Goal: Communication & Community: Participate in discussion

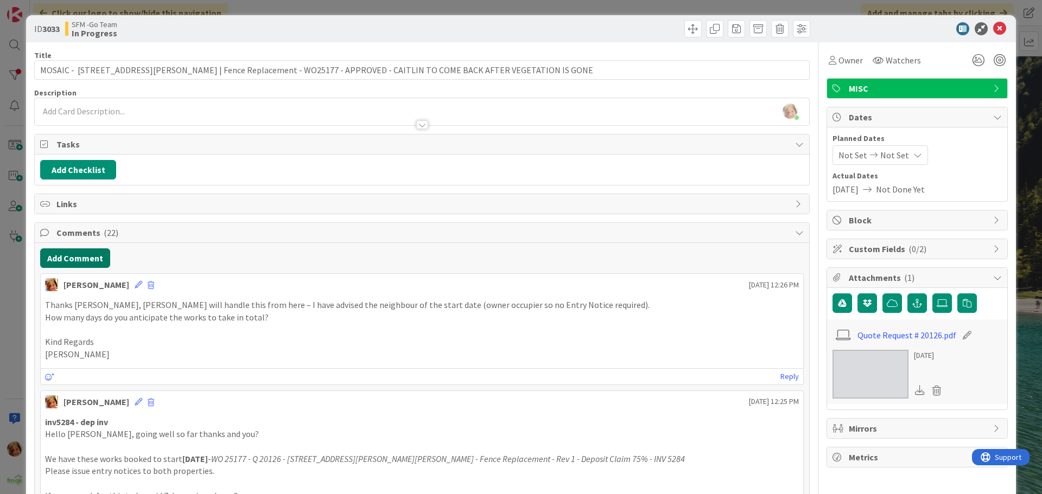
drag, startPoint x: 68, startPoint y: 259, endPoint x: 4, endPoint y: 272, distance: 65.2
click at [68, 259] on button "Add Comment" at bounding box center [75, 258] width 70 height 20
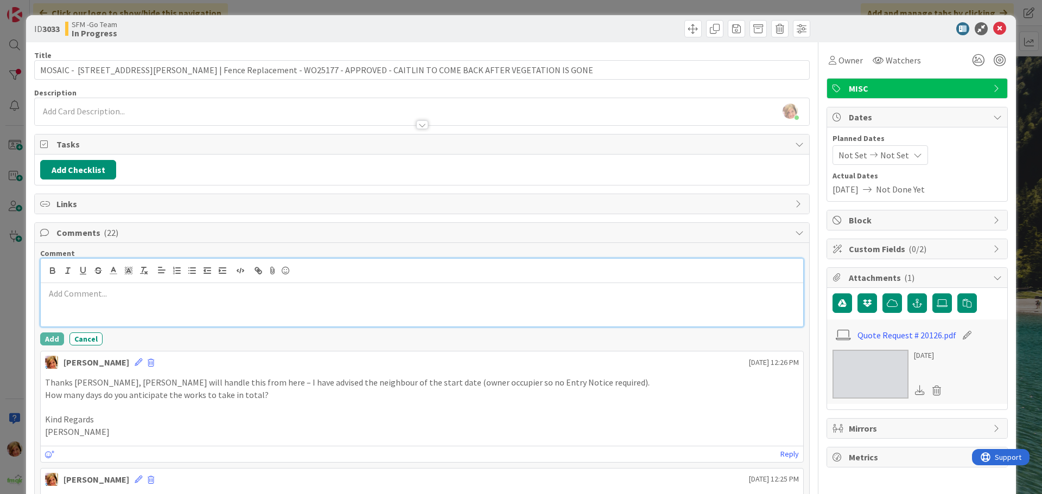
click at [104, 301] on div at bounding box center [422, 304] width 762 height 43
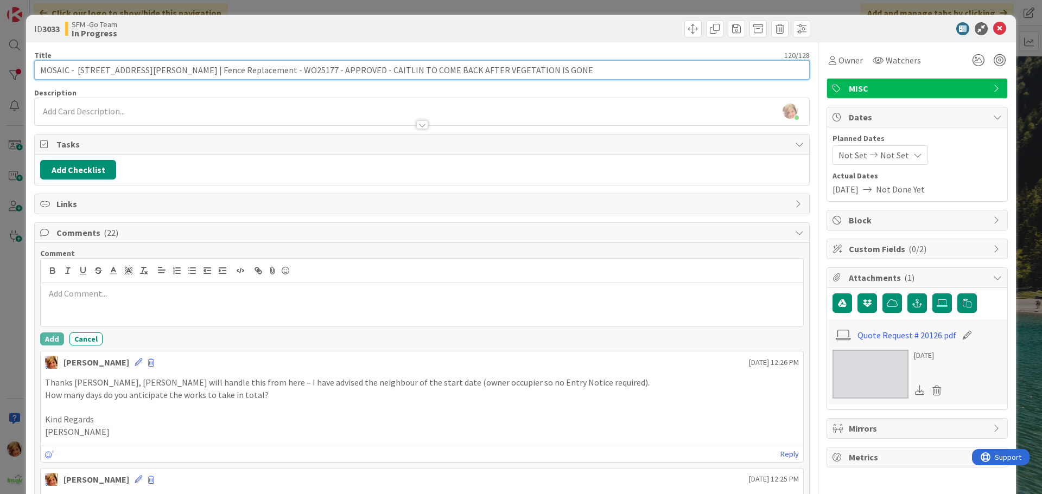
drag, startPoint x: 522, startPoint y: 69, endPoint x: 323, endPoint y: 69, distance: 198.6
click at [323, 69] on input "MOSAIC - [STREET_ADDRESS][PERSON_NAME] | Fence Replacement - WO25177 - APPROVED…" at bounding box center [421, 70] width 775 height 20
type input "MOSAIC - [STREET_ADDRESS][PERSON_NAME] | Fence Replacement - WO25177 - APPROVED…"
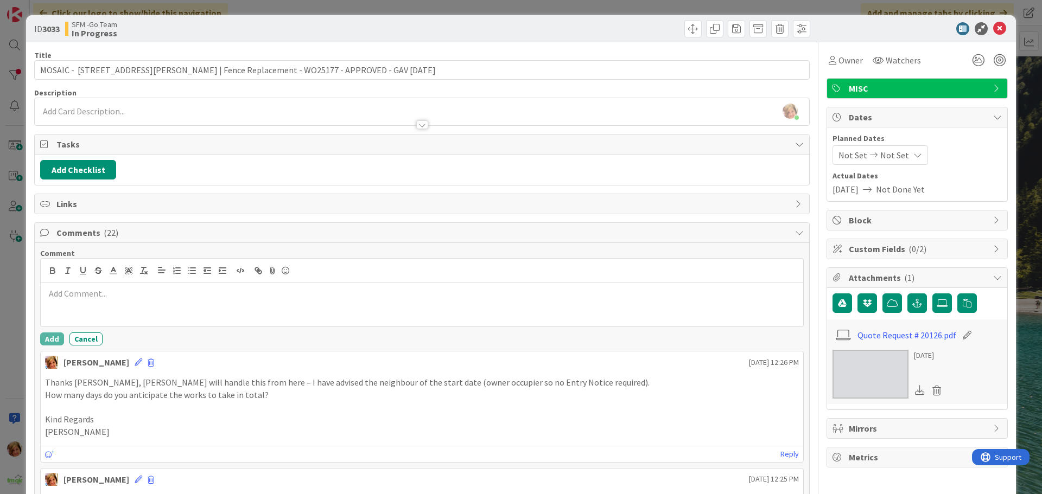
click at [557, 27] on div at bounding box center [617, 28] width 385 height 17
click at [993, 29] on icon at bounding box center [999, 28] width 13 height 13
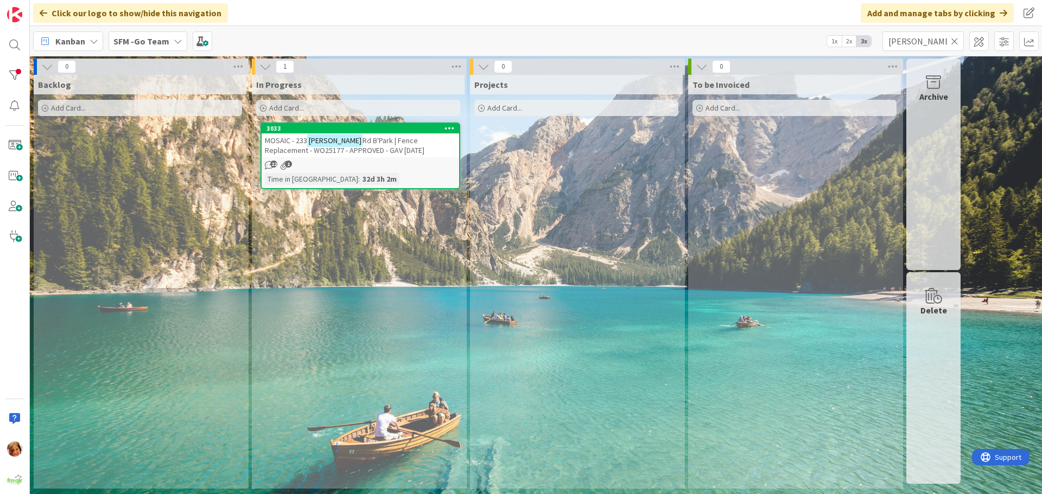
click at [952, 39] on icon at bounding box center [955, 41] width 8 height 10
click at [952, 39] on input "text" at bounding box center [922, 41] width 81 height 20
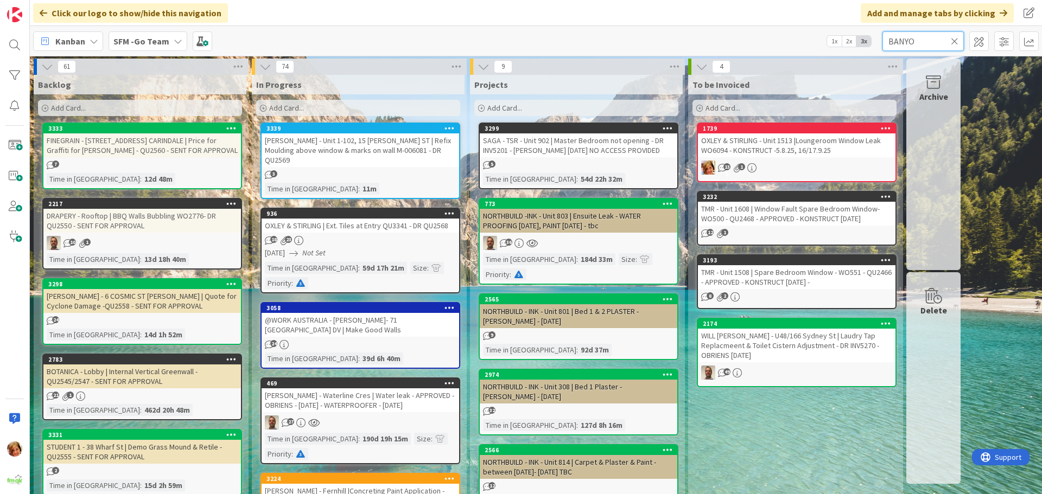
type input "BANYO"
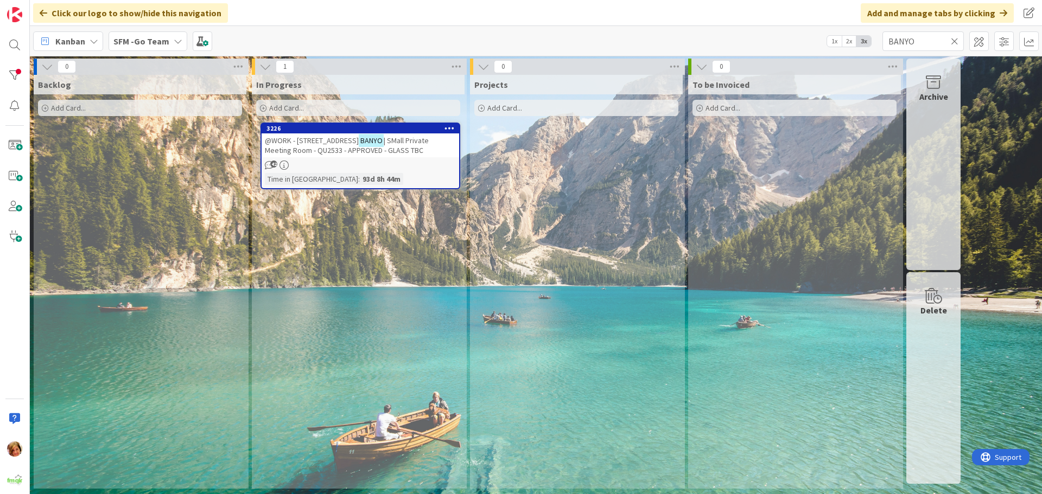
click at [333, 137] on span "@WORK - [STREET_ADDRESS]" at bounding box center [312, 141] width 94 height 10
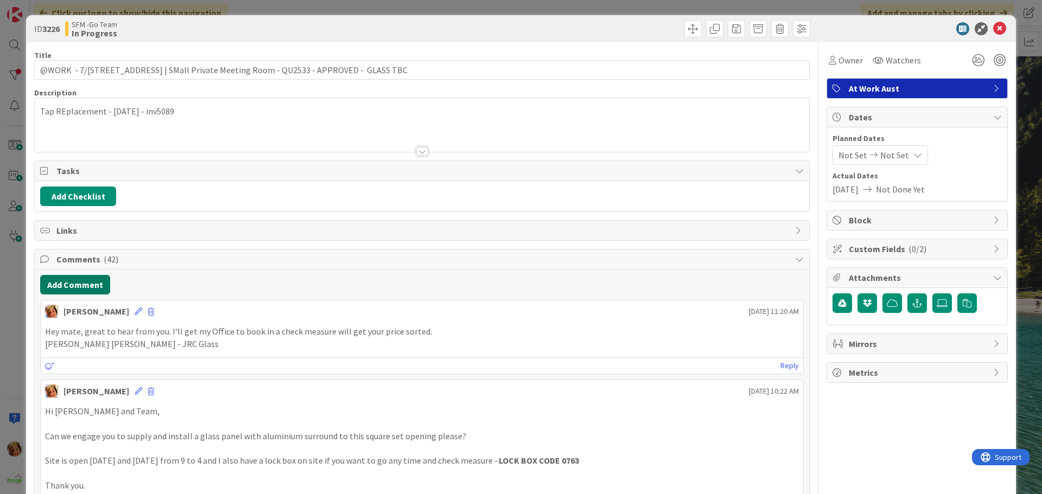
click at [80, 286] on button "Add Comment" at bounding box center [75, 285] width 70 height 20
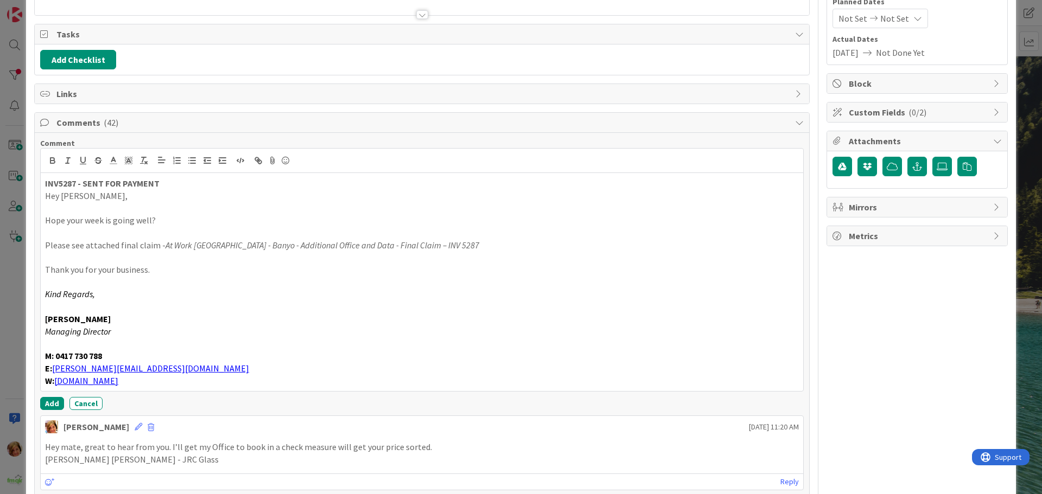
scroll to position [137, 0]
click at [53, 398] on button "Add" at bounding box center [52, 403] width 24 height 13
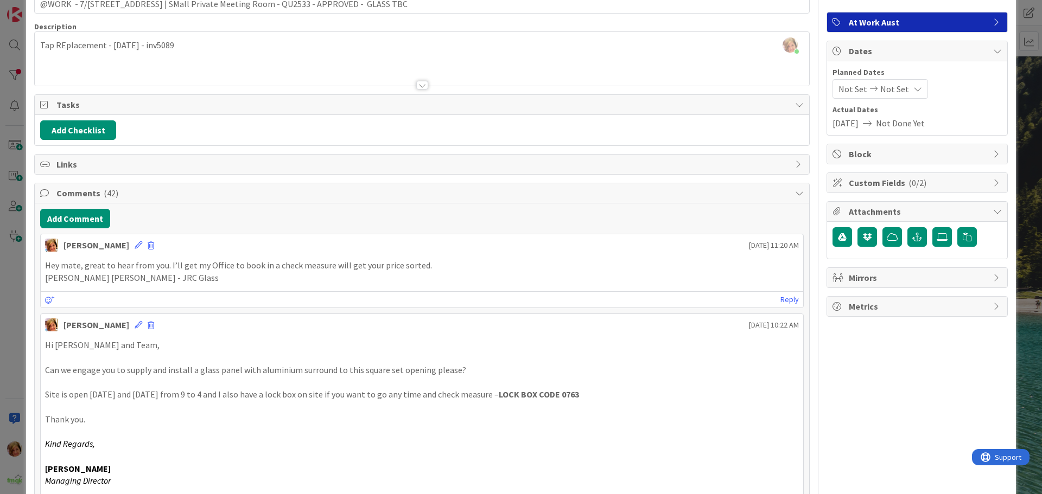
scroll to position [0, 0]
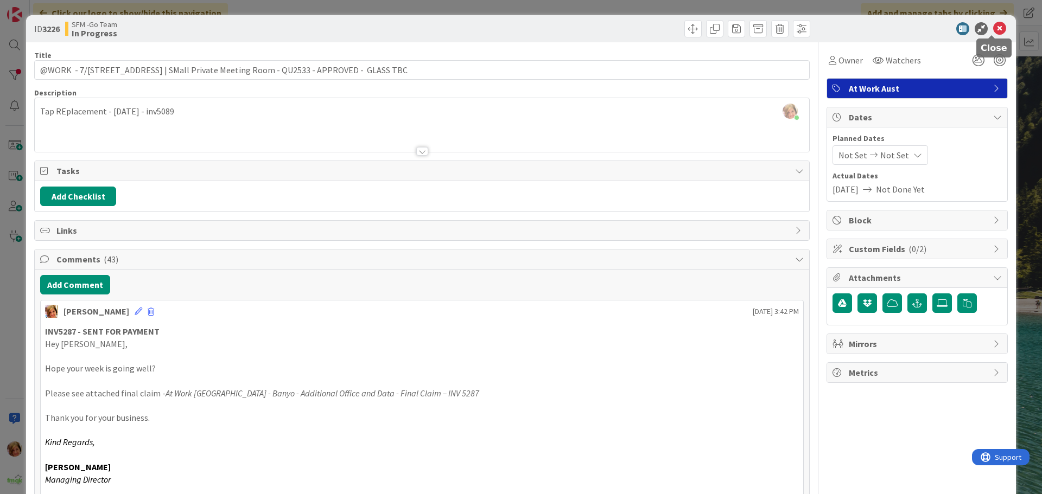
click at [992, 22] on div "ID 3226 SFM -Go Team In Progress" at bounding box center [521, 28] width 990 height 27
click at [993, 25] on icon at bounding box center [999, 28] width 13 height 13
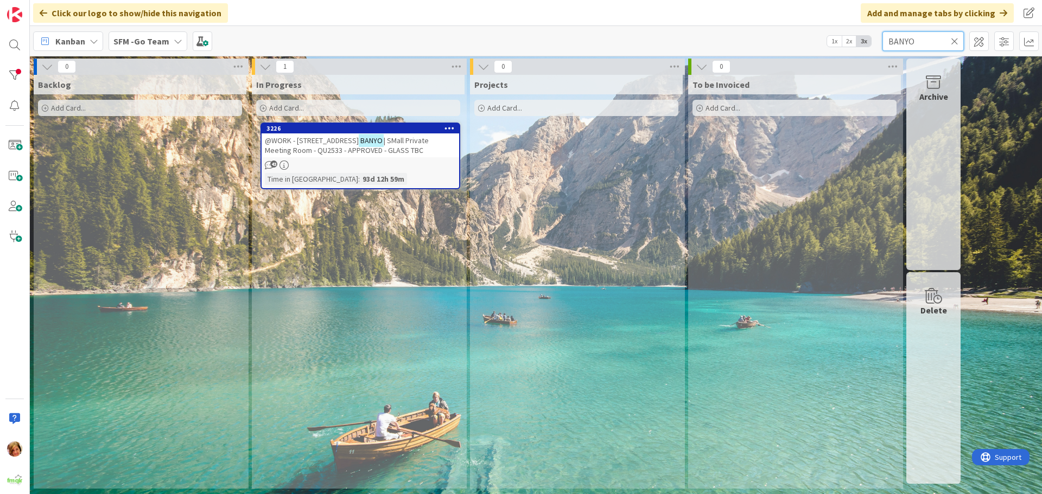
click at [928, 40] on input "BANYO" at bounding box center [922, 41] width 81 height 20
type input "B"
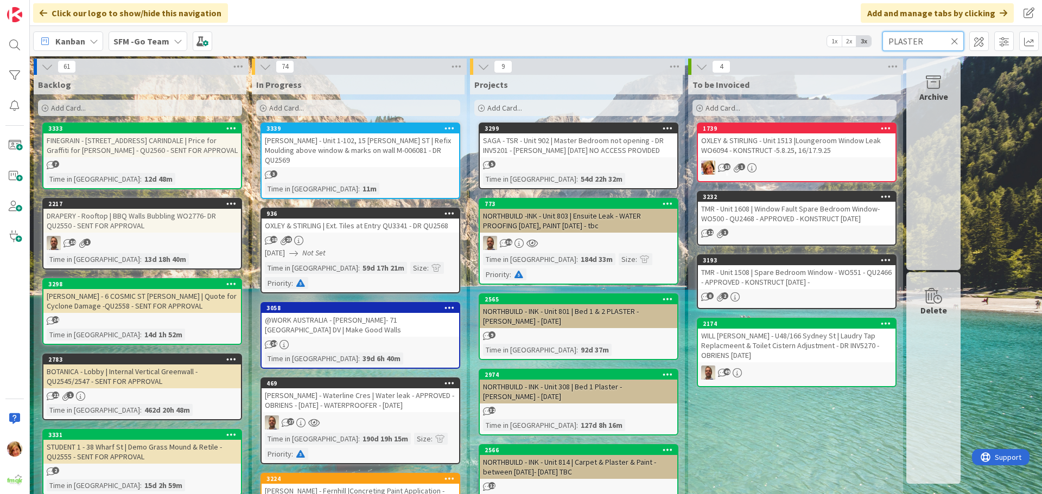
type input "PLASTER"
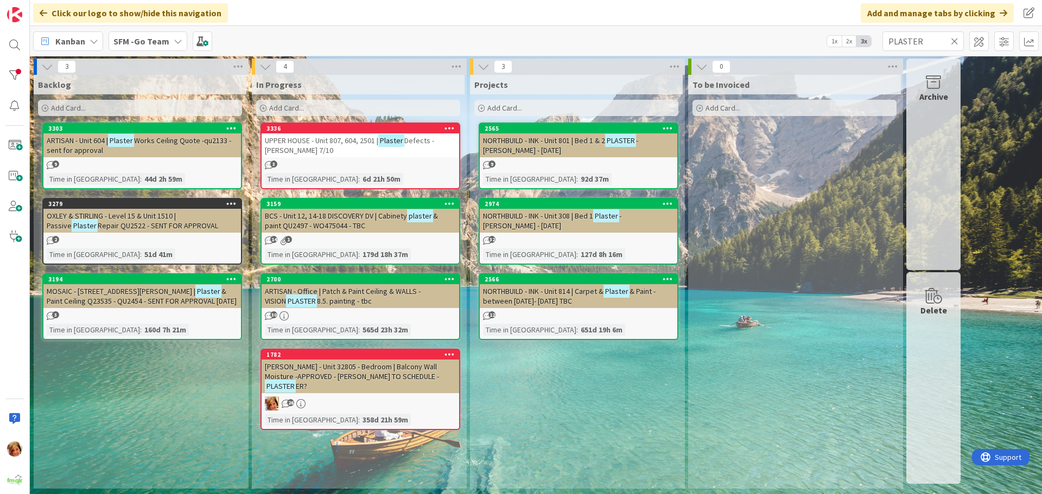
click at [317, 143] on span "UPPER HOUSE - Unit 807, 604, 2501 |" at bounding box center [321, 141] width 113 height 10
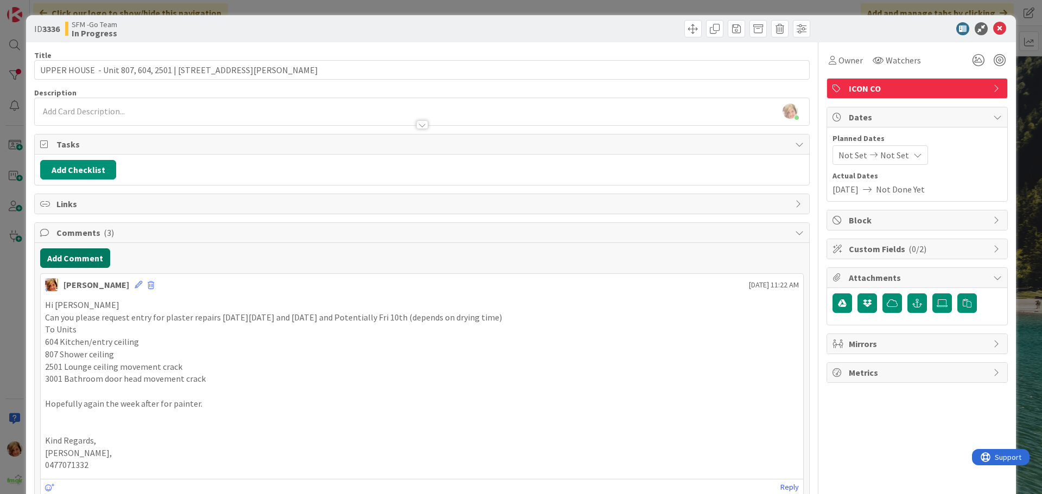
click at [86, 259] on button "Add Comment" at bounding box center [75, 258] width 70 height 20
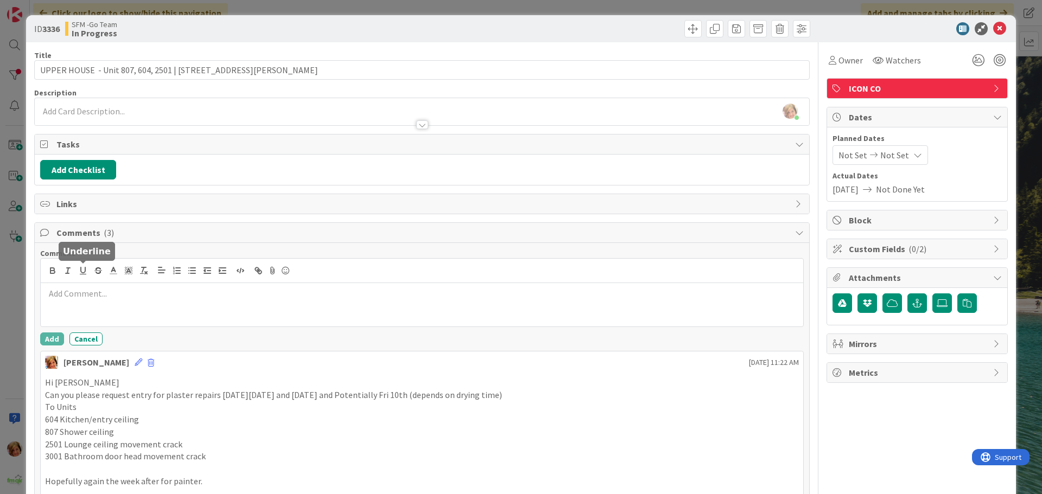
click at [95, 308] on div at bounding box center [422, 304] width 762 height 43
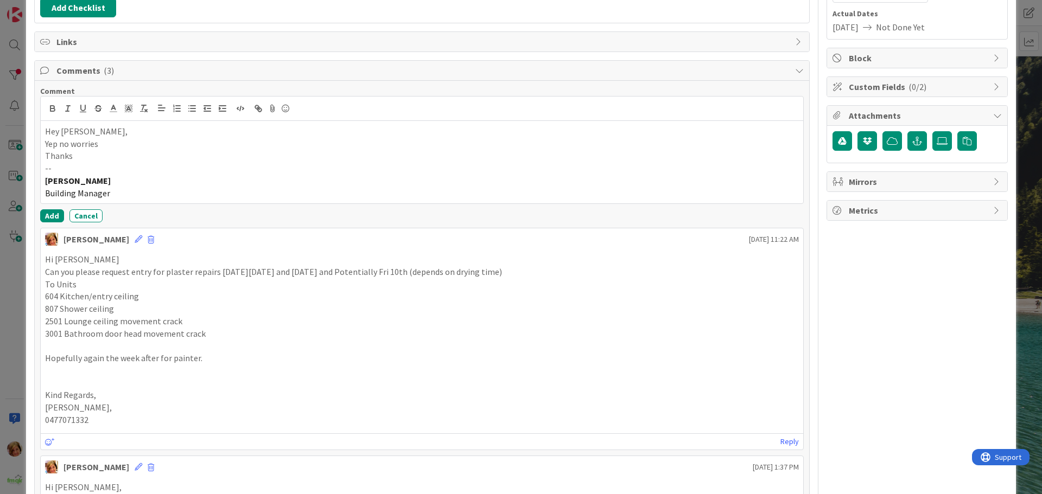
scroll to position [163, 0]
click at [51, 214] on button "Add" at bounding box center [52, 215] width 24 height 13
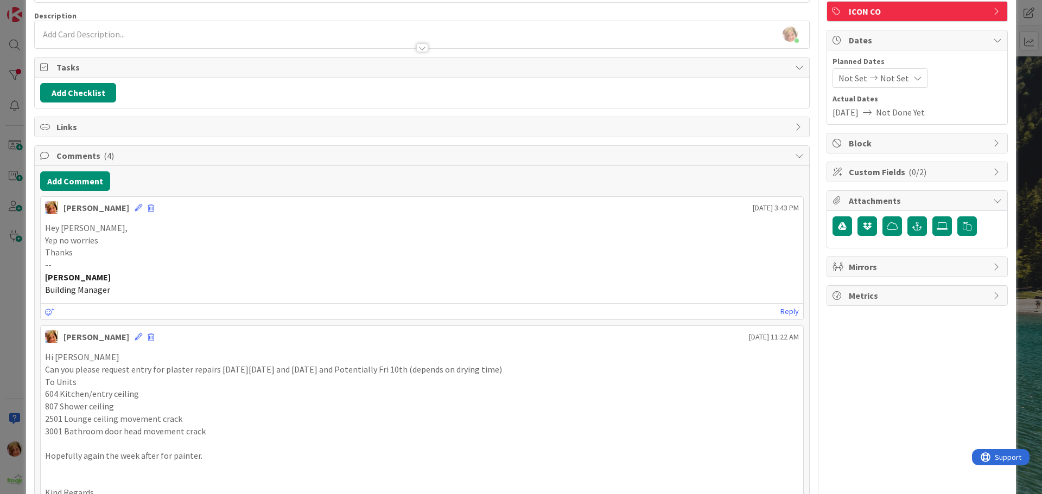
scroll to position [0, 0]
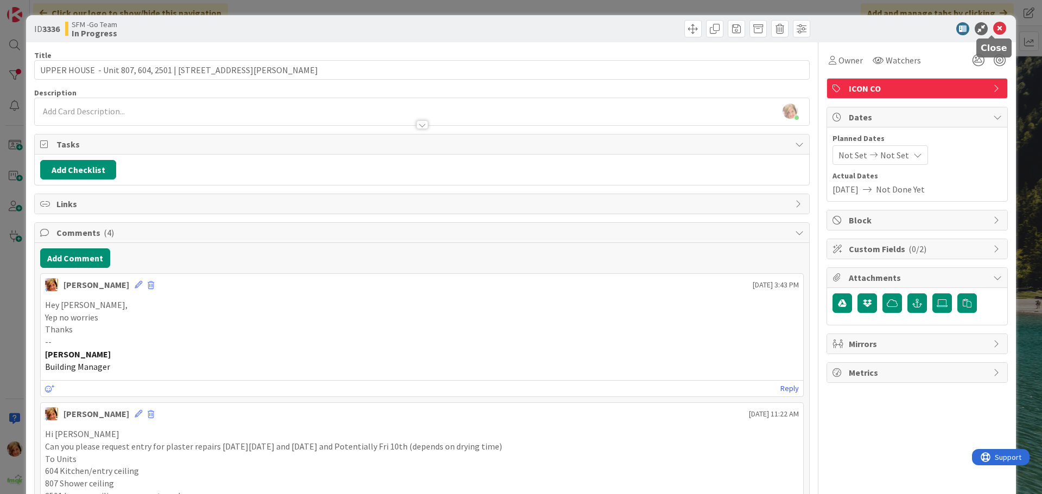
click at [993, 29] on icon at bounding box center [999, 28] width 13 height 13
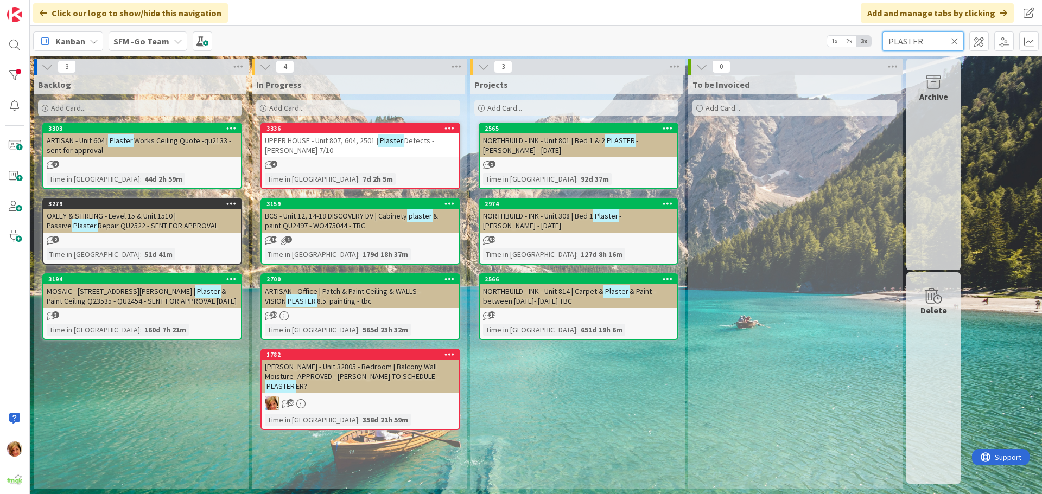
click at [942, 43] on input "PLASTER" at bounding box center [922, 41] width 81 height 20
click at [955, 38] on icon at bounding box center [955, 41] width 8 height 10
click at [955, 38] on input "text" at bounding box center [922, 41] width 81 height 20
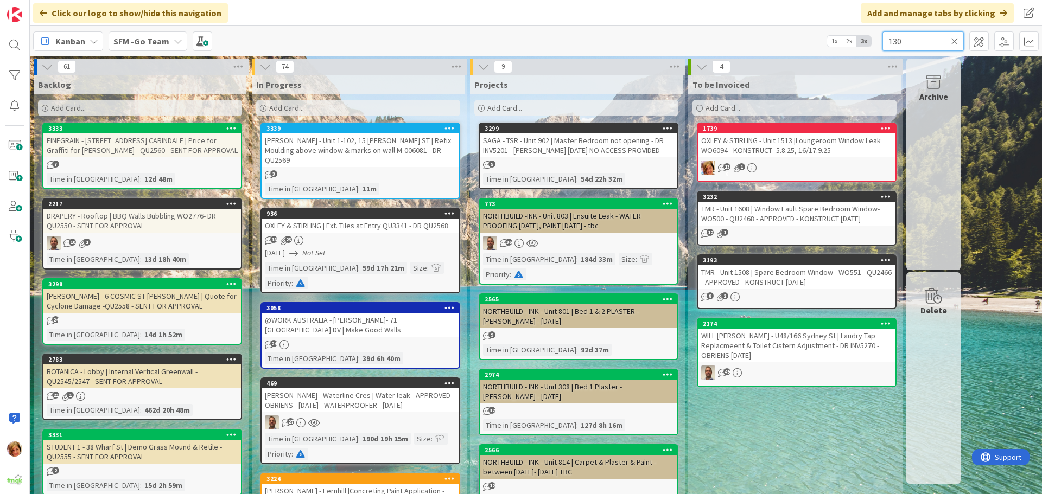
type input "130"
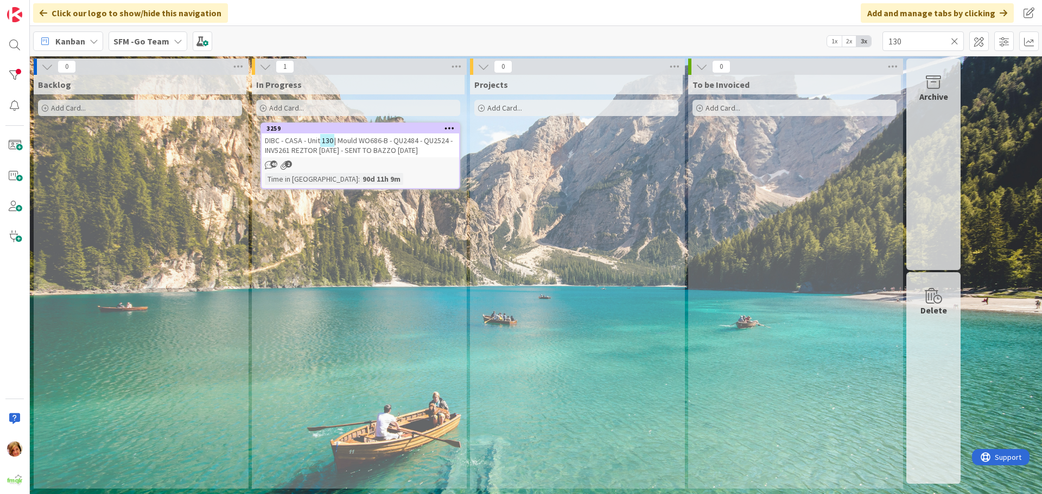
click at [391, 138] on span "| Mould WO686-B - QU2484 - QU2524 - INV5261 REZTOR [DATE] - SENT TO BAZZO [DATE]" at bounding box center [359, 146] width 188 height 20
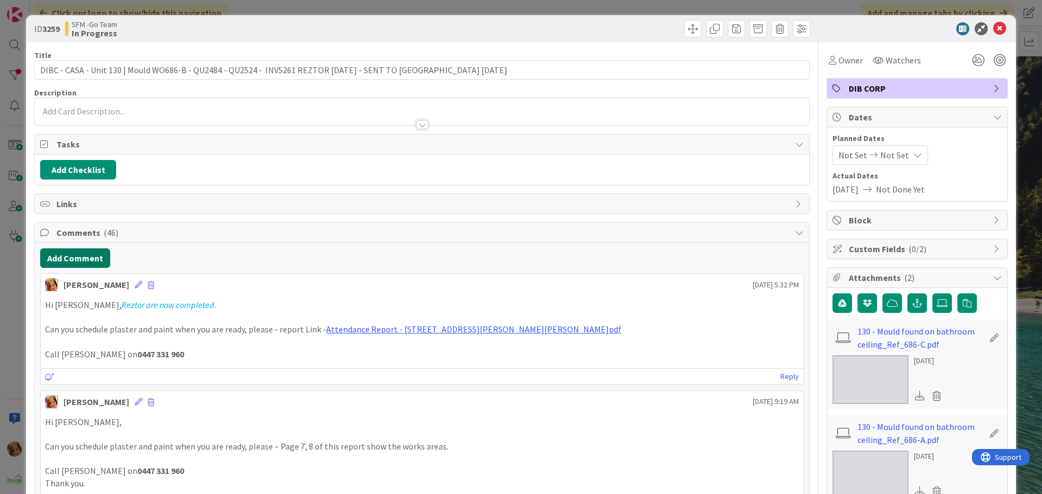
click at [61, 259] on button "Add Comment" at bounding box center [75, 258] width 70 height 20
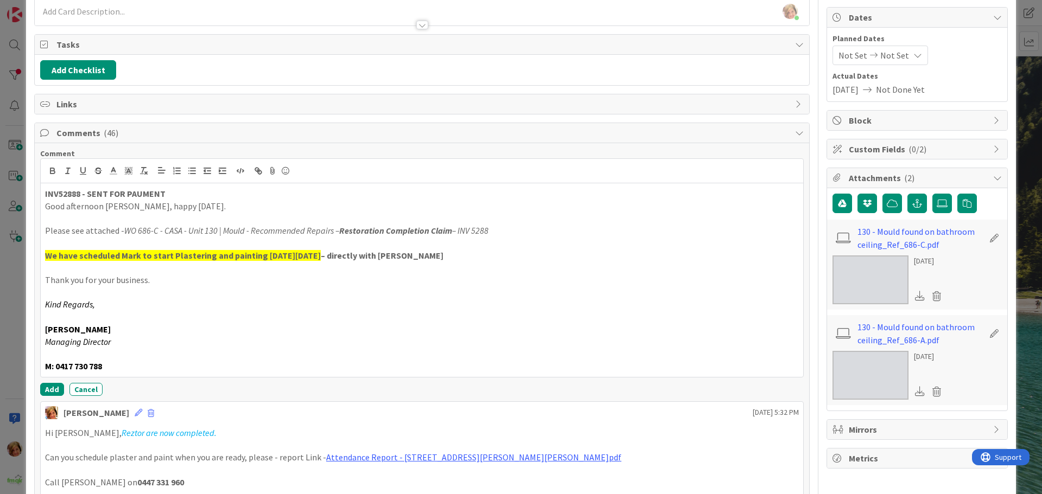
scroll to position [109, 0]
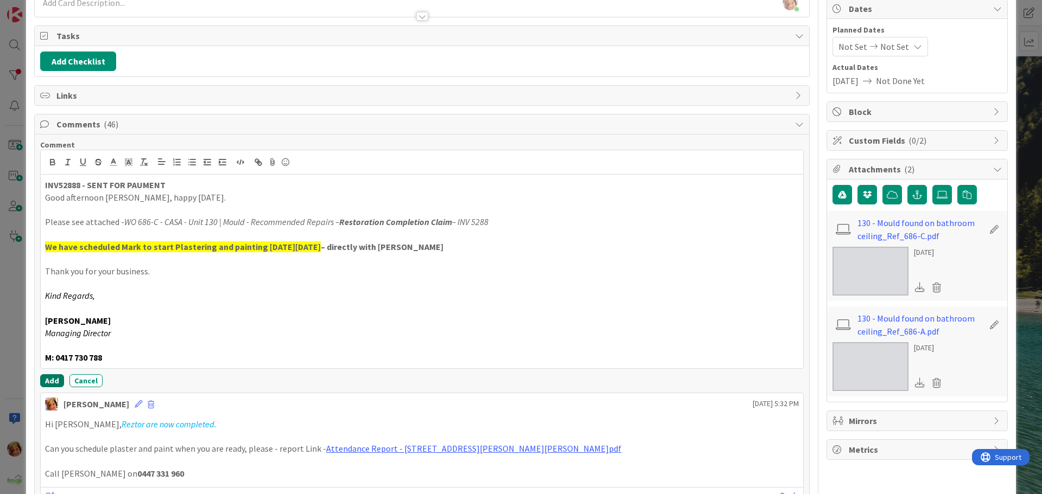
click at [48, 382] on button "Add" at bounding box center [52, 380] width 24 height 13
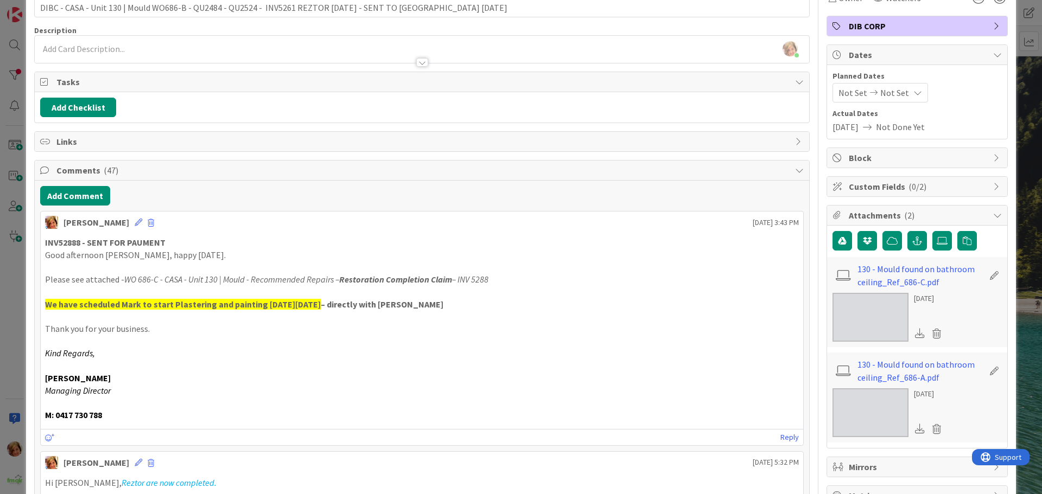
scroll to position [0, 0]
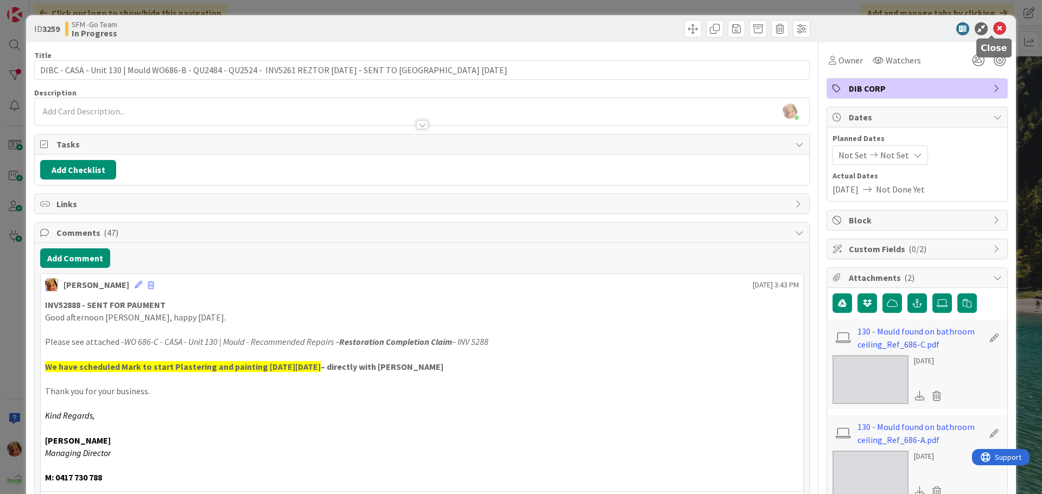
drag, startPoint x: 990, startPoint y: 29, endPoint x: 960, endPoint y: 34, distance: 30.8
click at [993, 29] on icon at bounding box center [999, 28] width 13 height 13
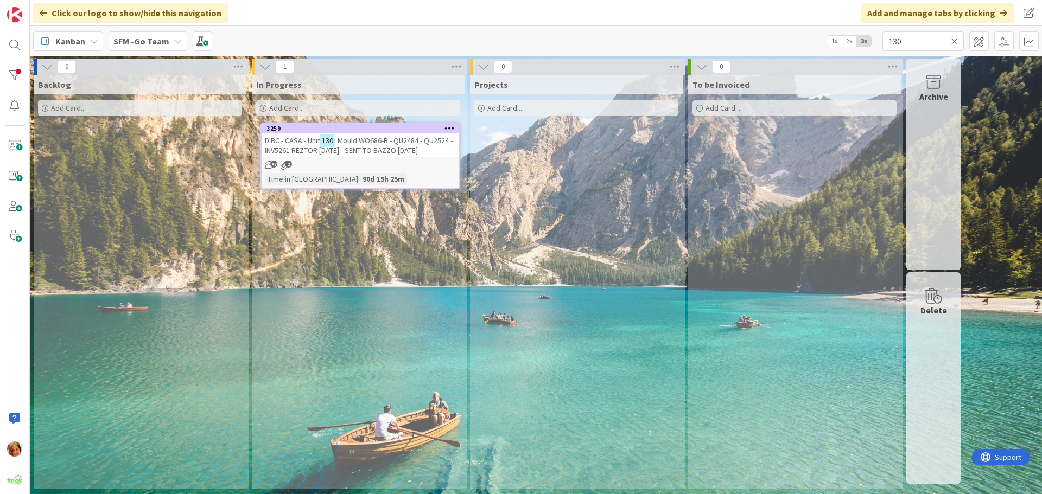
click at [956, 39] on icon at bounding box center [955, 41] width 8 height 10
click at [956, 39] on input "text" at bounding box center [922, 41] width 81 height 20
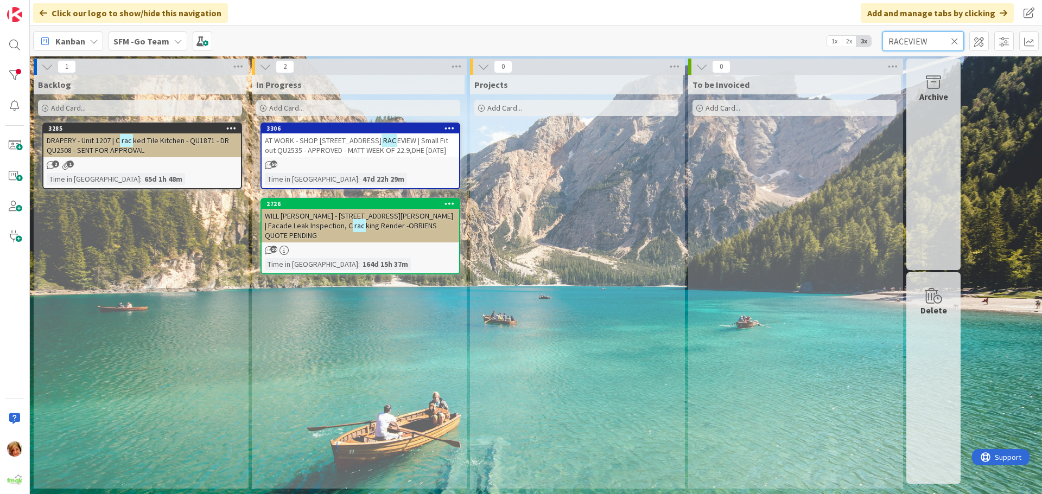
type input "RACEVIEW"
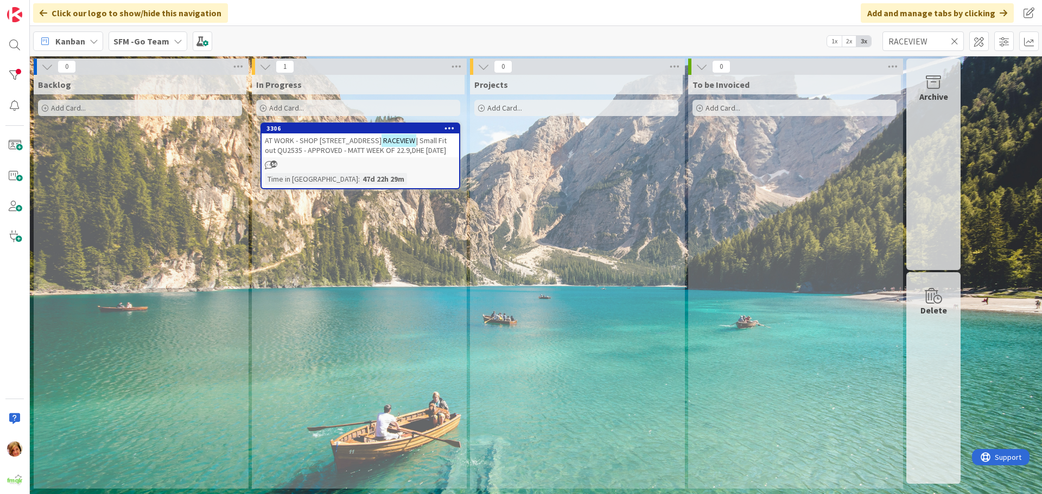
click at [345, 138] on span "AT WORK - SHOP [STREET_ADDRESS]" at bounding box center [323, 141] width 117 height 10
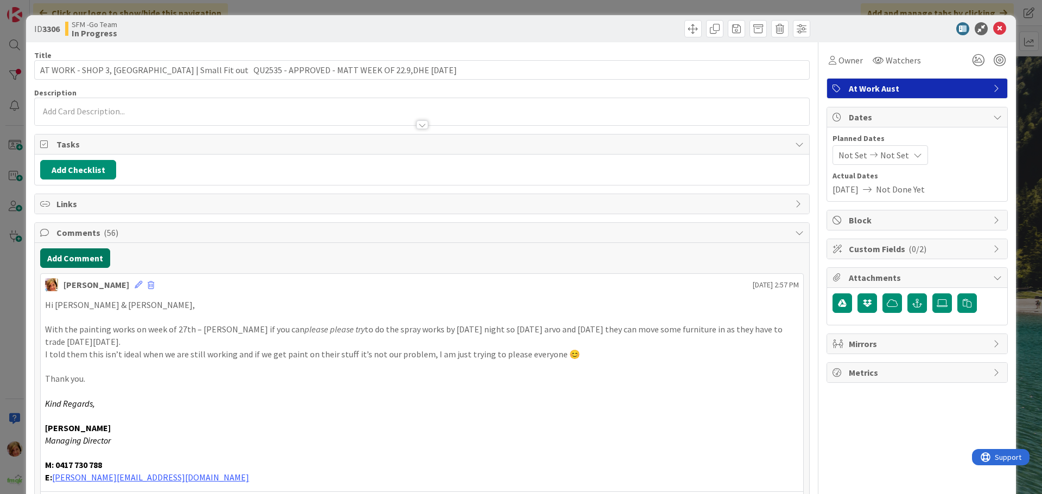
click at [85, 263] on button "Add Comment" at bounding box center [75, 258] width 70 height 20
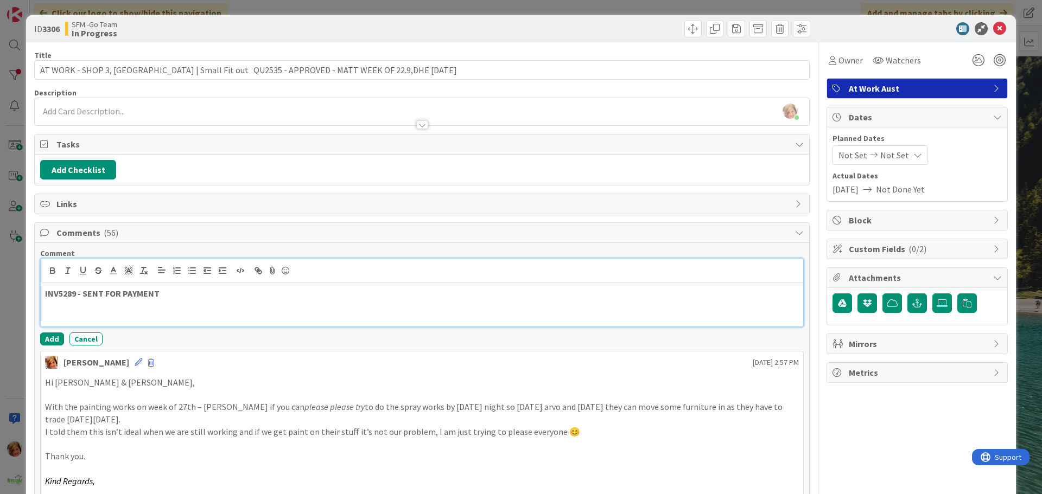
click at [224, 294] on p "INV5289 - SENT FOR PAYMENT" at bounding box center [422, 294] width 754 height 12
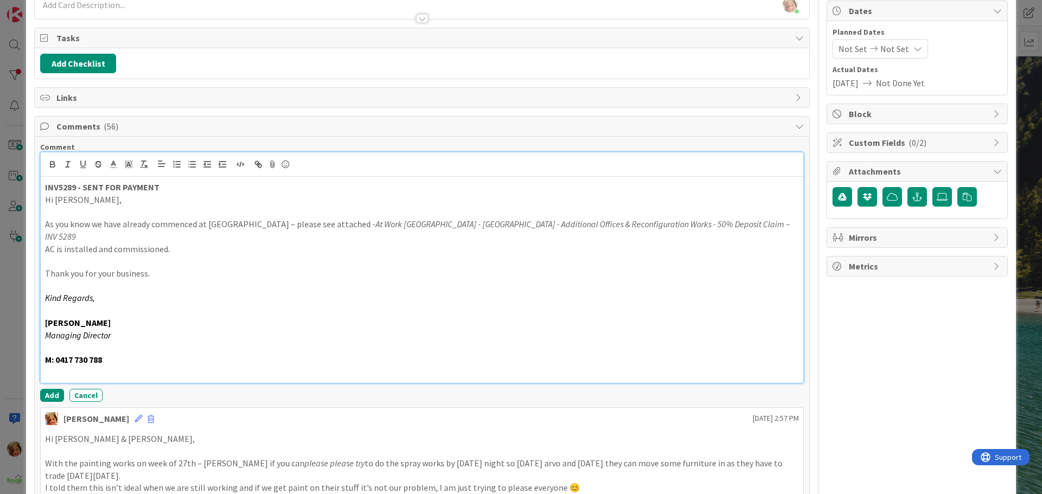
scroll to position [109, 0]
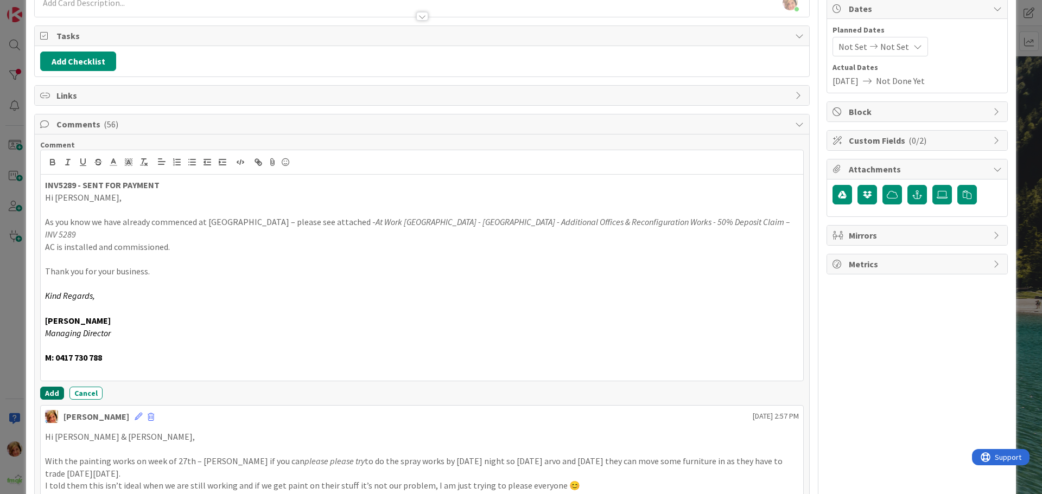
click at [44, 387] on button "Add" at bounding box center [52, 393] width 24 height 13
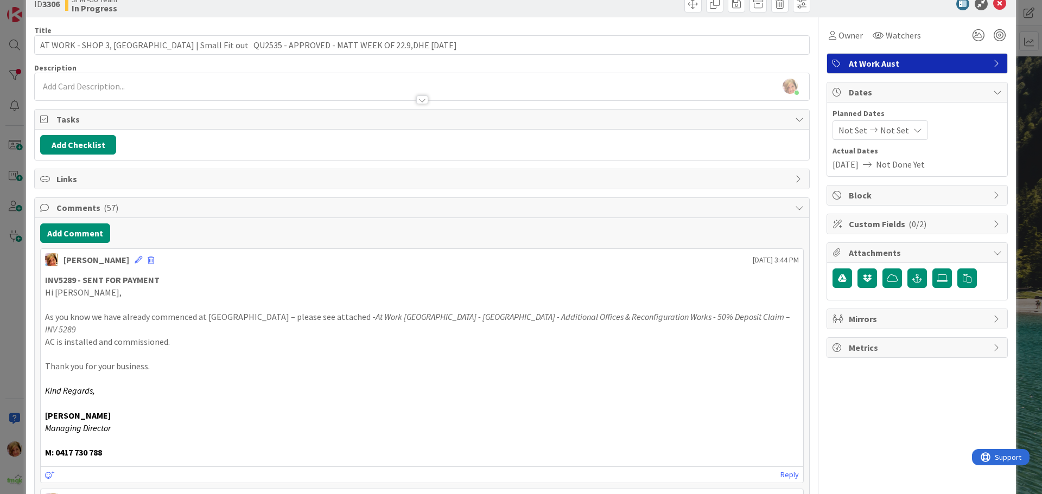
scroll to position [0, 0]
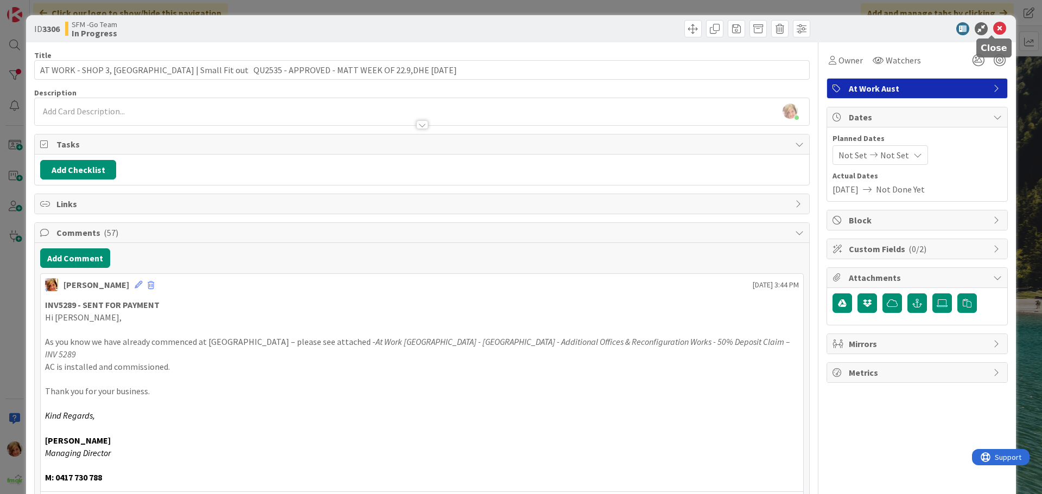
click at [993, 27] on icon at bounding box center [999, 28] width 13 height 13
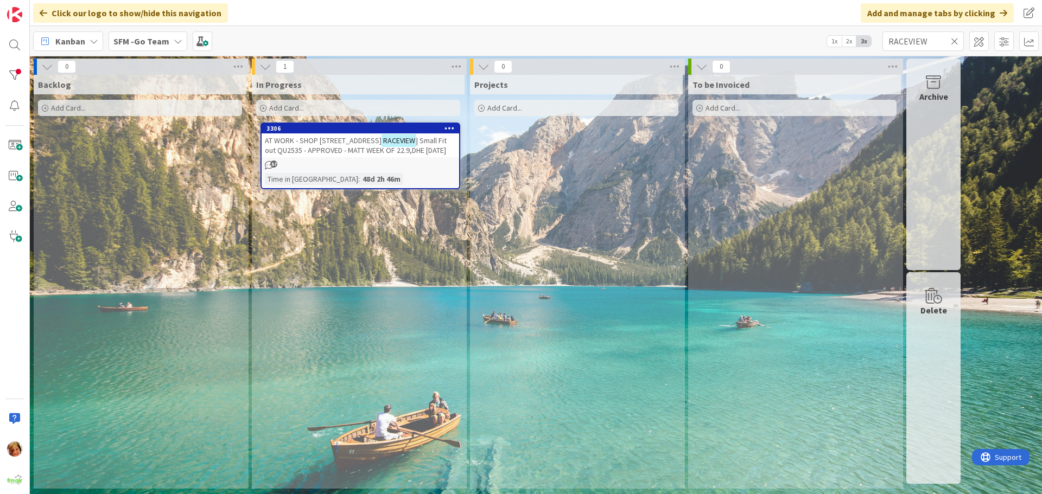
click at [953, 41] on icon at bounding box center [955, 41] width 8 height 10
click at [953, 41] on input "text" at bounding box center [922, 41] width 81 height 20
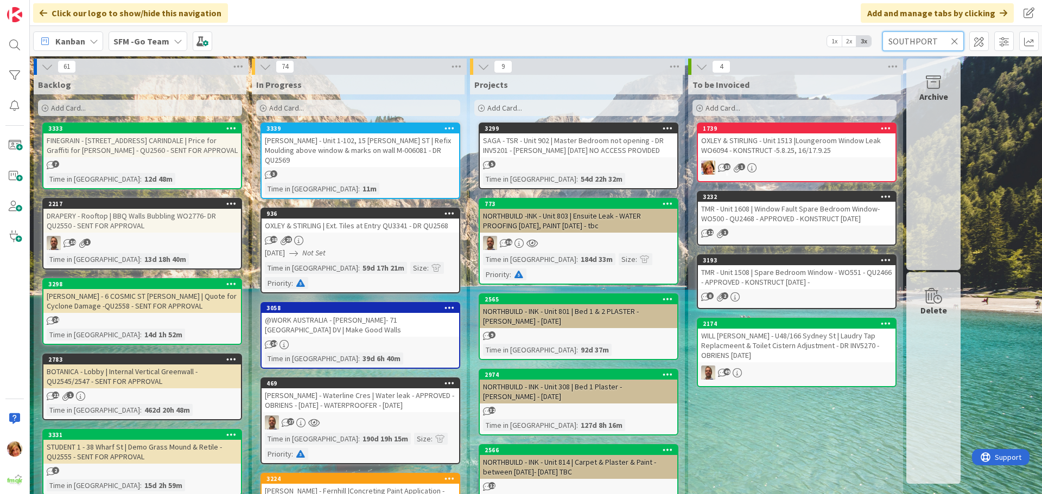
type input "SOUTHPORT"
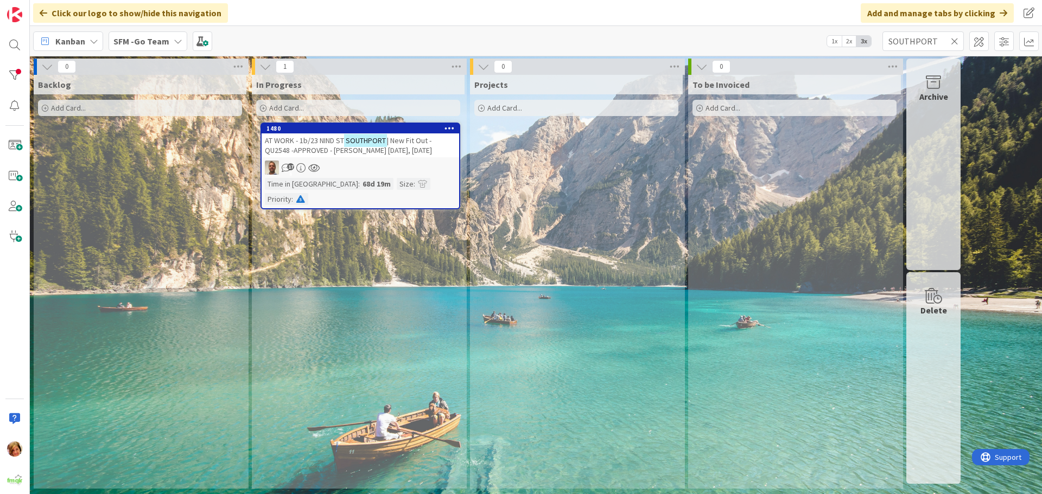
click at [321, 153] on span "| New Fit Out -QU2548 -APPROVED - [PERSON_NAME] [DATE], [DATE]" at bounding box center [348, 146] width 167 height 20
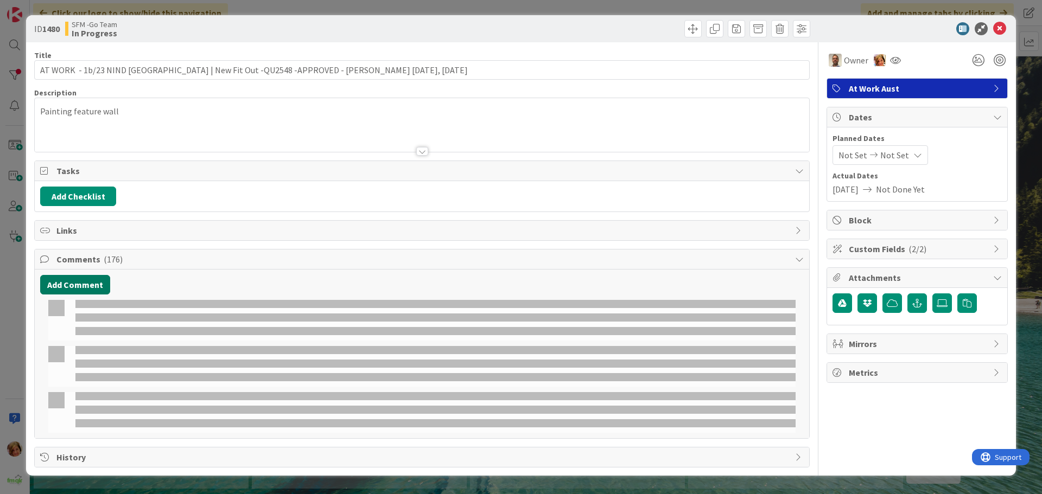
click at [103, 285] on button "Add Comment" at bounding box center [75, 285] width 70 height 20
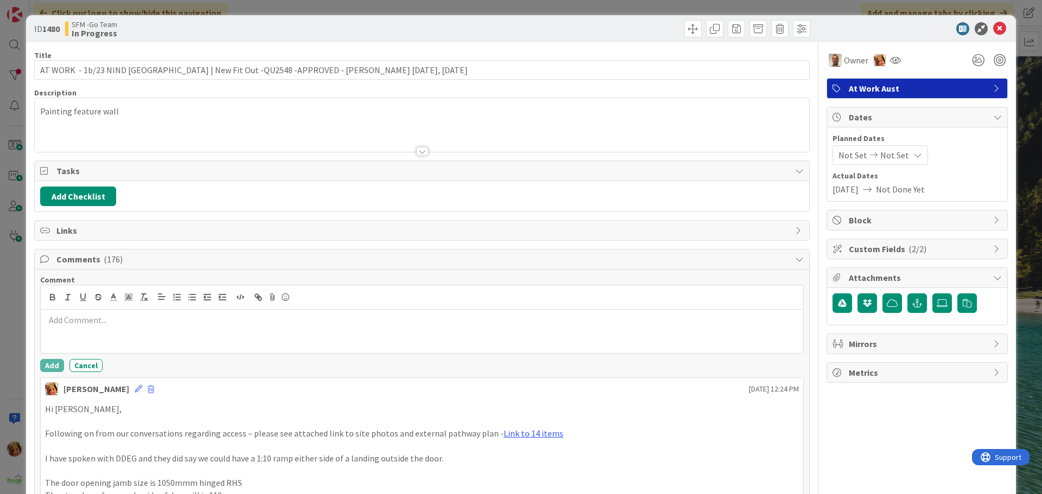
click at [82, 289] on div at bounding box center [422, 297] width 762 height 24
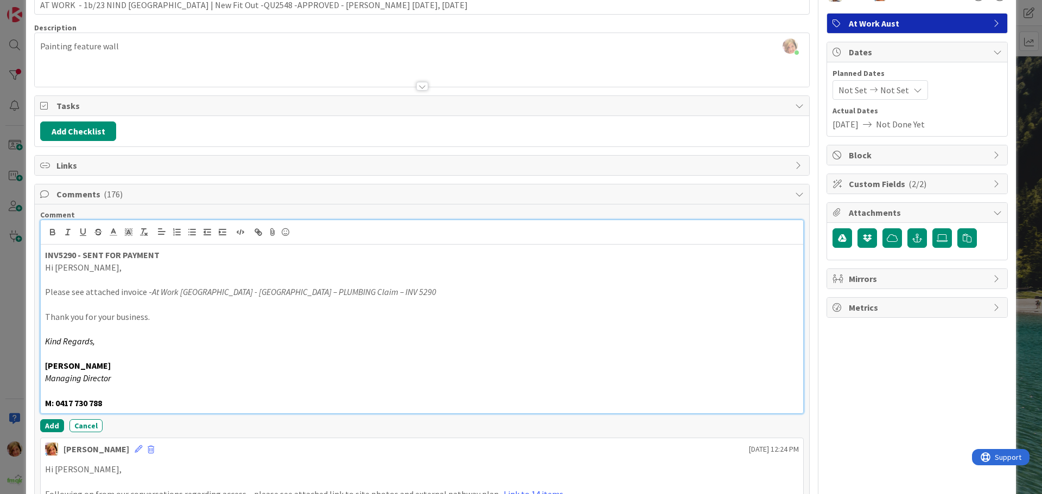
scroll to position [163, 0]
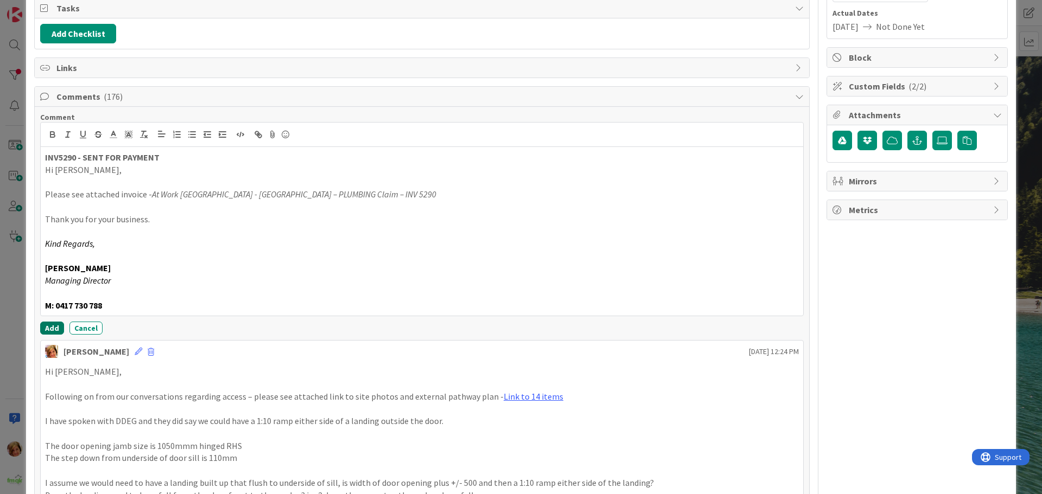
click at [49, 328] on button "Add" at bounding box center [52, 328] width 24 height 13
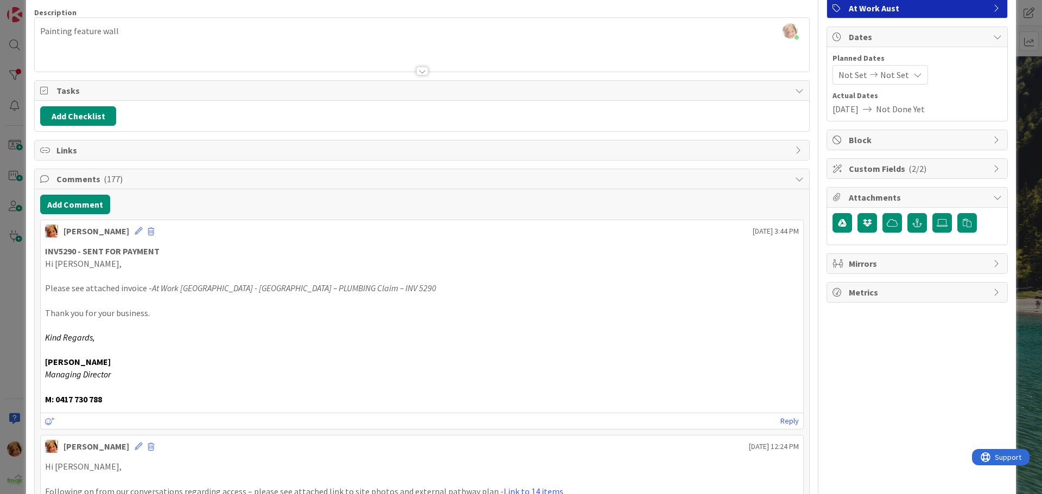
scroll to position [0, 0]
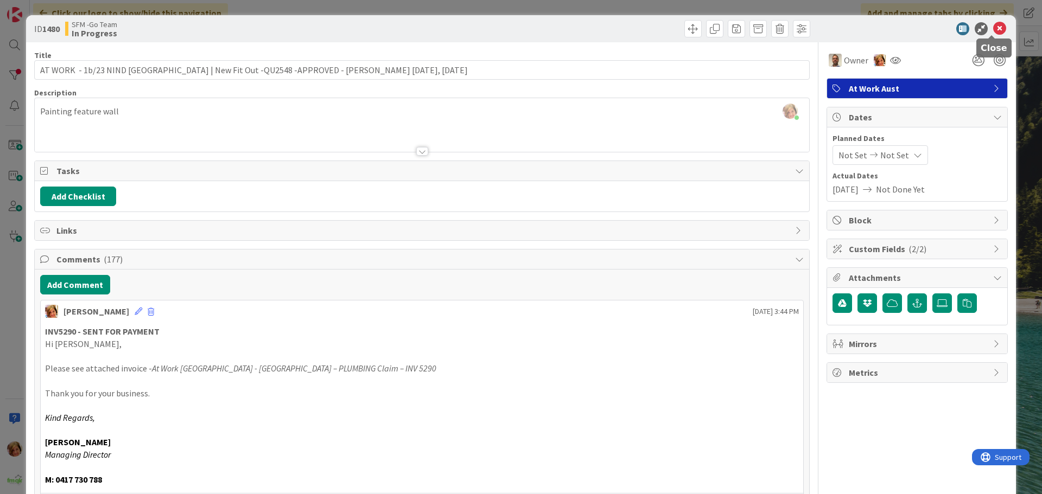
click at [993, 25] on icon at bounding box center [999, 28] width 13 height 13
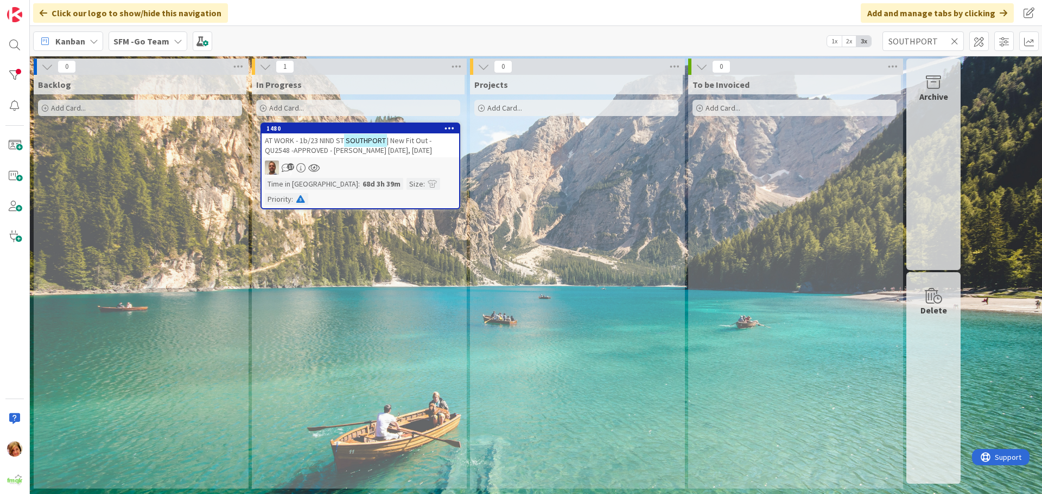
click at [954, 39] on icon at bounding box center [955, 41] width 8 height 10
click at [954, 38] on input "text" at bounding box center [922, 41] width 81 height 20
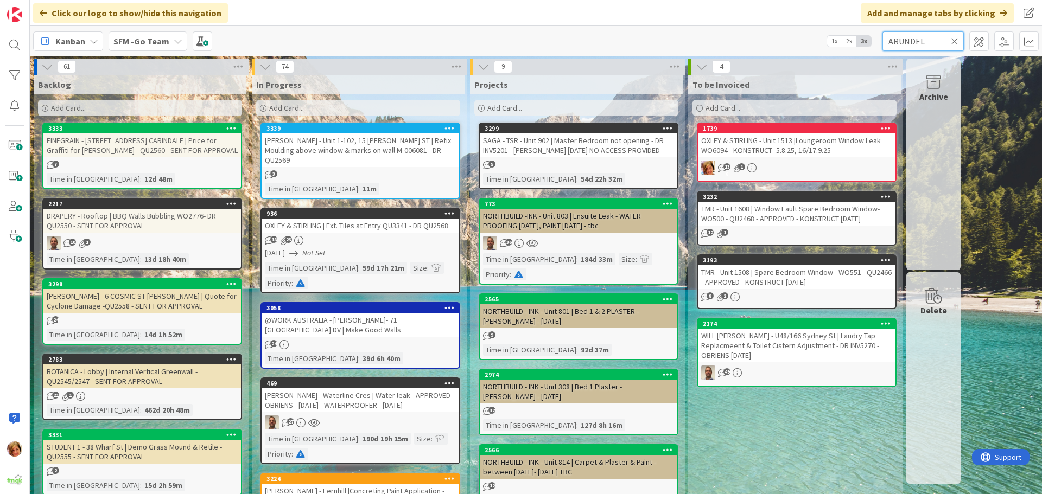
type input "ARUNDEL"
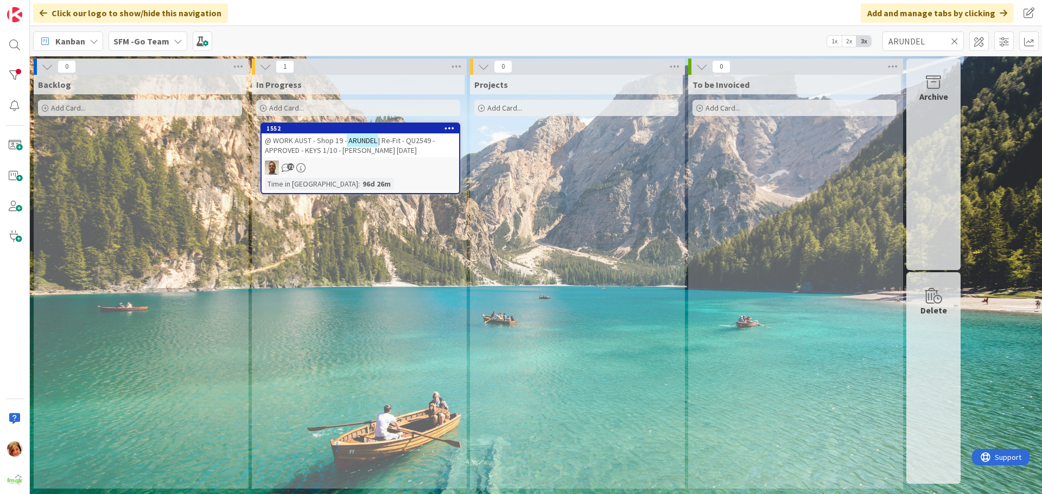
click at [303, 143] on span "@ WORK AUST - Shop 19 -" at bounding box center [306, 141] width 82 height 10
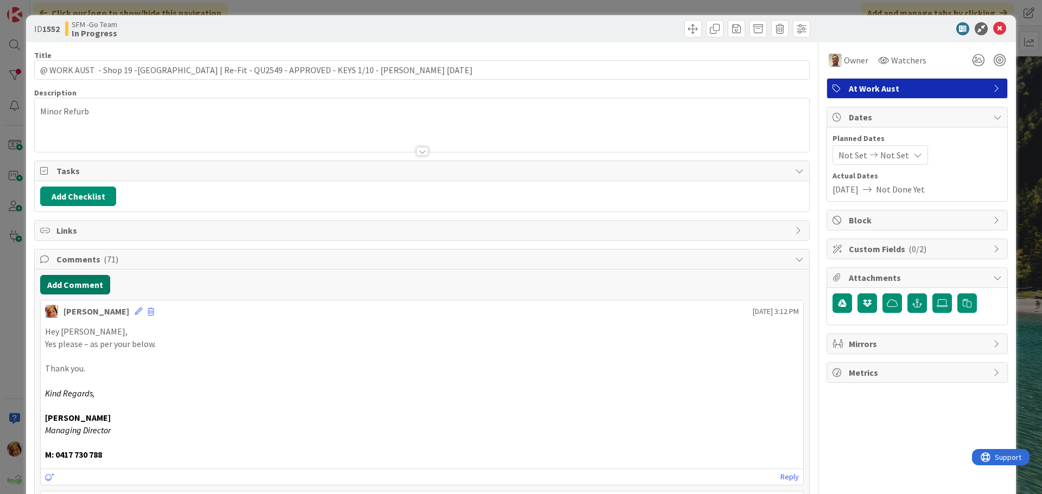
click at [74, 286] on button "Add Comment" at bounding box center [75, 285] width 70 height 20
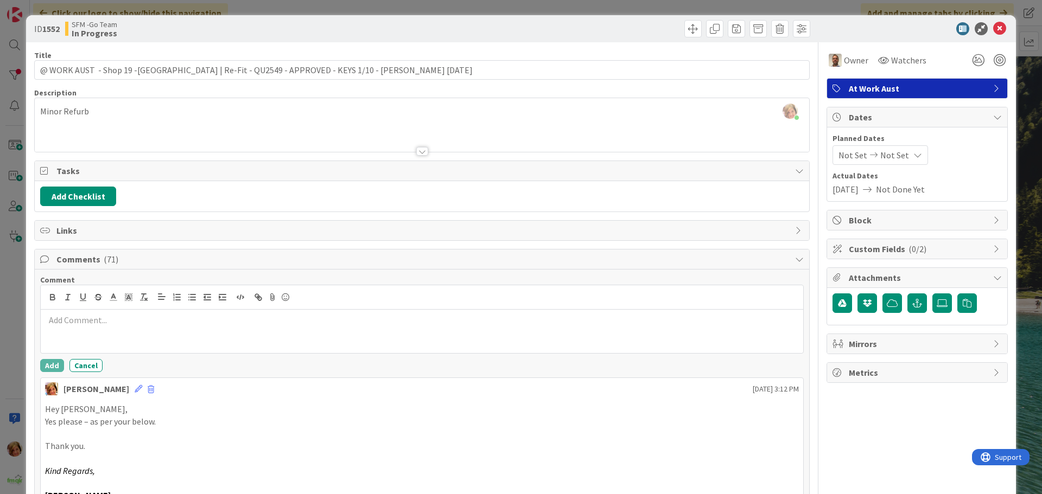
click at [119, 341] on div at bounding box center [422, 331] width 762 height 43
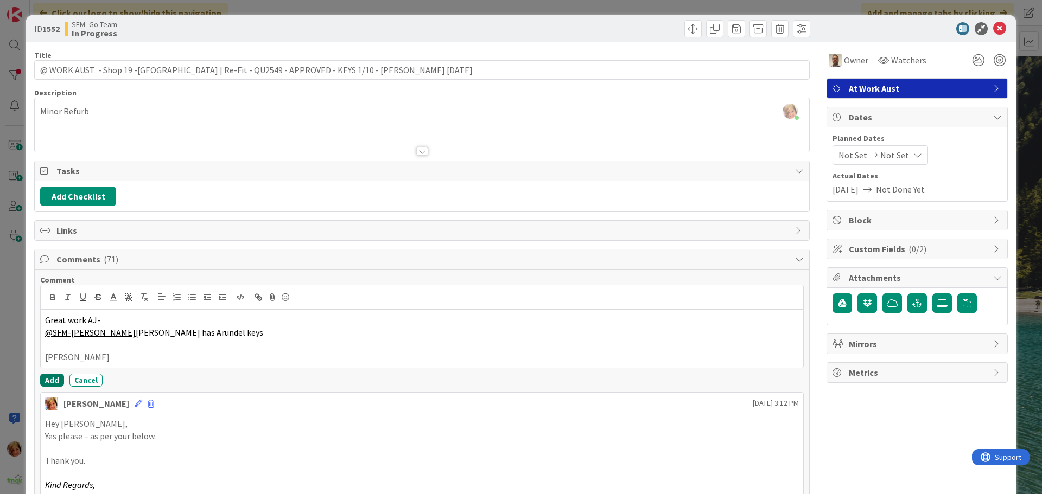
click at [50, 378] on button "Add" at bounding box center [52, 380] width 24 height 13
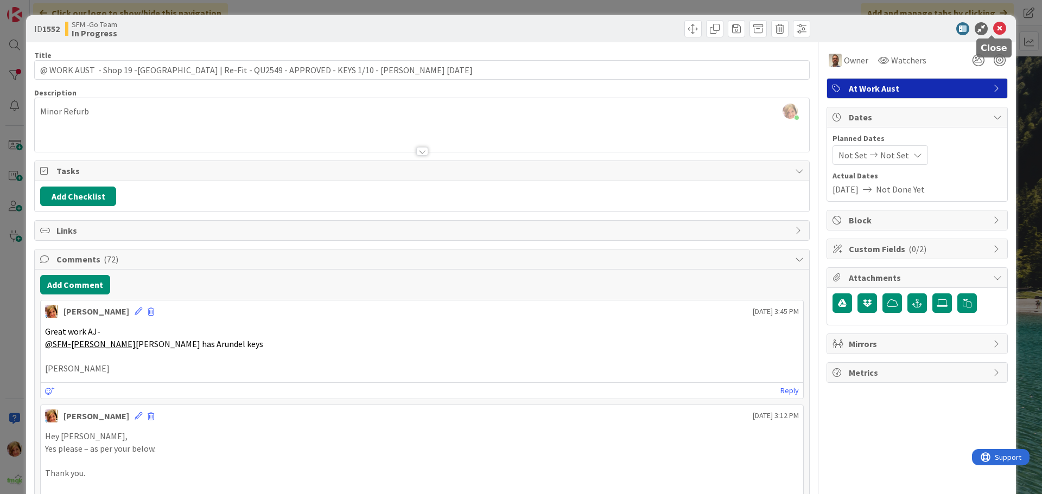
click at [993, 29] on icon at bounding box center [999, 28] width 13 height 13
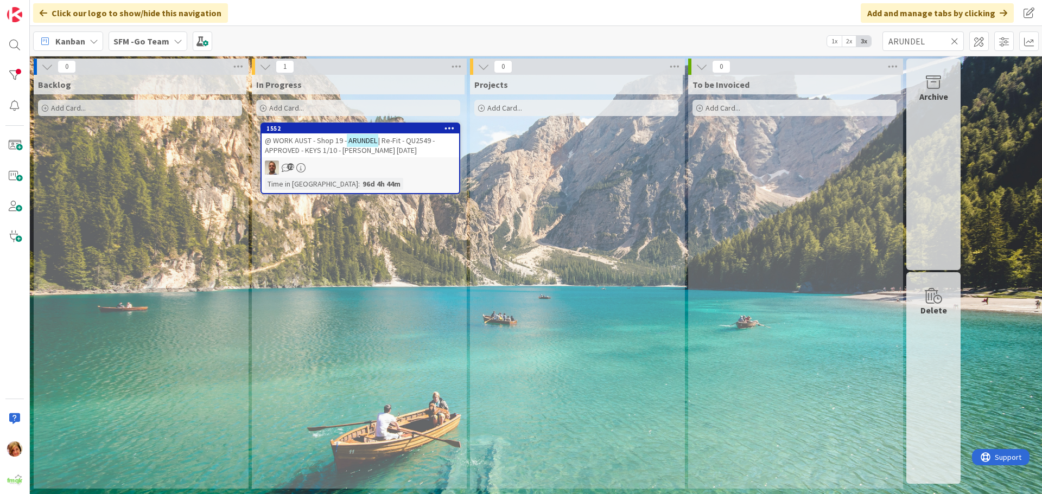
click at [955, 39] on icon at bounding box center [955, 41] width 8 height 10
click at [955, 39] on input "text" at bounding box center [922, 41] width 81 height 20
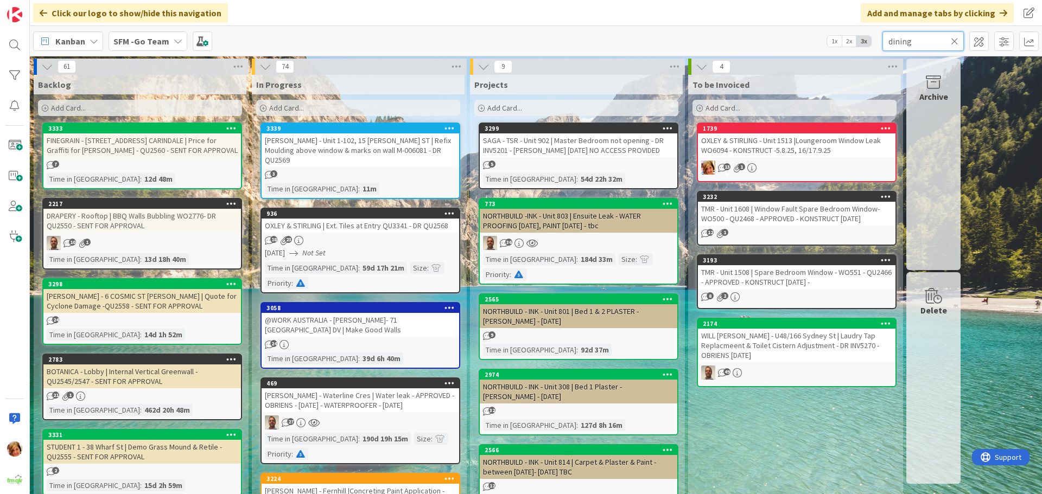
type input "dining"
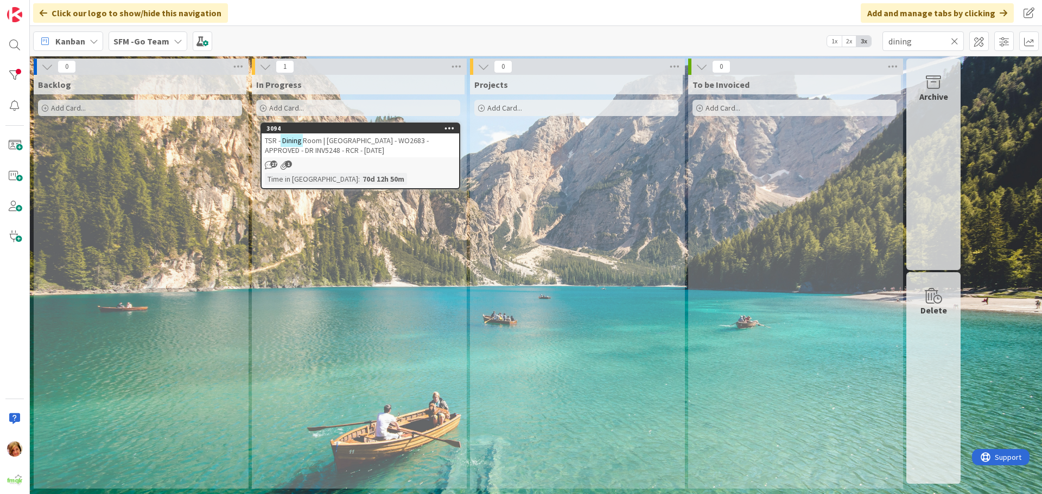
click at [343, 138] on span "Room | [GEOGRAPHIC_DATA] - WO2683 - APPROVED - DR INV5248 - RCR - [DATE]" at bounding box center [347, 146] width 164 height 20
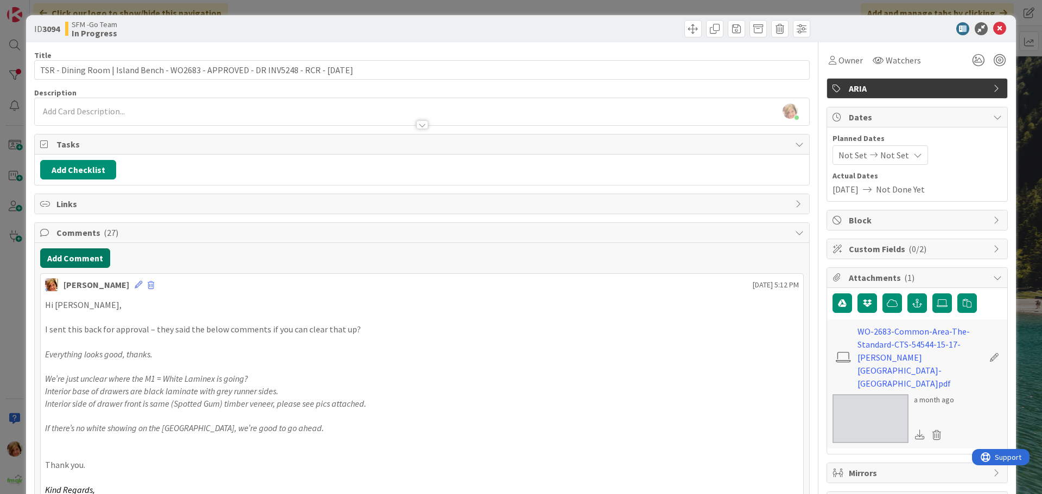
click at [86, 259] on button "Add Comment" at bounding box center [75, 258] width 70 height 20
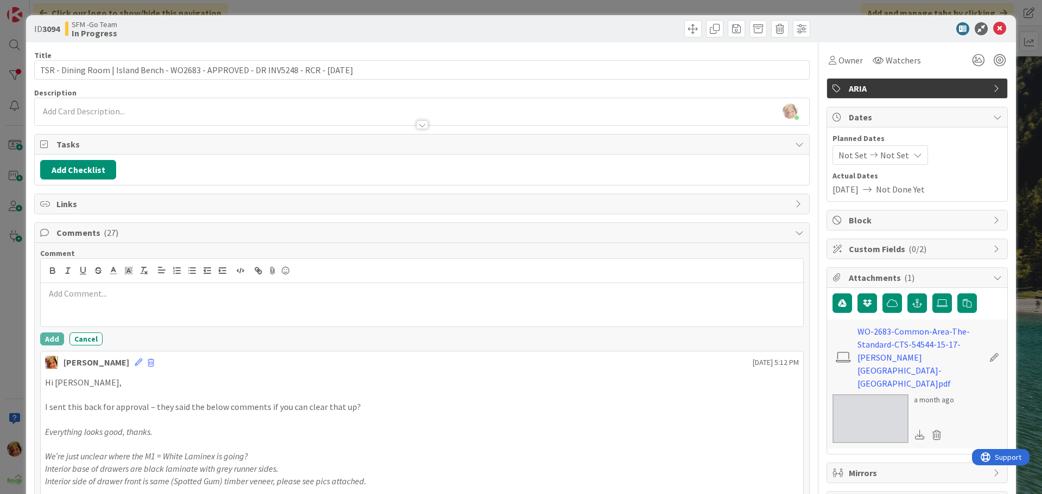
click at [124, 303] on div at bounding box center [422, 304] width 762 height 43
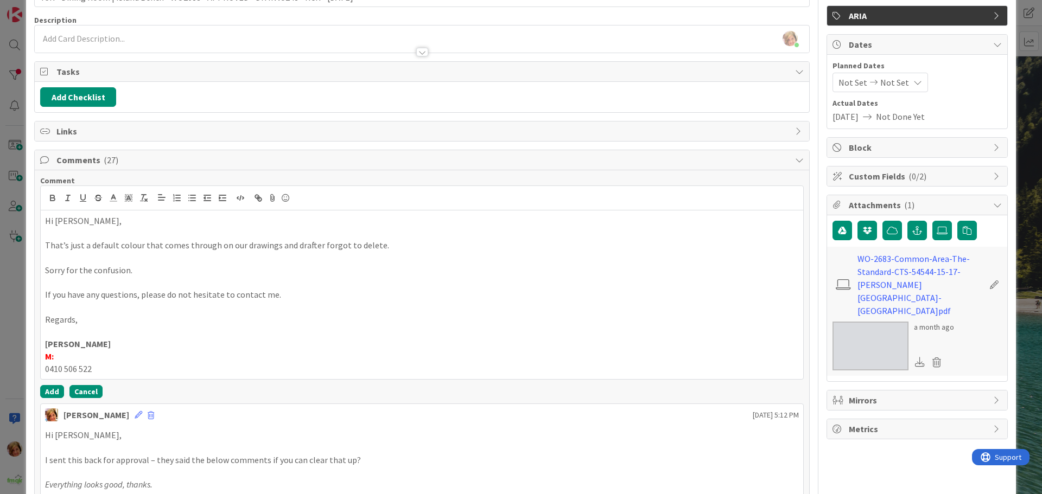
scroll to position [163, 0]
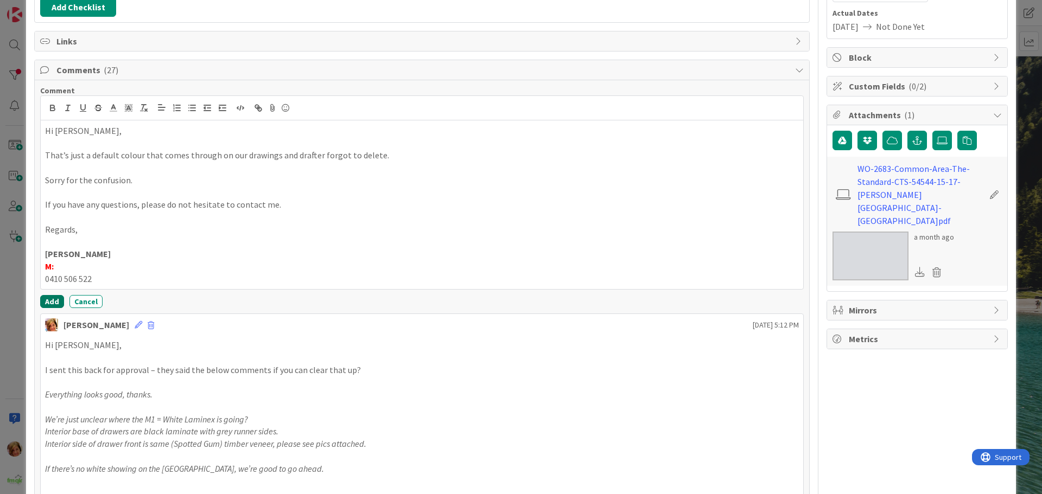
click at [50, 304] on button "Add" at bounding box center [52, 301] width 24 height 13
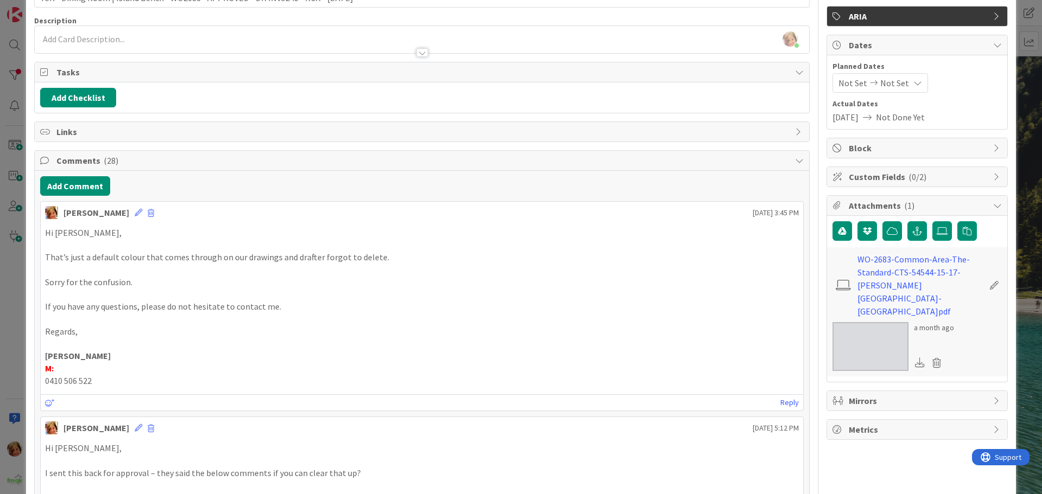
scroll to position [0, 0]
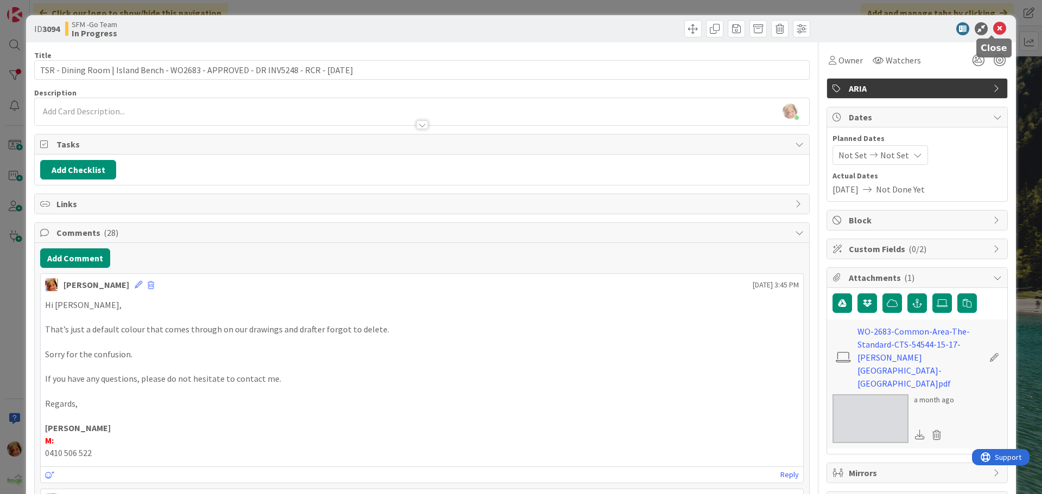
drag, startPoint x: 991, startPoint y: 30, endPoint x: 977, endPoint y: 29, distance: 13.6
click at [993, 30] on icon at bounding box center [999, 28] width 13 height 13
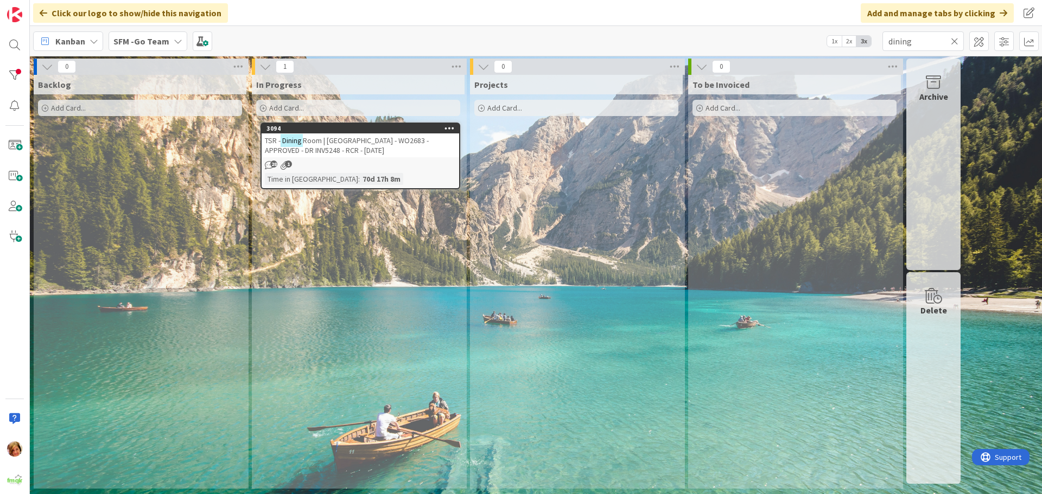
click at [954, 40] on icon at bounding box center [955, 41] width 8 height 10
click at [954, 40] on input "text" at bounding box center [922, 41] width 81 height 20
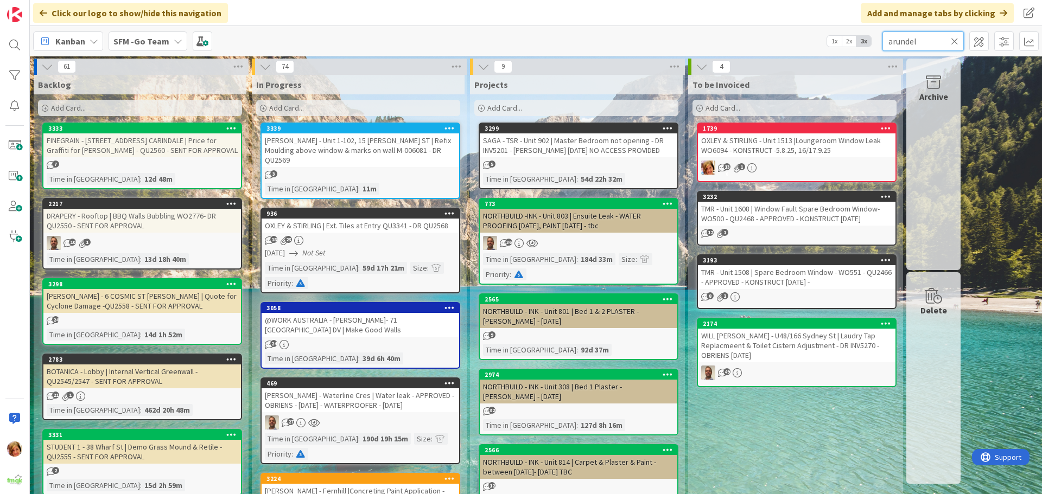
type input "arundel"
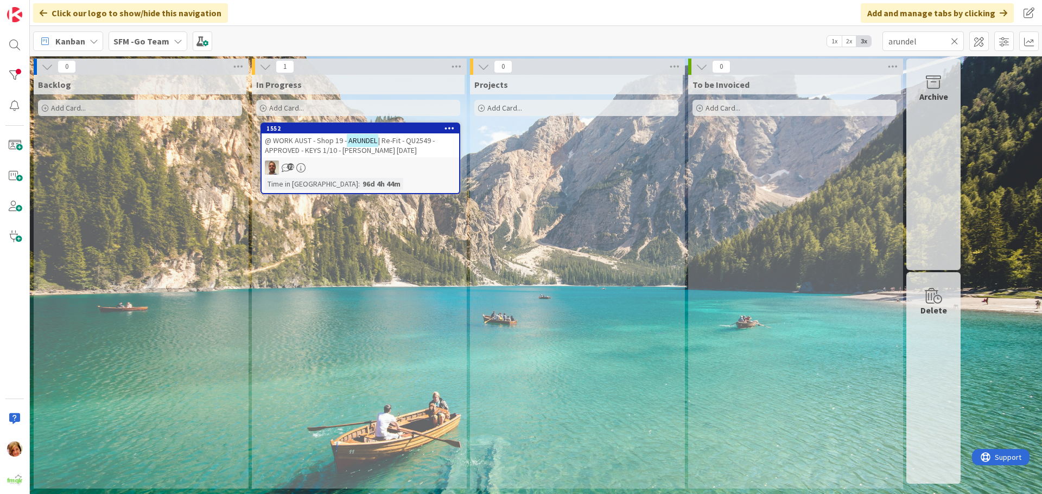
click at [309, 146] on span "| Re-Fit - QU2549 - APPROVED - KEYS 1/10 - [PERSON_NAME] [DATE]" at bounding box center [350, 146] width 170 height 20
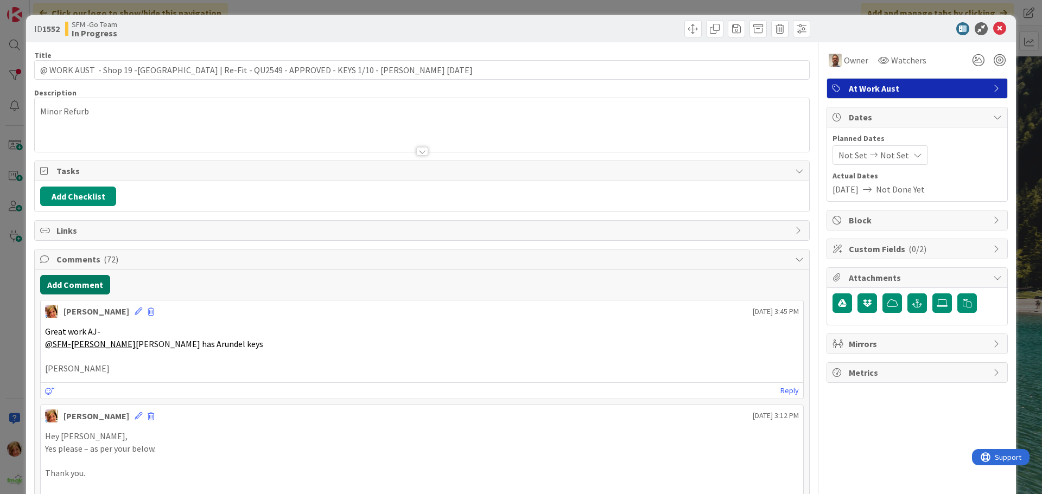
click at [80, 288] on button "Add Comment" at bounding box center [75, 285] width 70 height 20
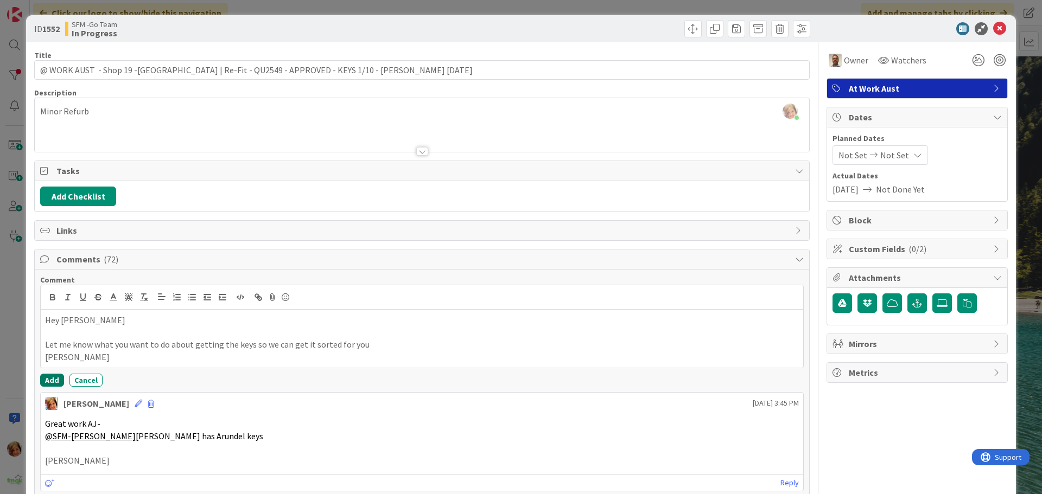
click at [52, 379] on button "Add" at bounding box center [52, 380] width 24 height 13
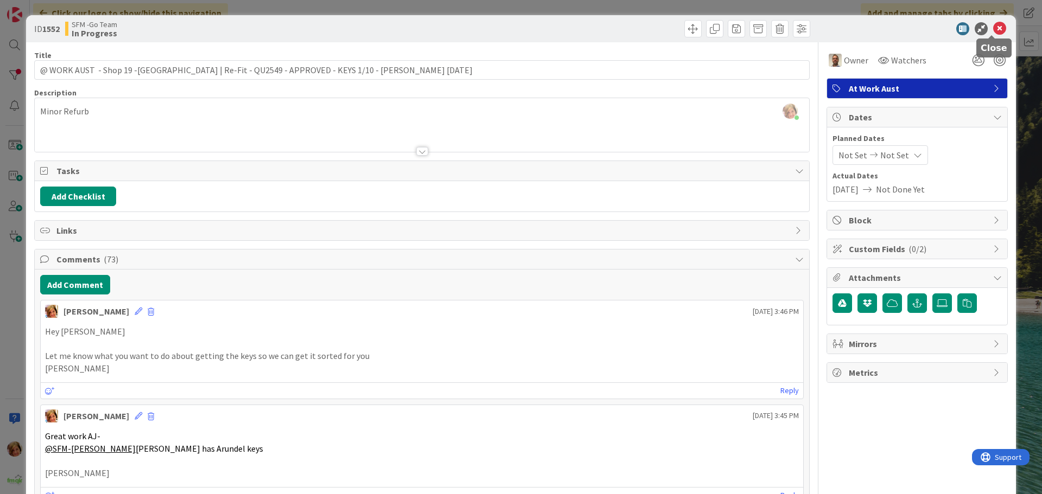
click at [993, 29] on icon at bounding box center [999, 28] width 13 height 13
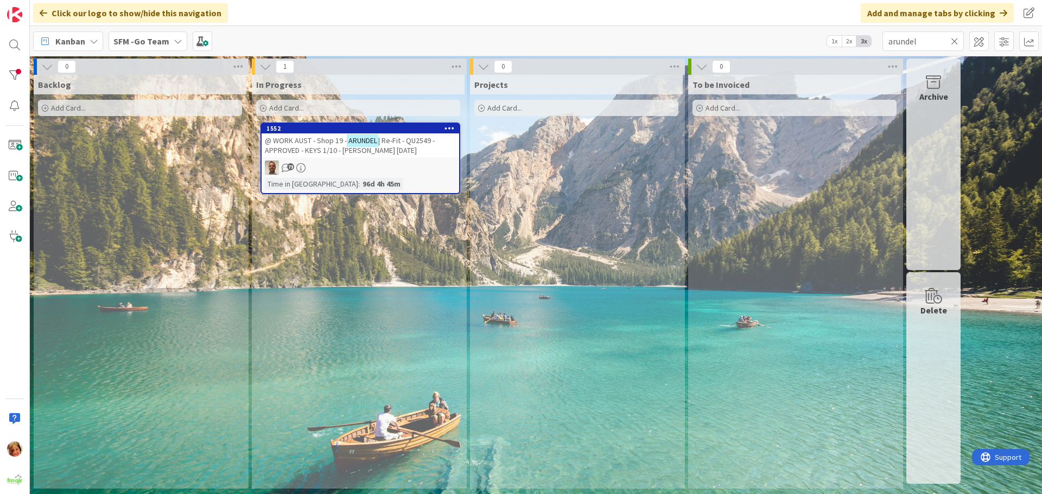
click at [955, 39] on icon at bounding box center [955, 41] width 8 height 10
click at [953, 39] on input "text" at bounding box center [922, 41] width 81 height 20
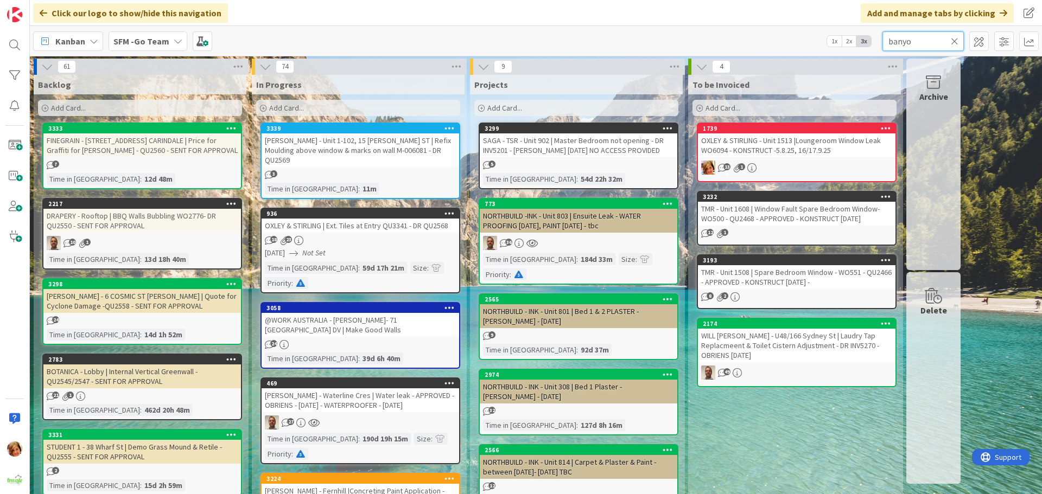
type input "banyo"
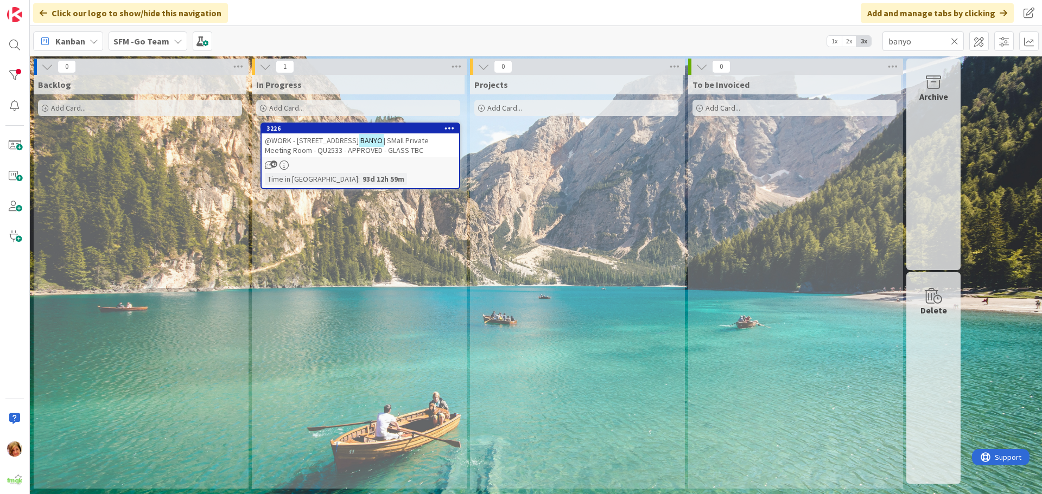
click at [337, 141] on span "@WORK - [STREET_ADDRESS]" at bounding box center [312, 141] width 94 height 10
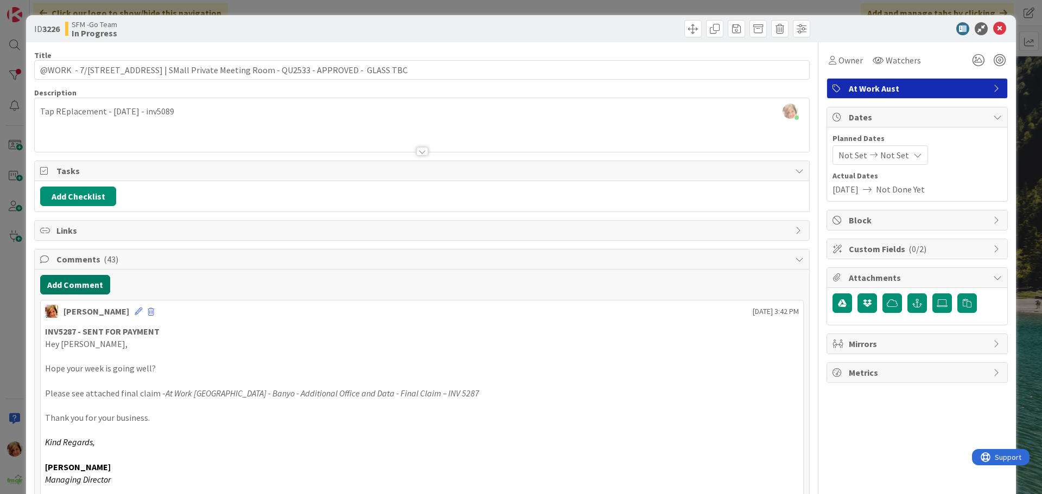
click at [68, 282] on button "Add Comment" at bounding box center [75, 285] width 70 height 20
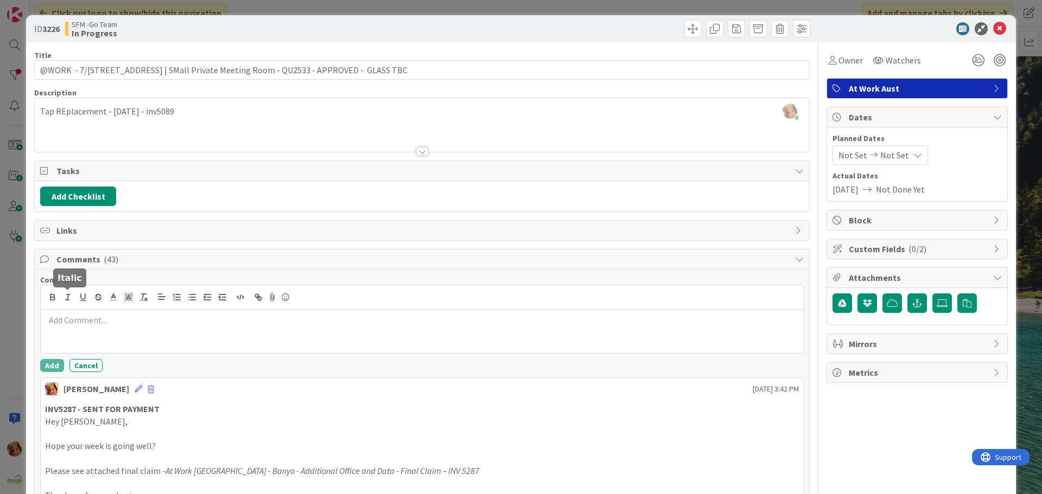
click at [93, 322] on p at bounding box center [422, 320] width 754 height 12
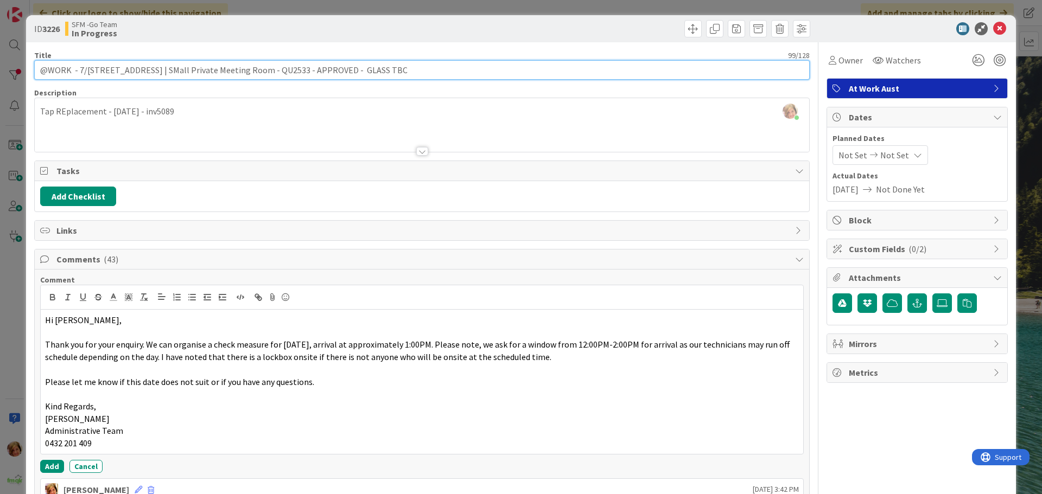
click at [435, 72] on input "@WORK - 7/[STREET_ADDRESS] | SMall Private Meeting Room - QU2533 - APPROVED - G…" at bounding box center [421, 70] width 775 height 20
type input "@WORK - 7/[STREET_ADDRESS] | SMall Private Meeting Room - QU2533 - APPROVED - G…"
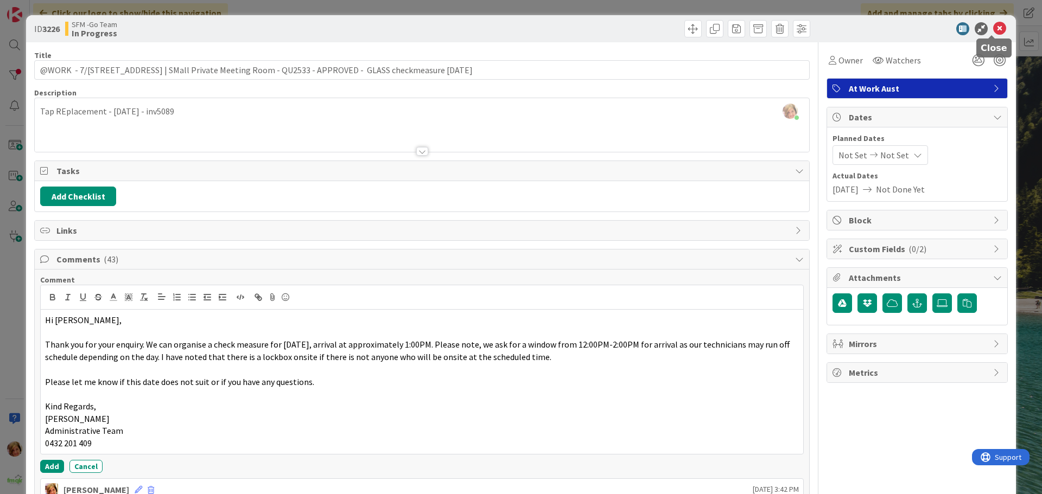
click at [993, 28] on icon at bounding box center [999, 28] width 13 height 13
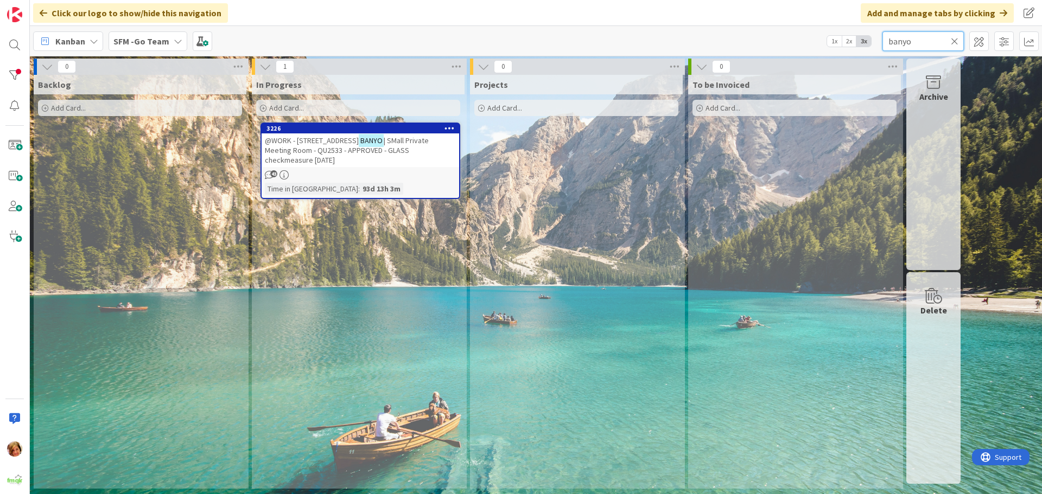
click at [931, 41] on input "banyo" at bounding box center [922, 41] width 81 height 20
type input "b"
type input "CALOUNDRA"
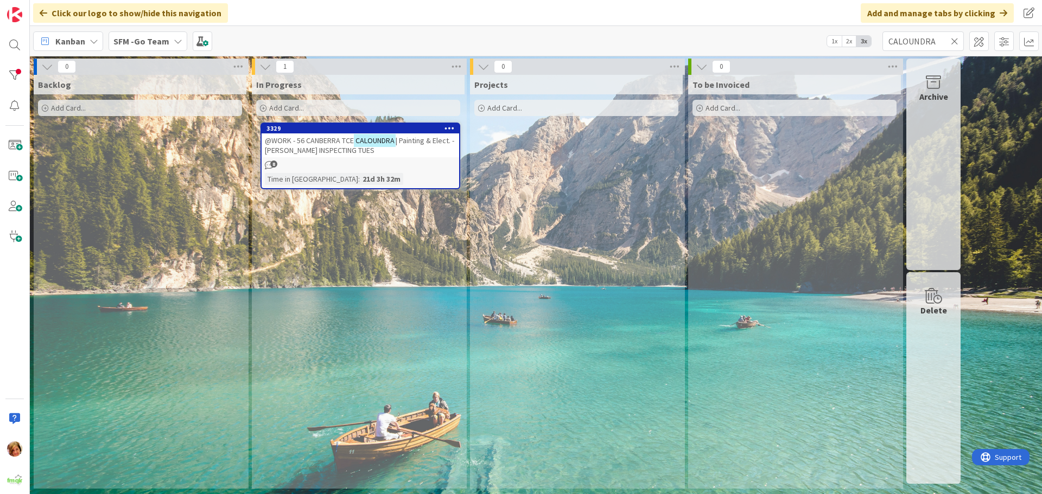
click at [321, 134] on div "@WORK - 56 CANBERRA TCE CALOUNDRA | Painting & Elect. - [PERSON_NAME] INSPECTIN…" at bounding box center [359, 145] width 197 height 24
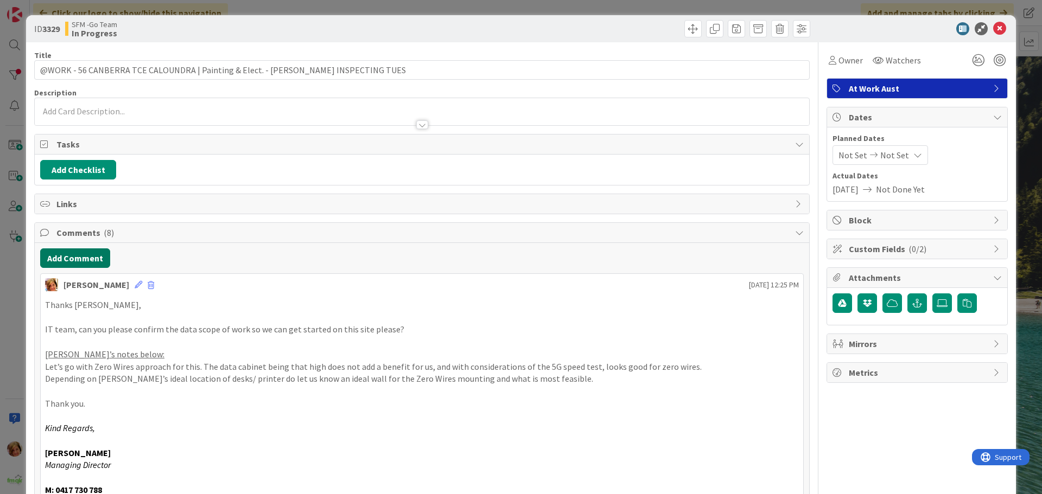
click at [81, 251] on button "Add Comment" at bounding box center [75, 258] width 70 height 20
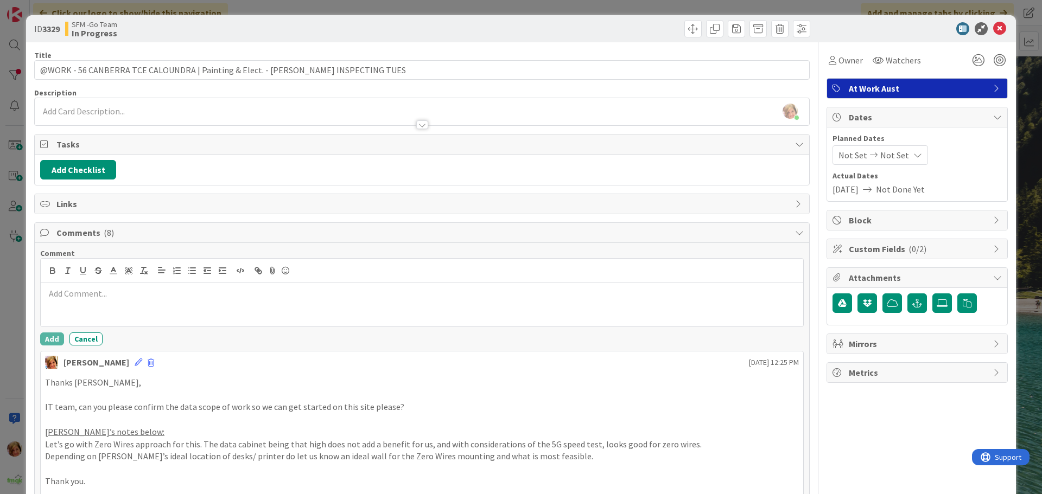
click at [90, 284] on div at bounding box center [422, 304] width 762 height 43
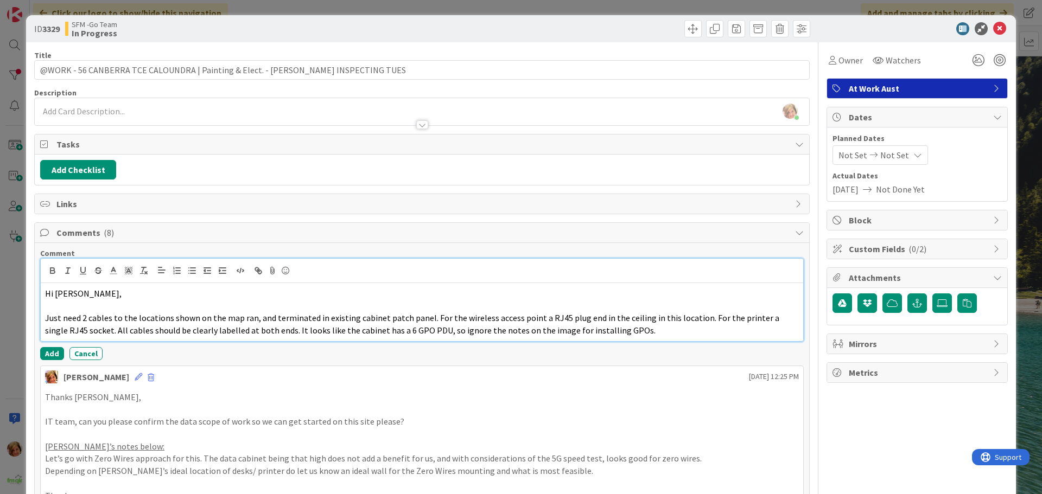
click at [624, 326] on p "Just need 2 cables to the locations shown on the map ran, and terminated in exi…" at bounding box center [422, 324] width 754 height 24
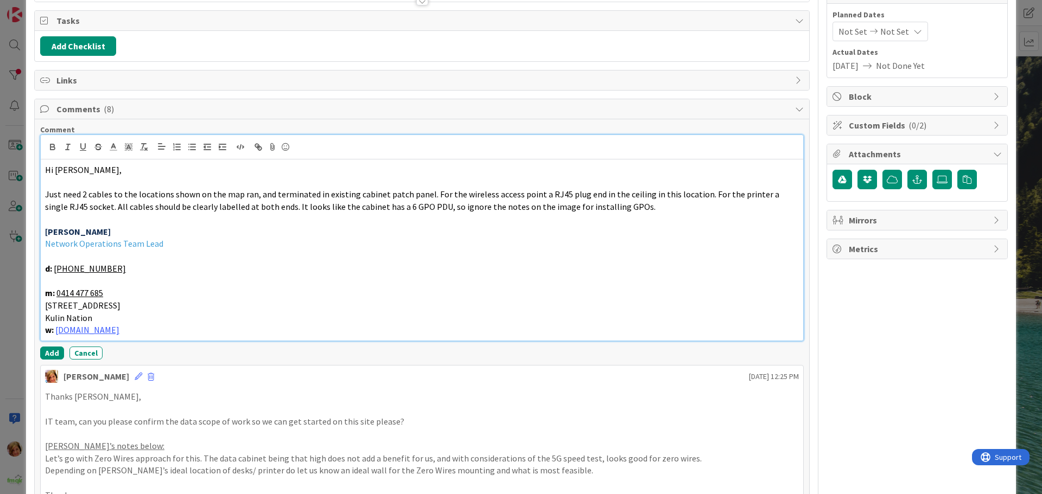
scroll to position [271, 0]
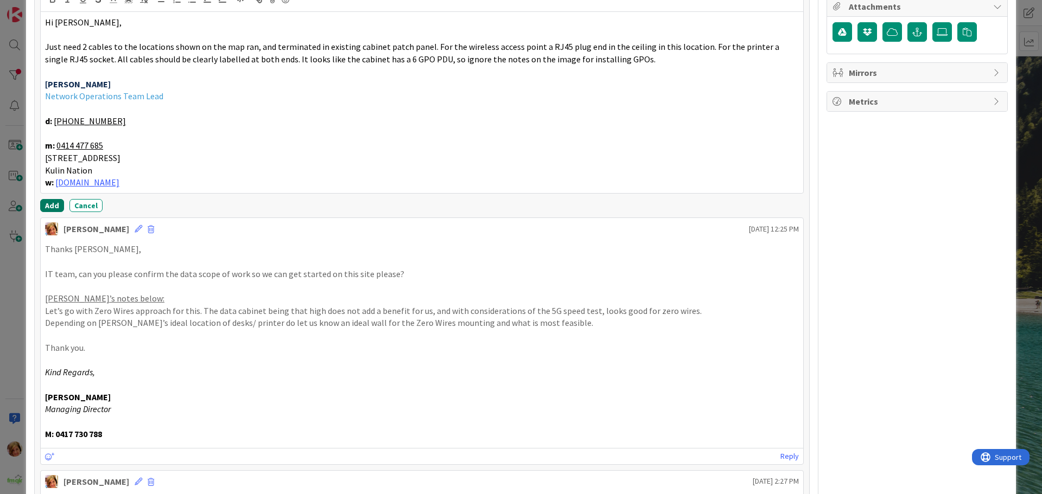
click at [49, 204] on button "Add" at bounding box center [52, 205] width 24 height 13
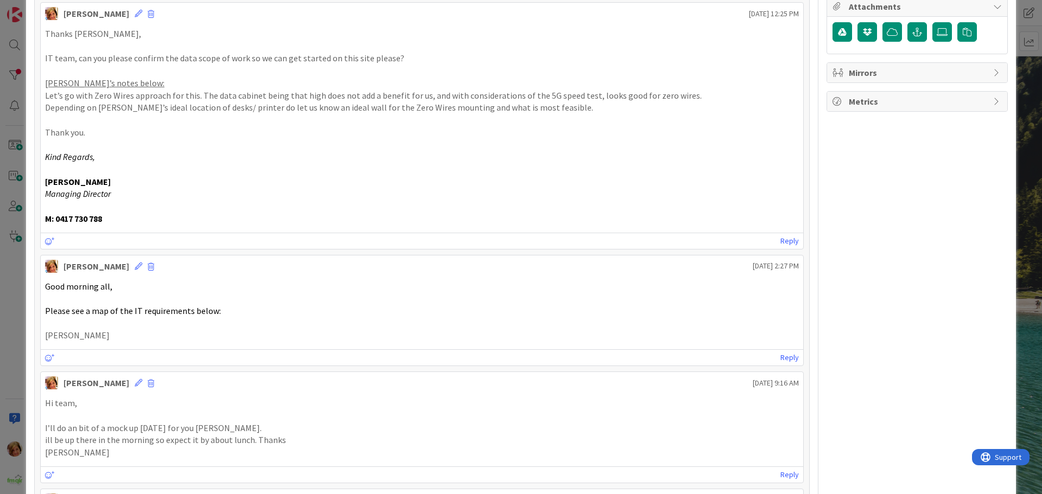
scroll to position [0, 0]
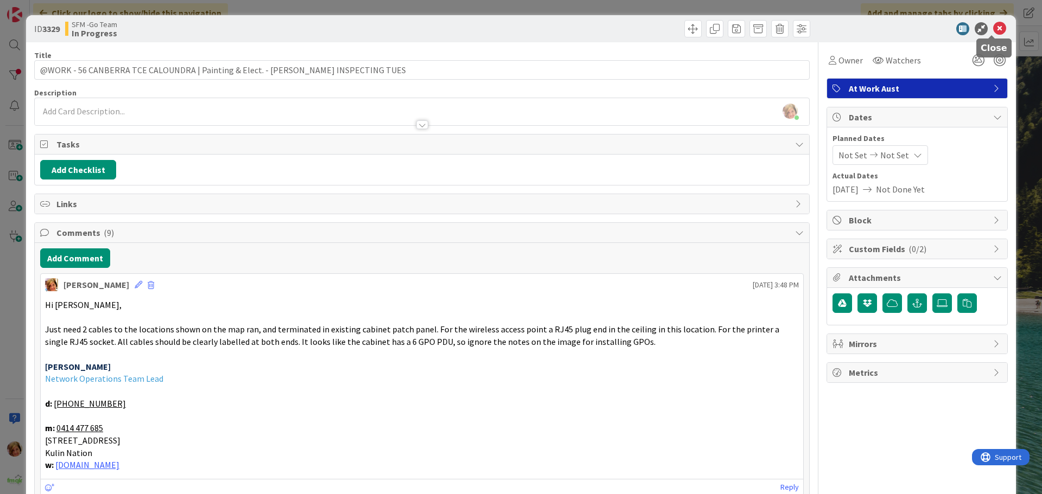
click at [993, 27] on icon at bounding box center [999, 28] width 13 height 13
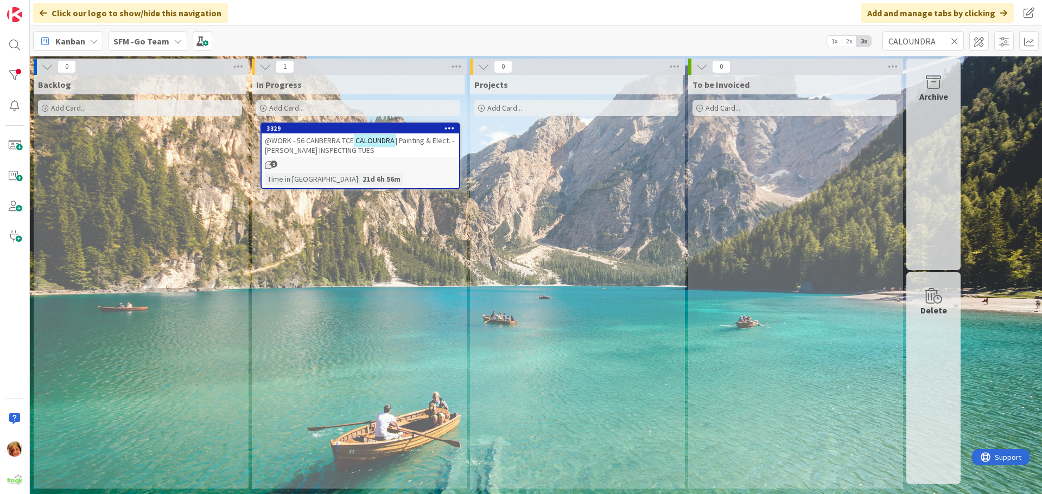
click at [954, 40] on icon at bounding box center [955, 41] width 8 height 10
click at [954, 40] on input "text" at bounding box center [922, 41] width 81 height 20
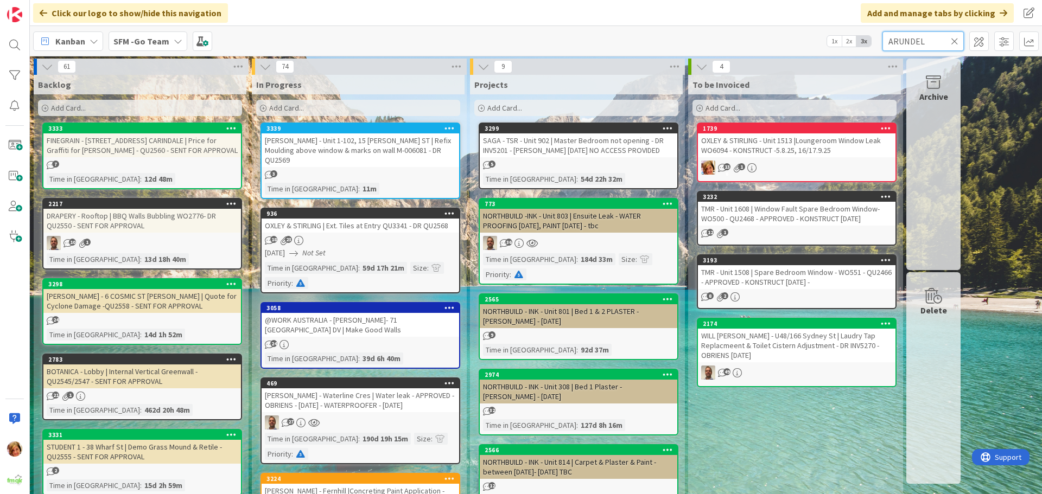
type input "ARUNDEL"
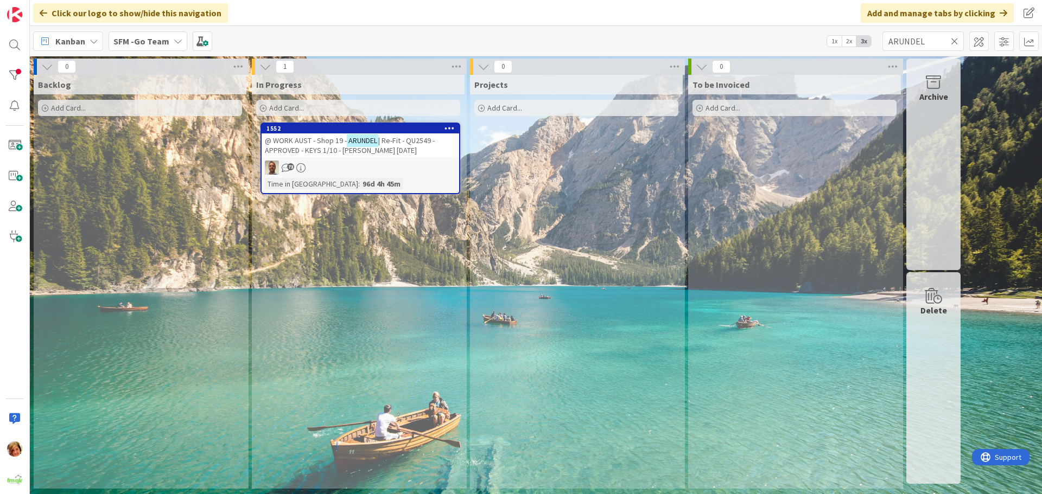
click at [326, 147] on span "| Re-Fit - QU2549 - APPROVED - KEYS 1/10 - [PERSON_NAME] [DATE]" at bounding box center [350, 146] width 170 height 20
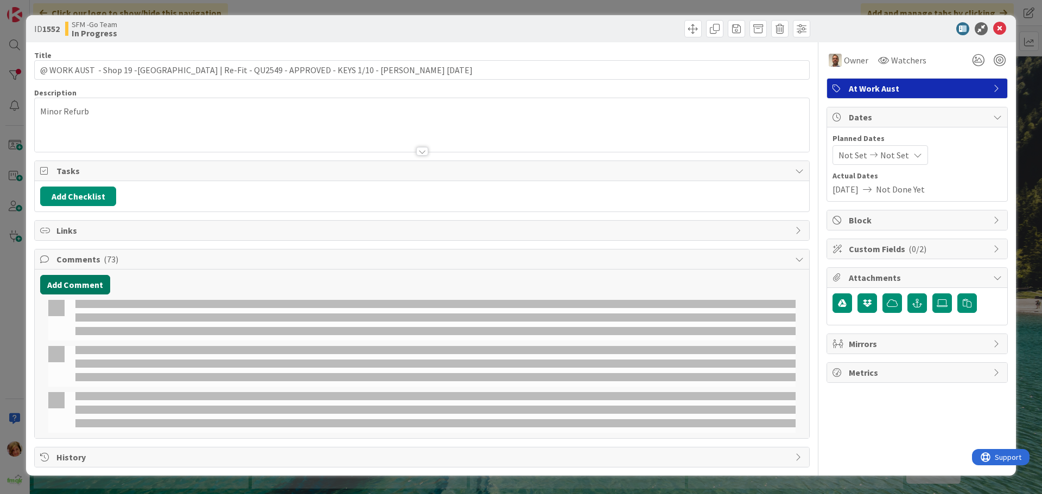
click at [80, 286] on button "Add Comment" at bounding box center [75, 285] width 70 height 20
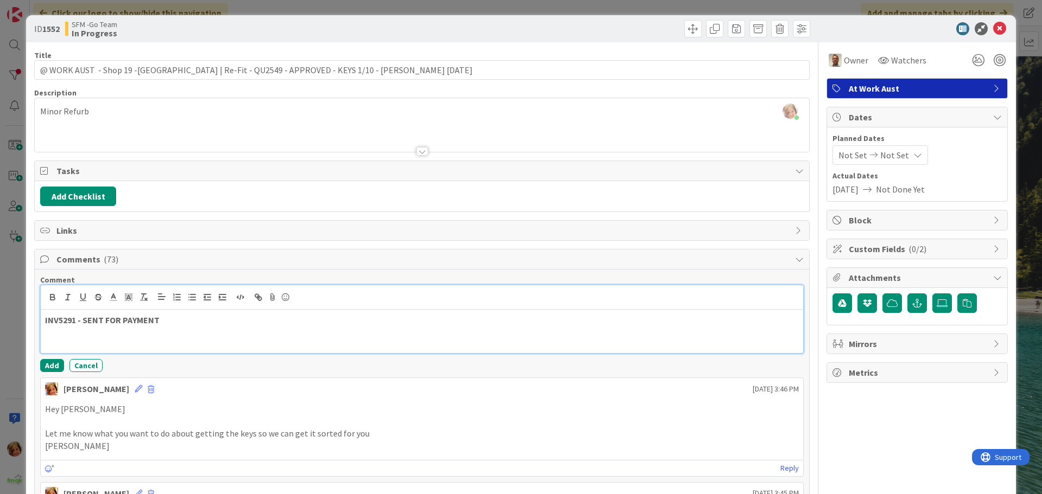
click at [168, 323] on p "INV5291 - SENT FOR PAYMENT" at bounding box center [422, 320] width 754 height 12
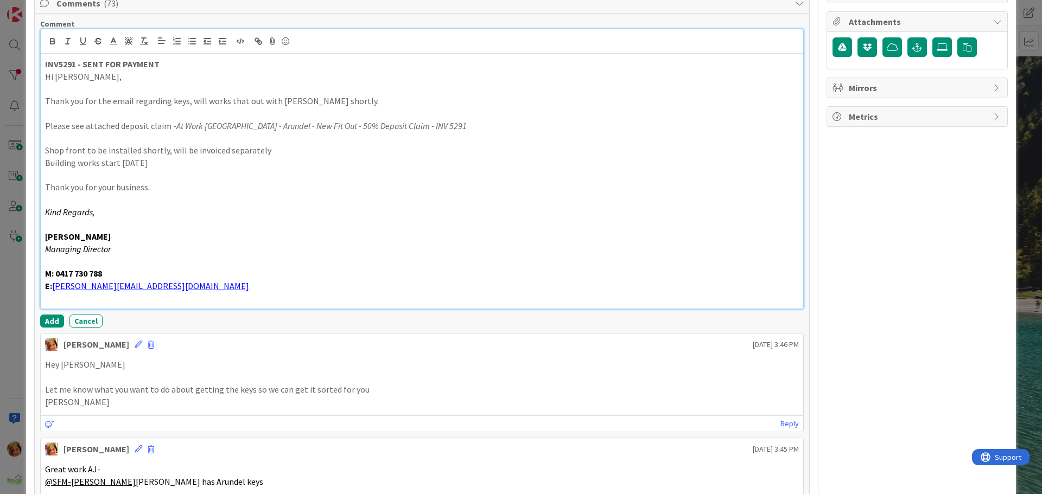
scroll to position [270, 0]
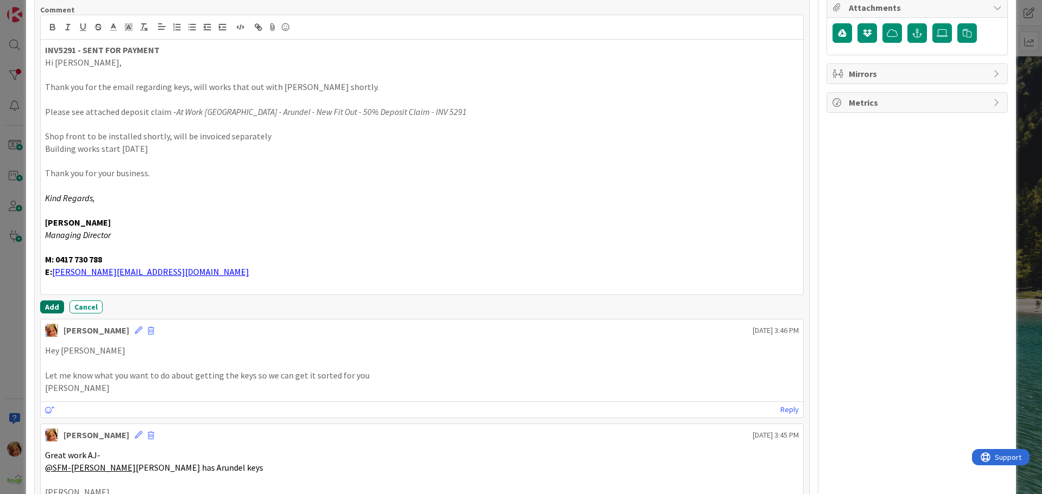
click at [48, 304] on button "Add" at bounding box center [52, 307] width 24 height 13
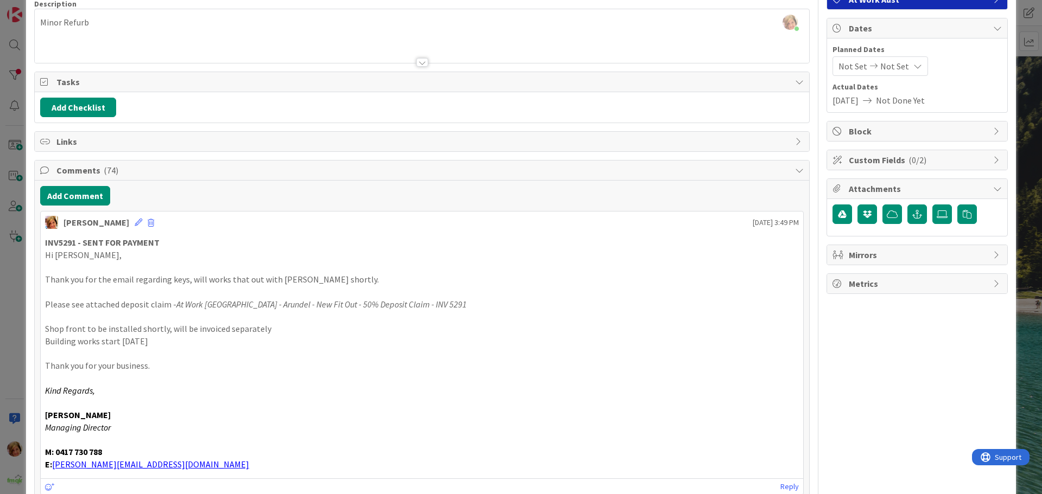
scroll to position [0, 0]
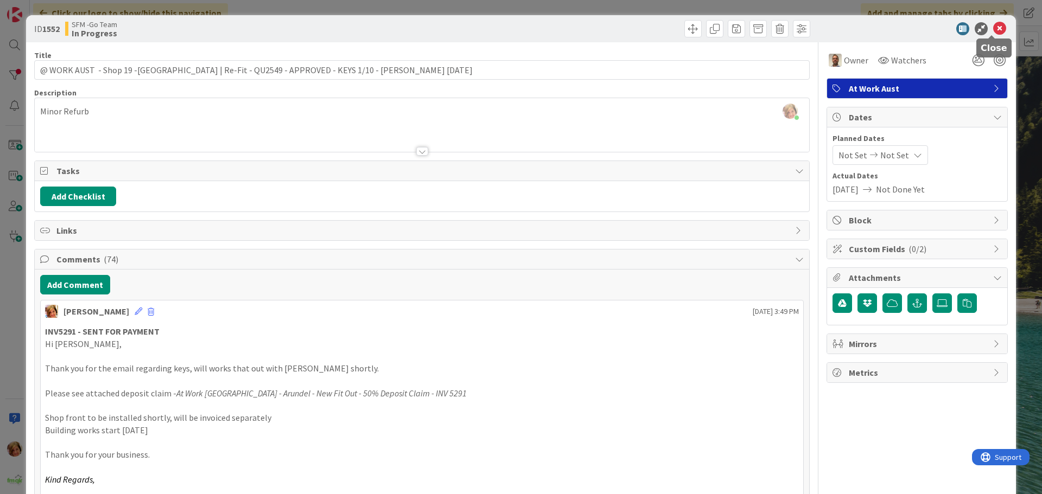
click at [993, 25] on icon at bounding box center [999, 28] width 13 height 13
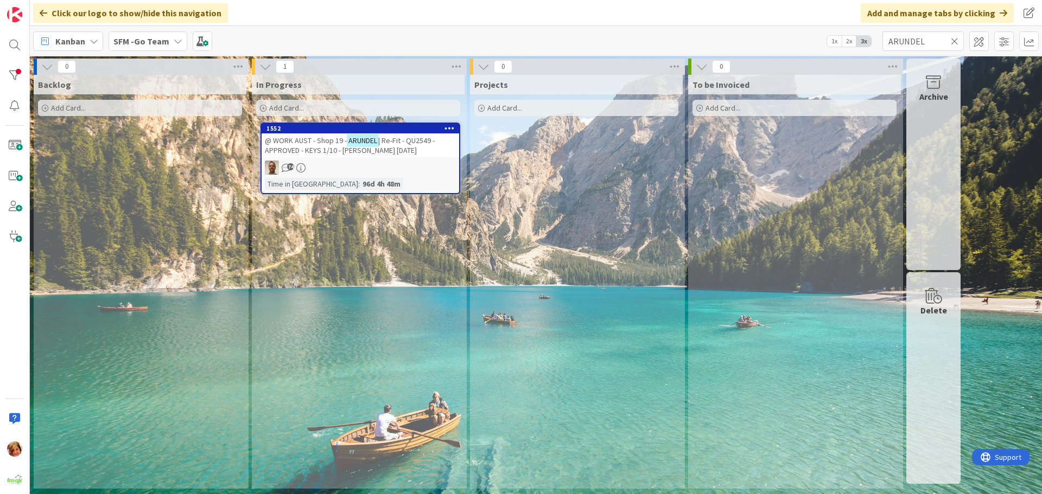
click at [952, 40] on icon at bounding box center [955, 41] width 8 height 10
click at [952, 40] on input "text" at bounding box center [922, 41] width 81 height 20
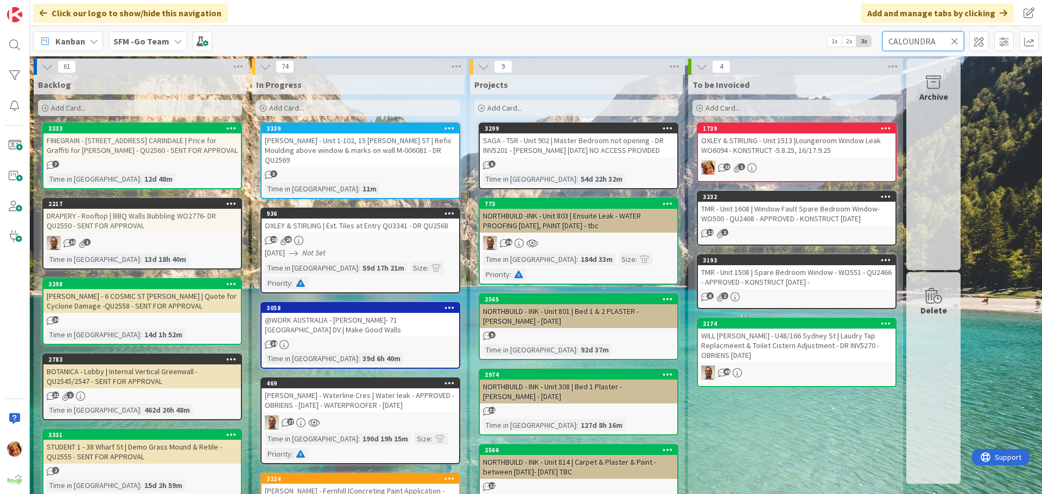
type input "CALOUNDRA"
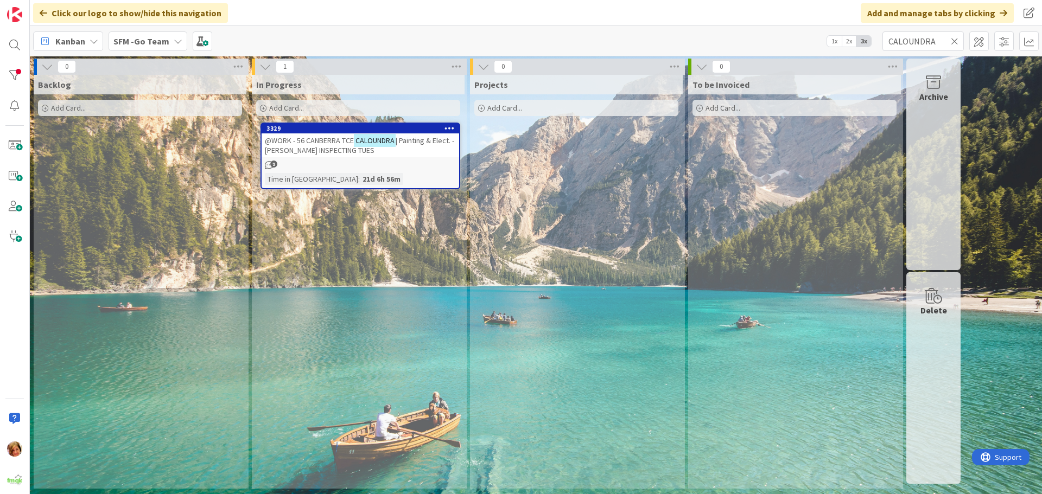
click at [296, 145] on span "@WORK - 56 CANBERRA TCE" at bounding box center [309, 141] width 89 height 10
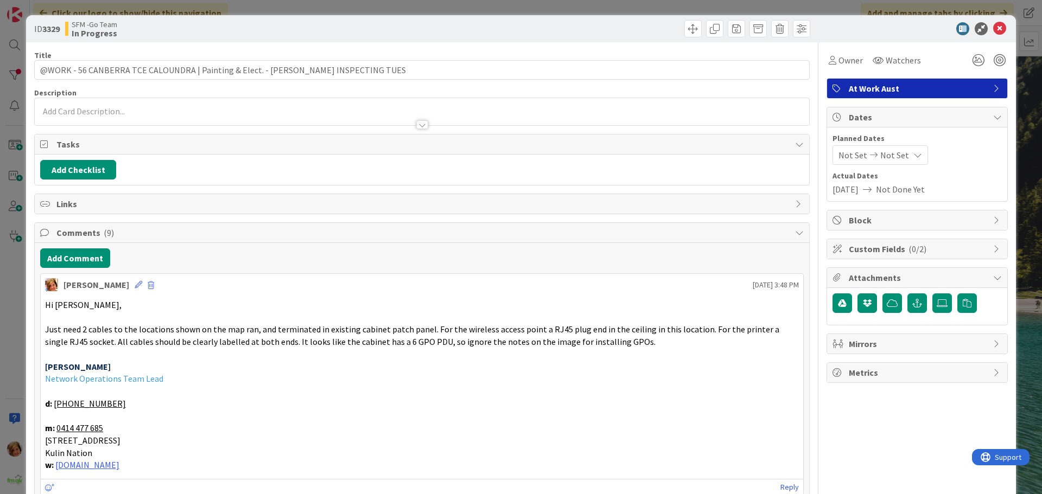
click at [73, 304] on span "Hi [PERSON_NAME]," at bounding box center [83, 304] width 76 height 11
click at [75, 256] on button "Add Comment" at bounding box center [75, 258] width 70 height 20
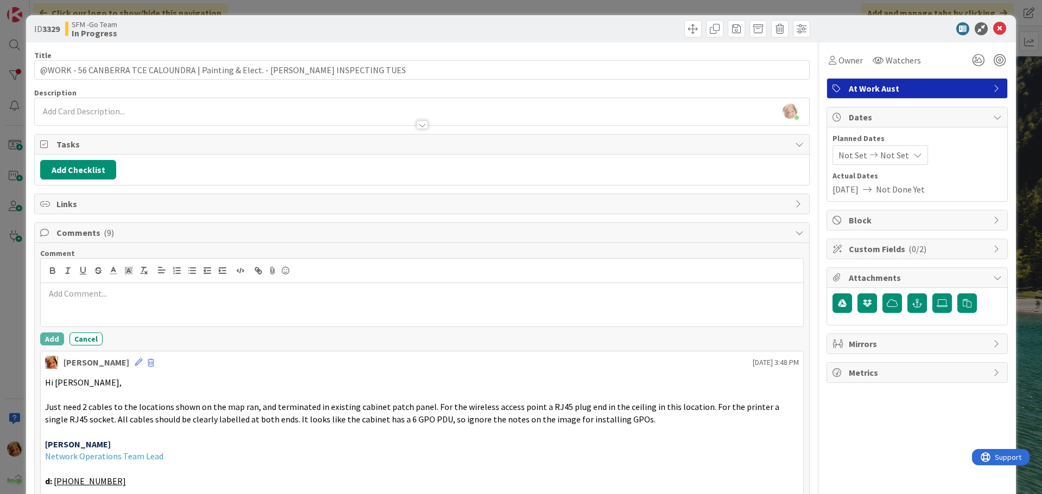
click at [121, 318] on div at bounding box center [422, 304] width 762 height 43
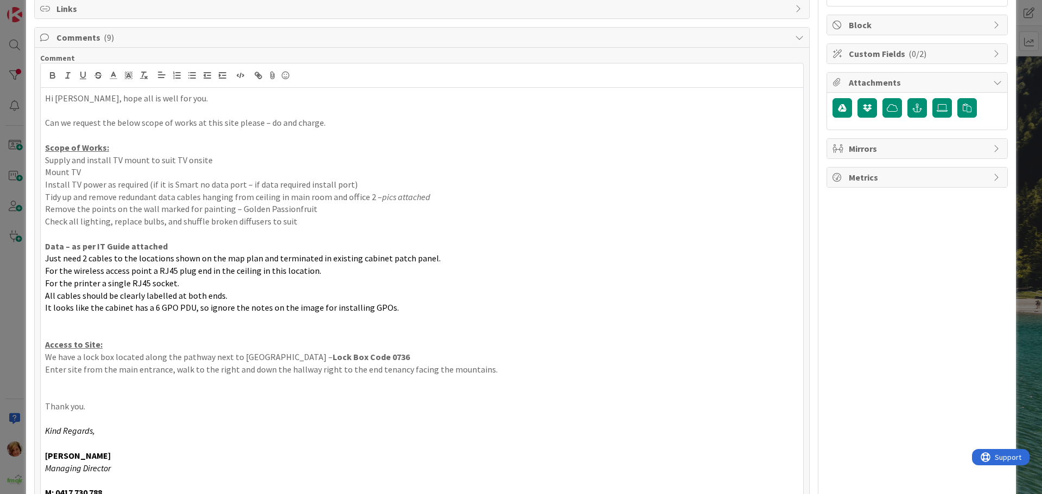
scroll to position [253, 0]
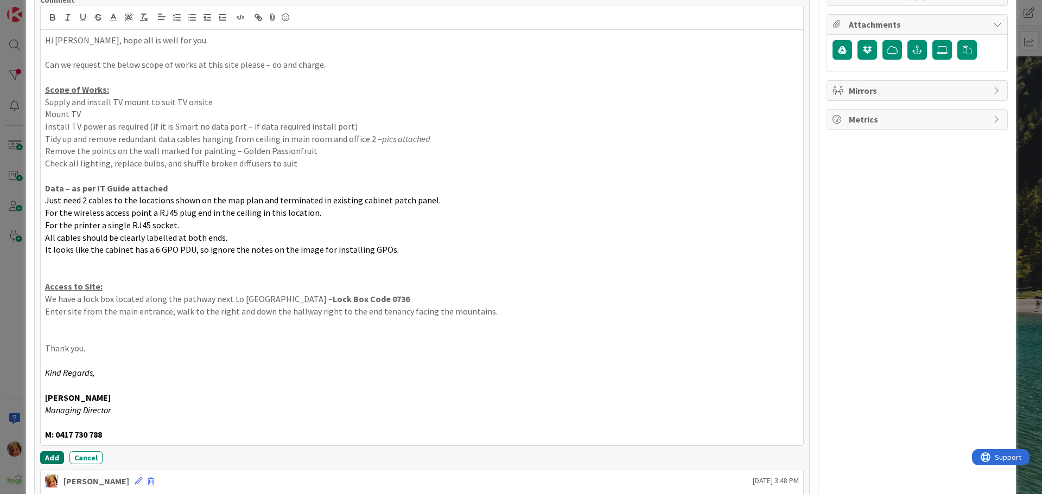
click at [47, 455] on button "Add" at bounding box center [52, 457] width 24 height 13
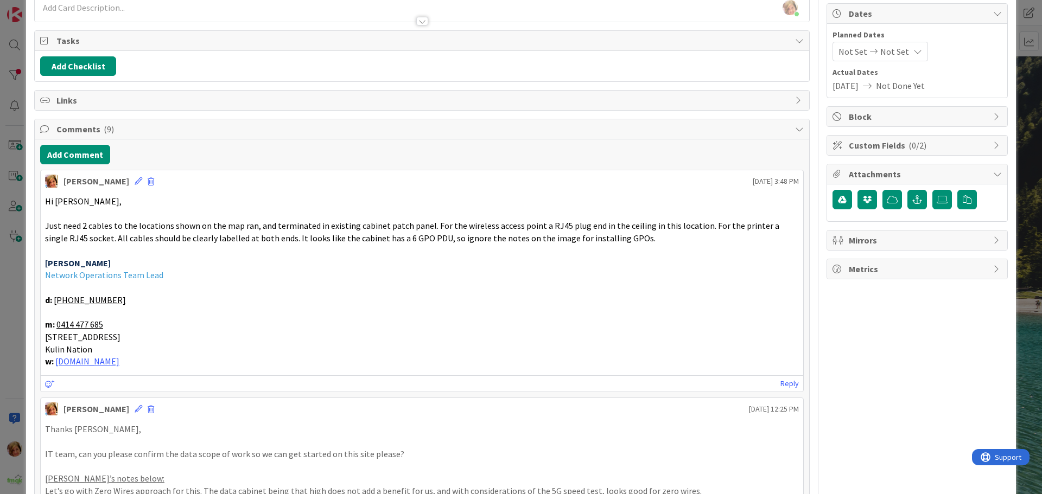
scroll to position [0, 0]
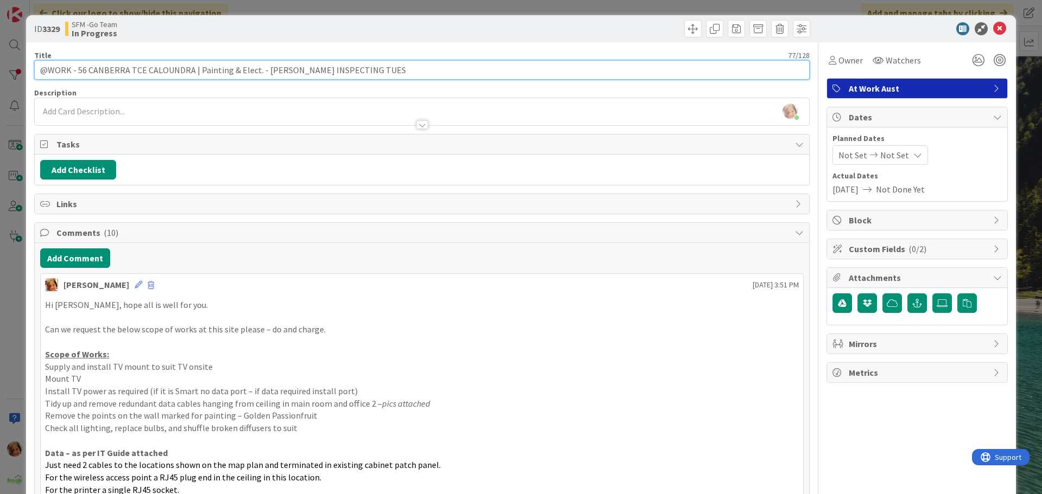
drag, startPoint x: 356, startPoint y: 71, endPoint x: 261, endPoint y: 77, distance: 95.1
click at [261, 77] on input "@WORK - 56 CANBERRA TCE CALOUNDRA | Painting & Elect. - [PERSON_NAME] INSPECTIN…" at bounding box center [421, 70] width 775 height 20
type input "@WORK - 56 CANBERRA TCE CALOUNDRA | Painting & Elect. - SENT TO D3ELECTRICAL [D…"
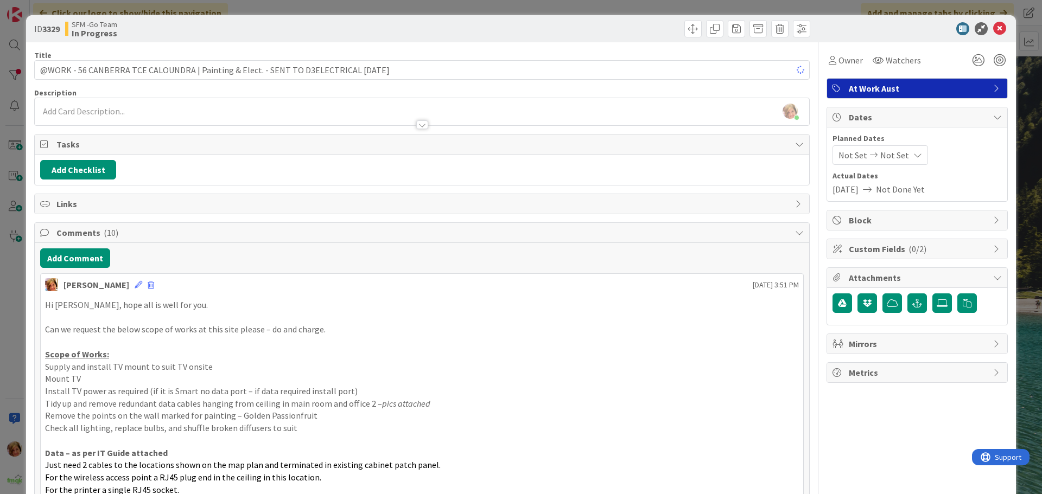
click at [389, 31] on div "SFM -Go Team In Progress" at bounding box center [242, 28] width 354 height 17
click at [993, 29] on icon at bounding box center [999, 28] width 13 height 13
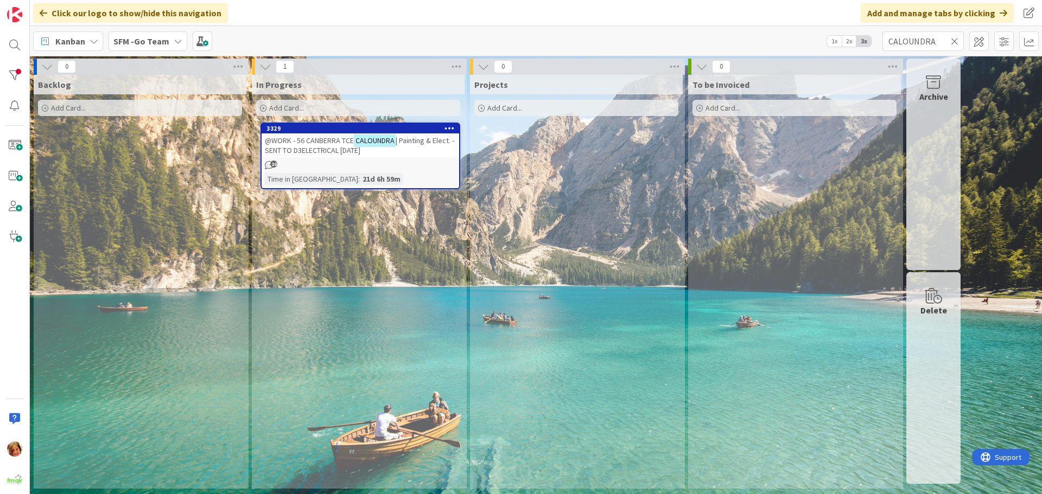
click at [955, 40] on icon at bounding box center [955, 41] width 8 height 10
click at [955, 40] on input "text" at bounding box center [922, 41] width 81 height 20
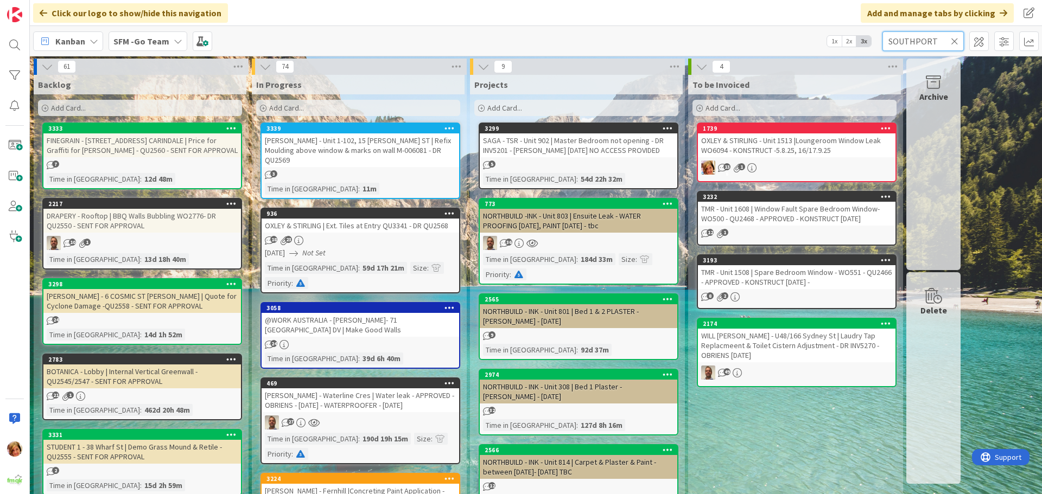
type input "SOUTHPORT"
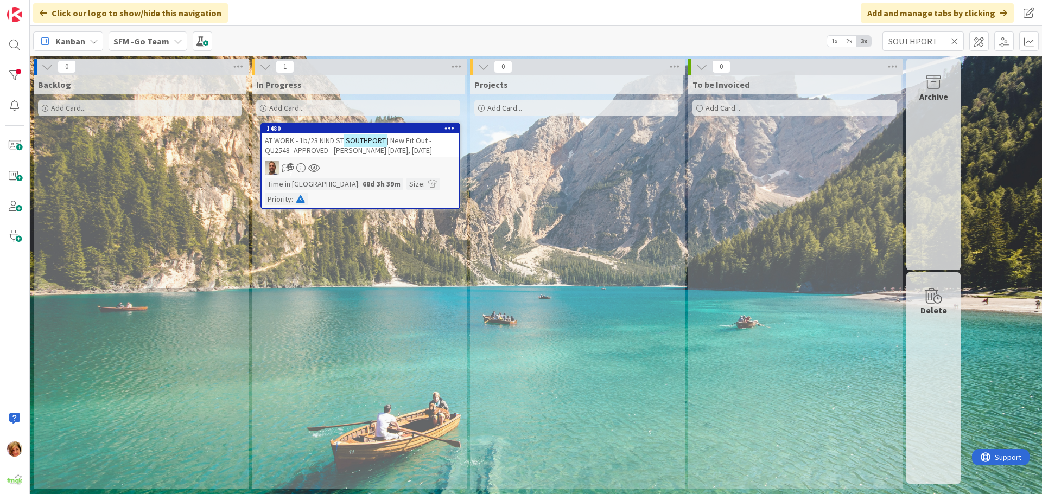
click at [316, 142] on span "AT WORK - 1b/23 NIND ST" at bounding box center [304, 141] width 79 height 10
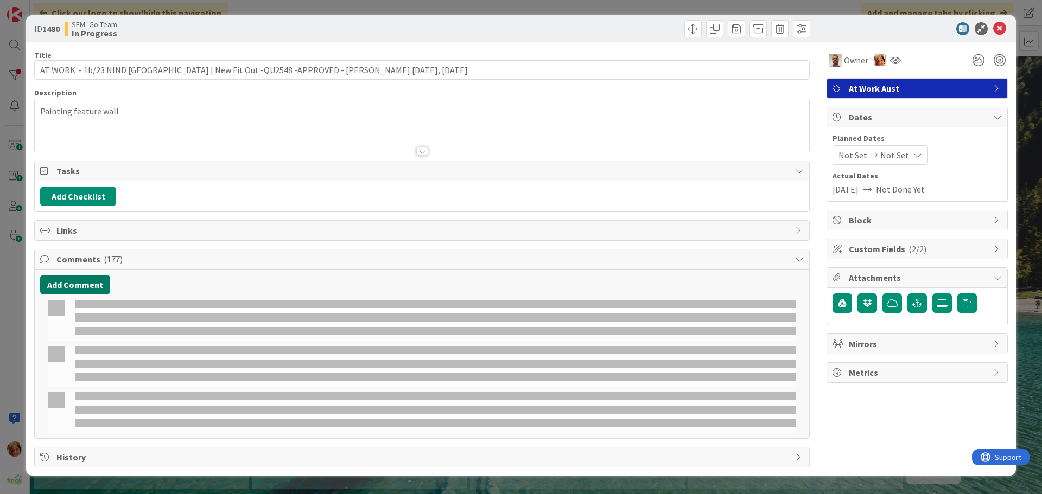
click at [84, 282] on button "Add Comment" at bounding box center [75, 285] width 70 height 20
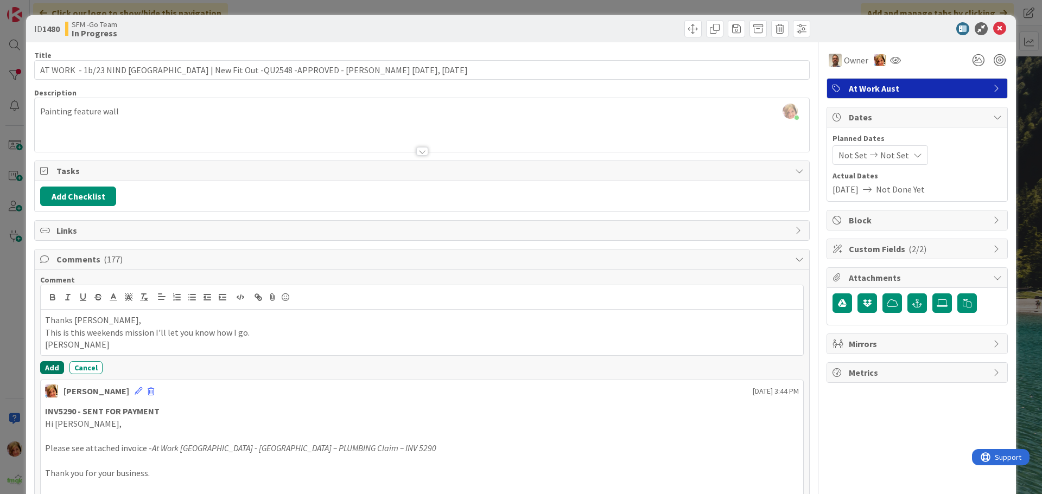
click at [58, 366] on button "Add" at bounding box center [52, 367] width 24 height 13
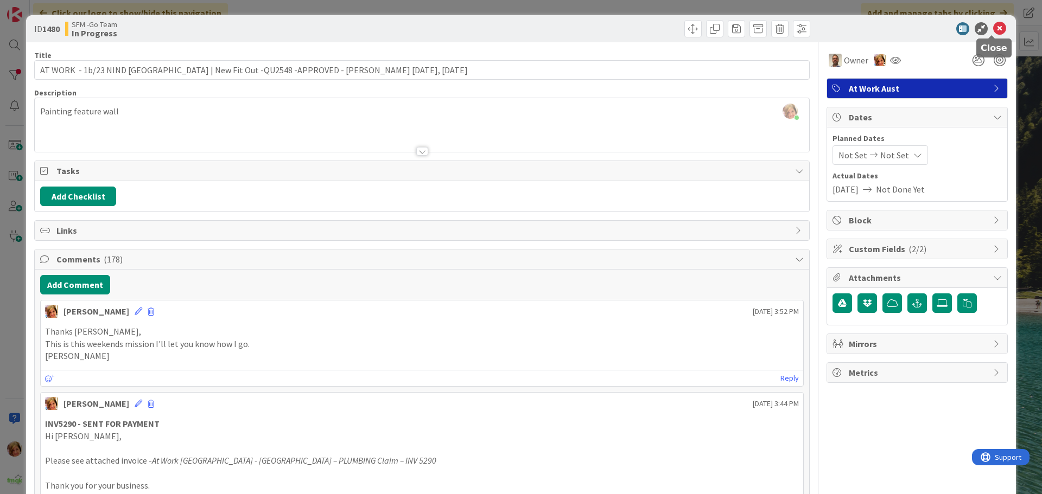
drag, startPoint x: 991, startPoint y: 26, endPoint x: 947, endPoint y: 40, distance: 46.2
click at [993, 26] on icon at bounding box center [999, 28] width 13 height 13
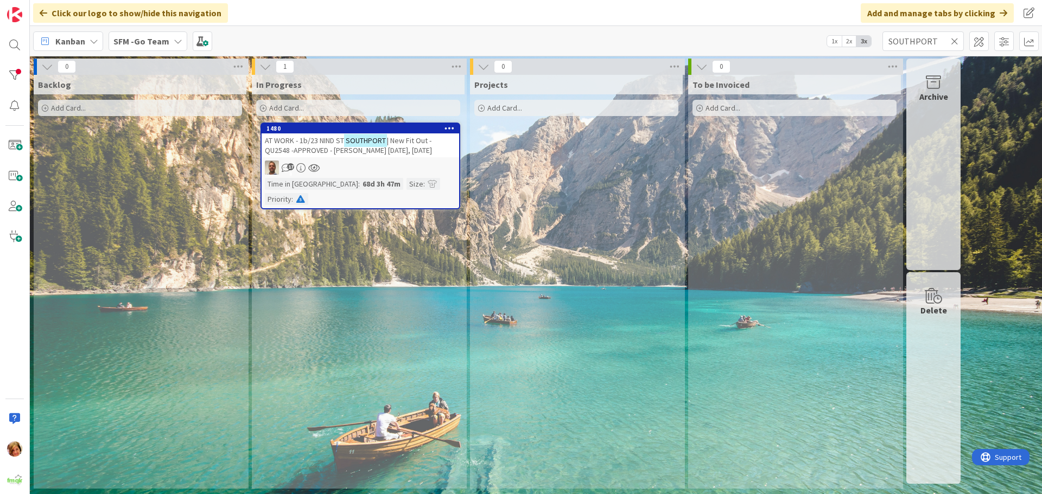
click at [954, 39] on icon at bounding box center [955, 41] width 8 height 10
click at [954, 39] on input "text" at bounding box center [922, 41] width 81 height 20
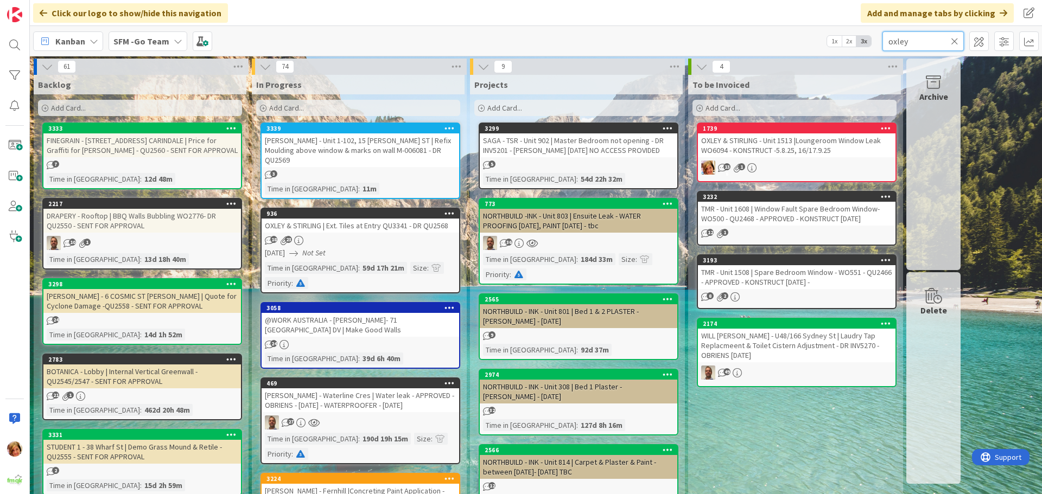
type input "oxley"
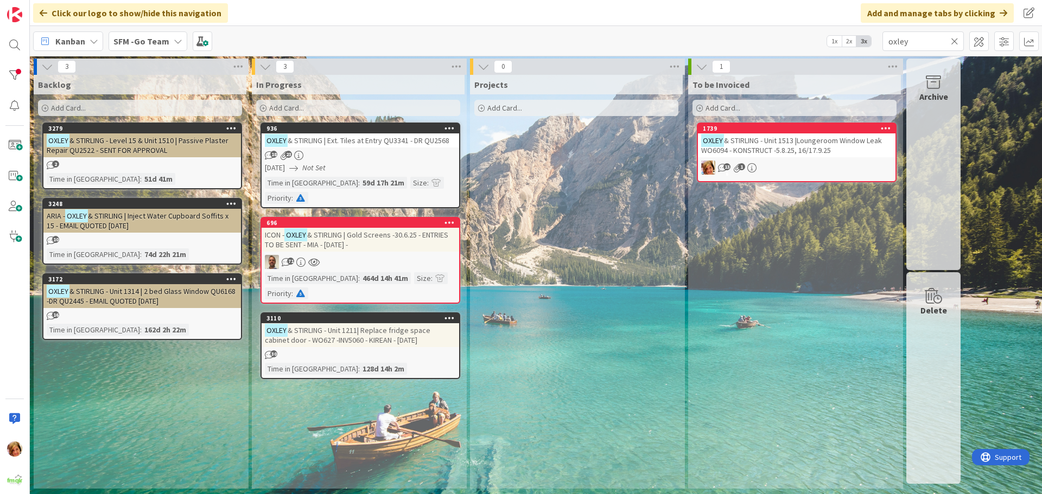
click at [757, 140] on span "& STIRLING - Unit 1513 |Loungeroom Window Leak WO6094 - KONSTRUCT -5.8.25, 16/1…" at bounding box center [791, 146] width 181 height 20
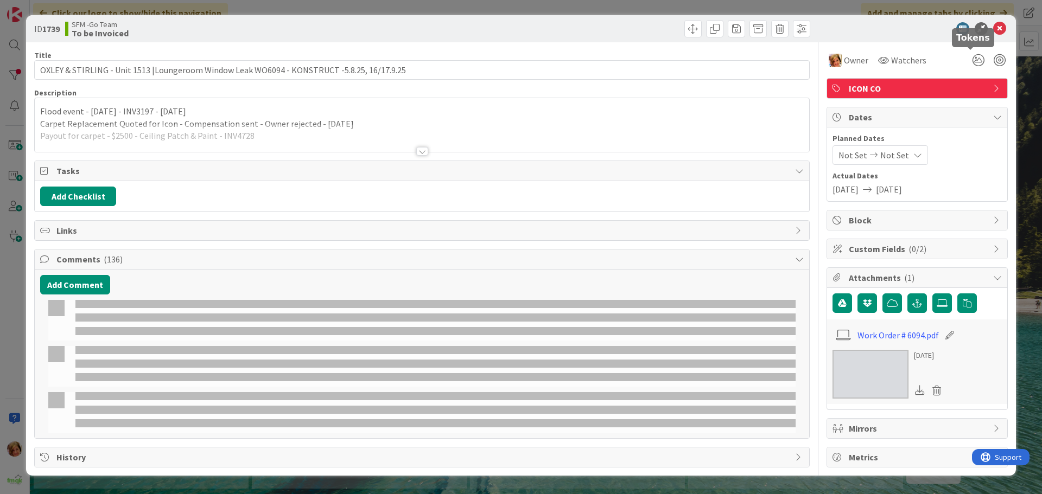
click at [997, 28] on icon at bounding box center [999, 28] width 13 height 13
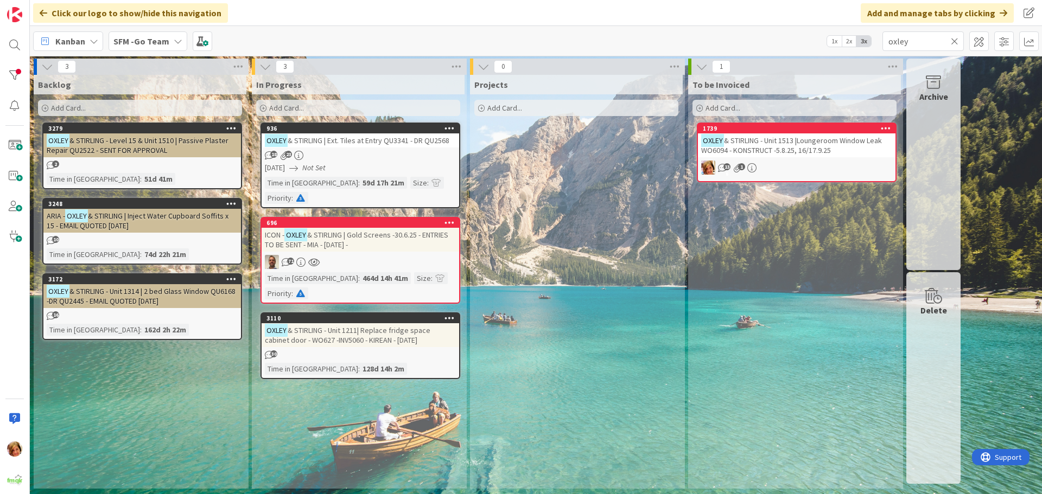
click at [993, 29] on div "Kanban SFM -Go Team 1x 2x 3x oxley" at bounding box center [536, 41] width 1012 height 30
click at [954, 39] on icon at bounding box center [955, 41] width 8 height 10
click at [954, 39] on input "text" at bounding box center [922, 41] width 81 height 20
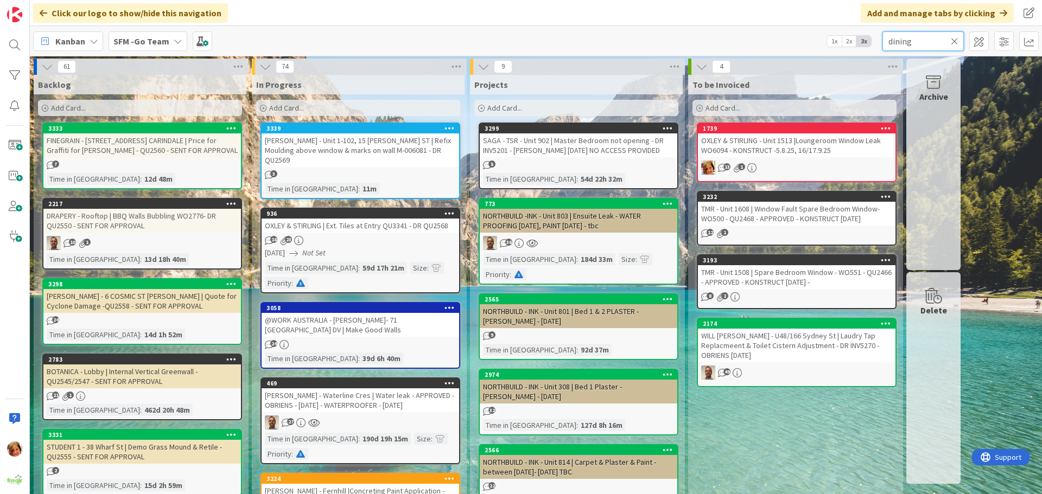
type input "dining"
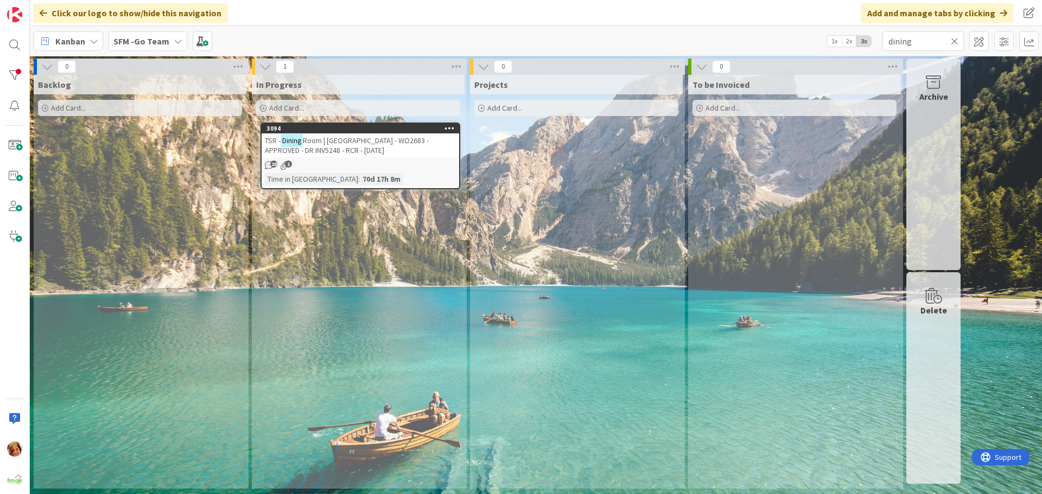
click at [387, 146] on div "TSR - Dining Room | Island Bench - WO2683 - APPROVED - DR INV5248 - RCR - [DATE]" at bounding box center [359, 145] width 197 height 24
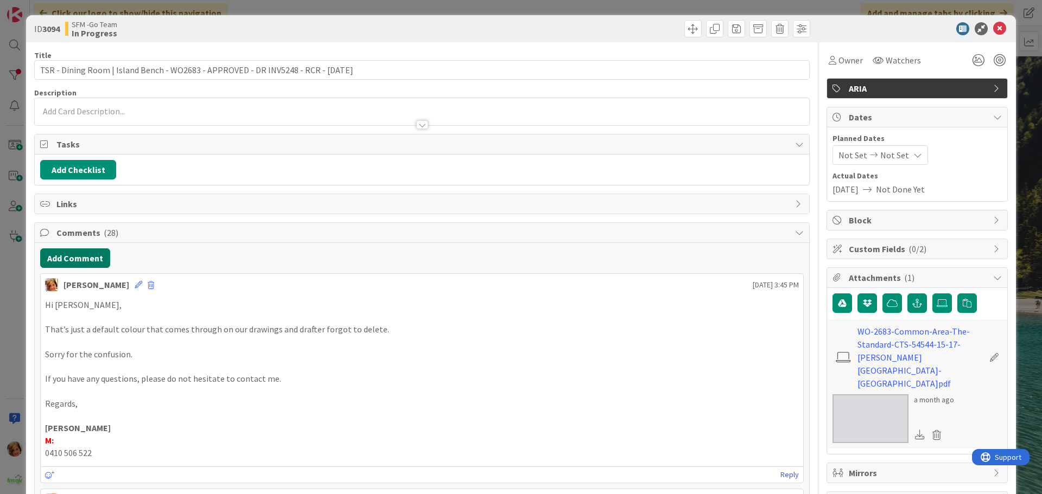
click at [75, 258] on button "Add Comment" at bounding box center [75, 258] width 70 height 20
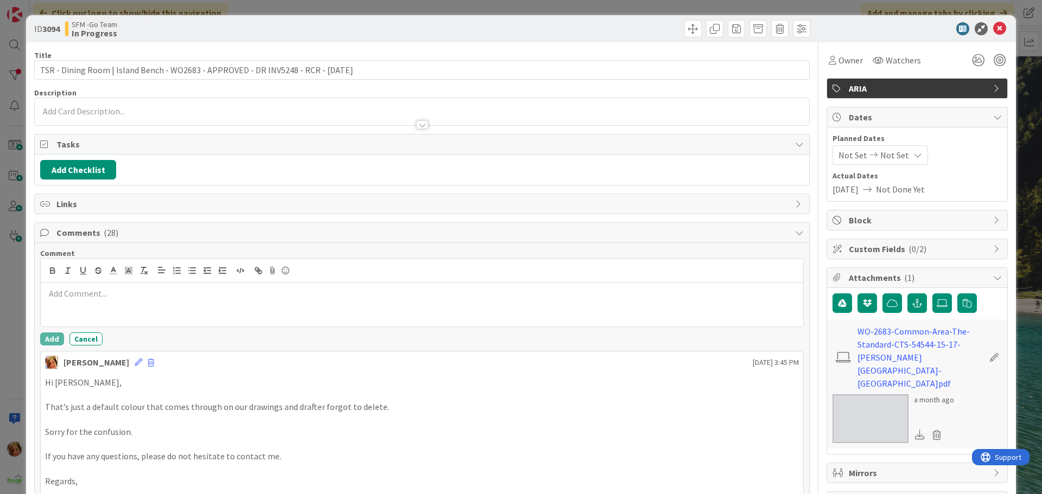
click at [99, 305] on div at bounding box center [422, 304] width 762 height 43
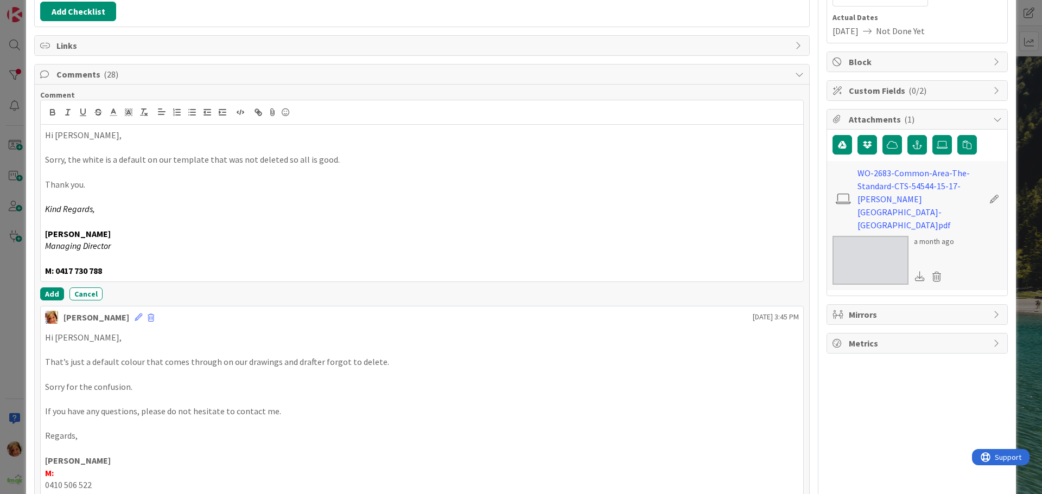
scroll to position [163, 0]
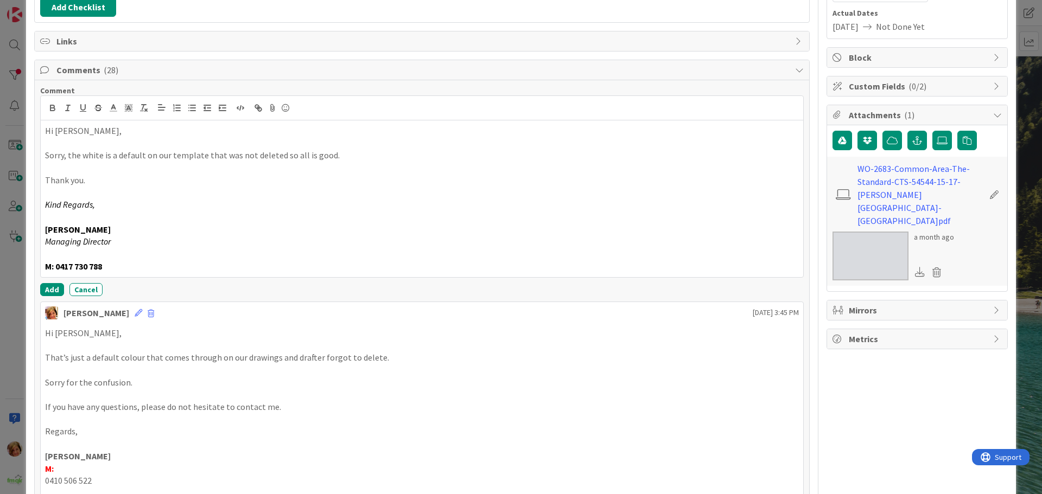
click at [53, 281] on div "Comment Hi [PERSON_NAME], Sorry, the white is a default on our template that wa…" at bounding box center [421, 191] width 763 height 210
click at [52, 289] on button "Add" at bounding box center [52, 289] width 24 height 13
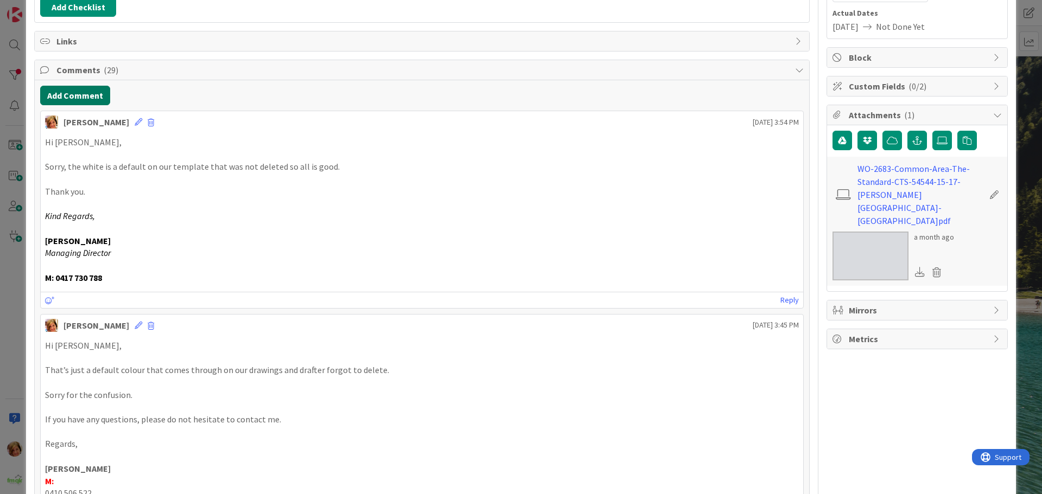
click at [61, 93] on button "Add Comment" at bounding box center [75, 96] width 70 height 20
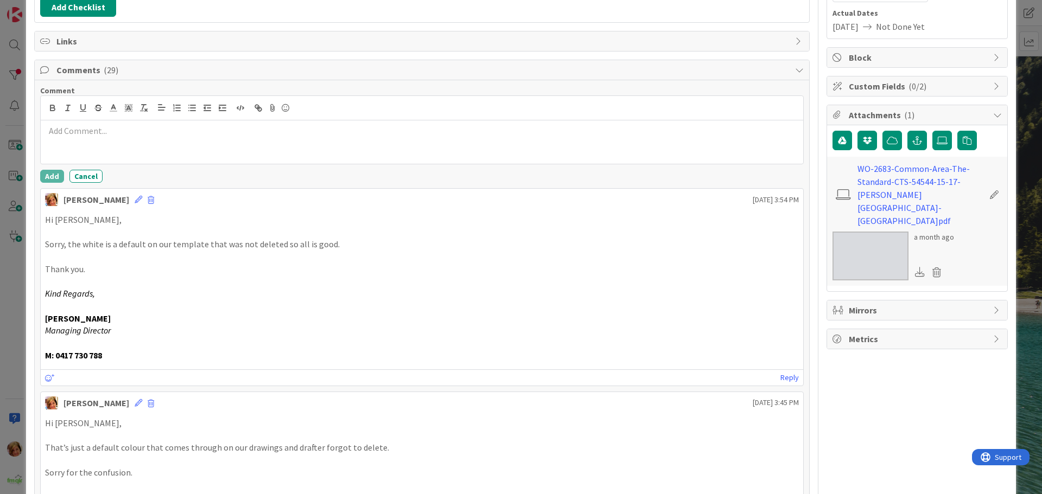
click at [113, 142] on div at bounding box center [422, 141] width 762 height 43
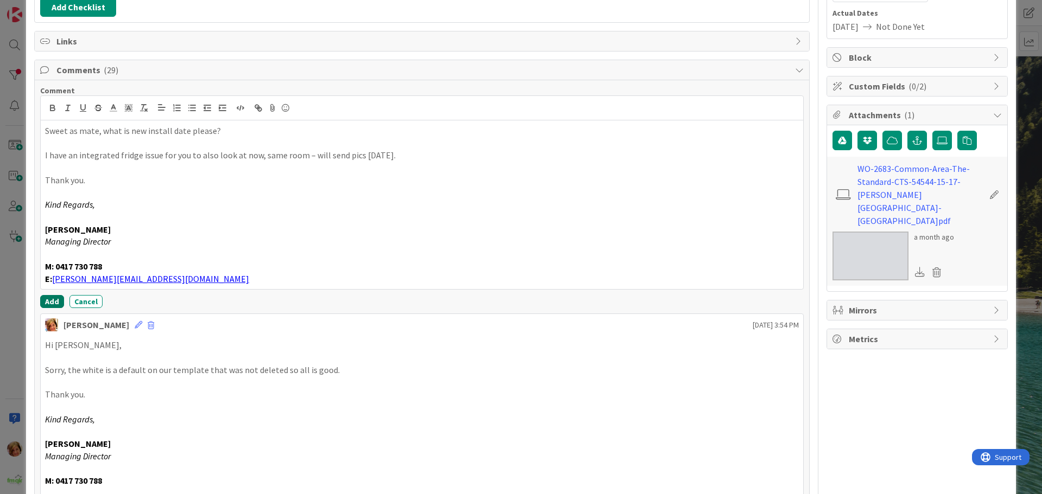
click at [53, 297] on button "Add" at bounding box center [52, 301] width 24 height 13
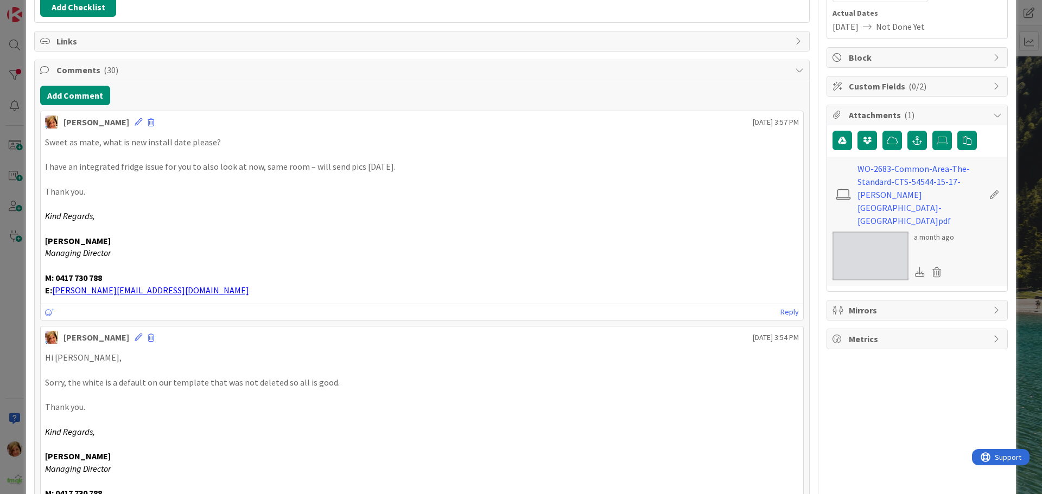
scroll to position [0, 0]
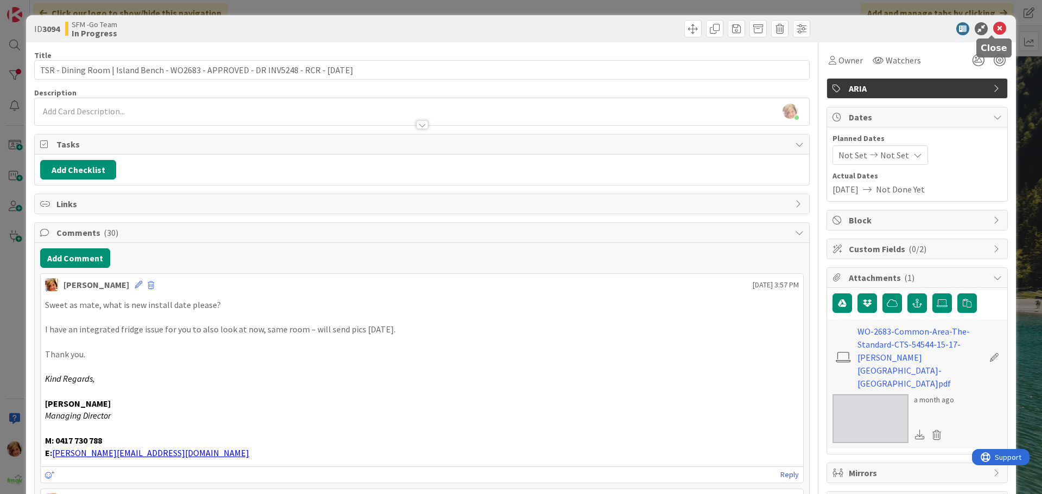
drag, startPoint x: 991, startPoint y: 29, endPoint x: 978, endPoint y: 30, distance: 13.1
click at [993, 29] on icon at bounding box center [999, 28] width 13 height 13
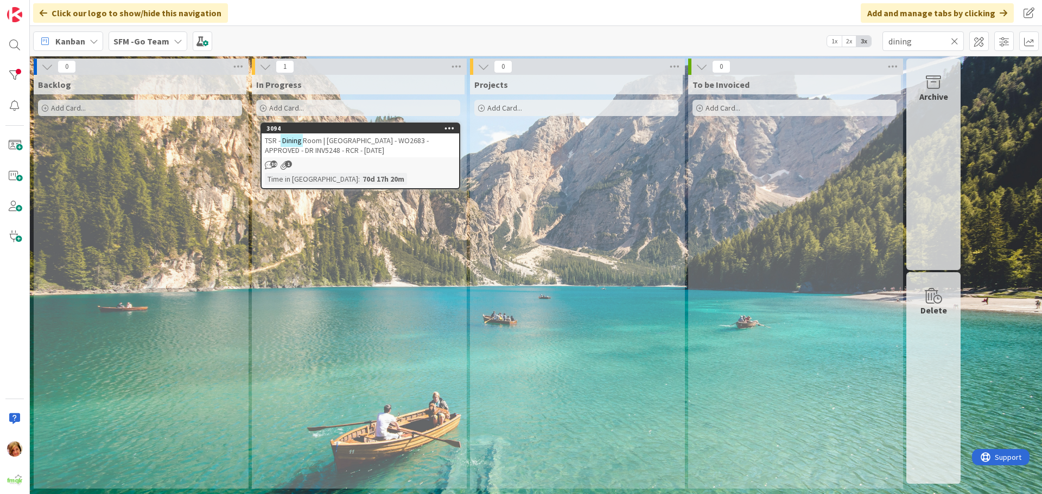
click at [954, 39] on icon at bounding box center [955, 41] width 8 height 10
click at [954, 39] on input "text" at bounding box center [922, 41] width 81 height 20
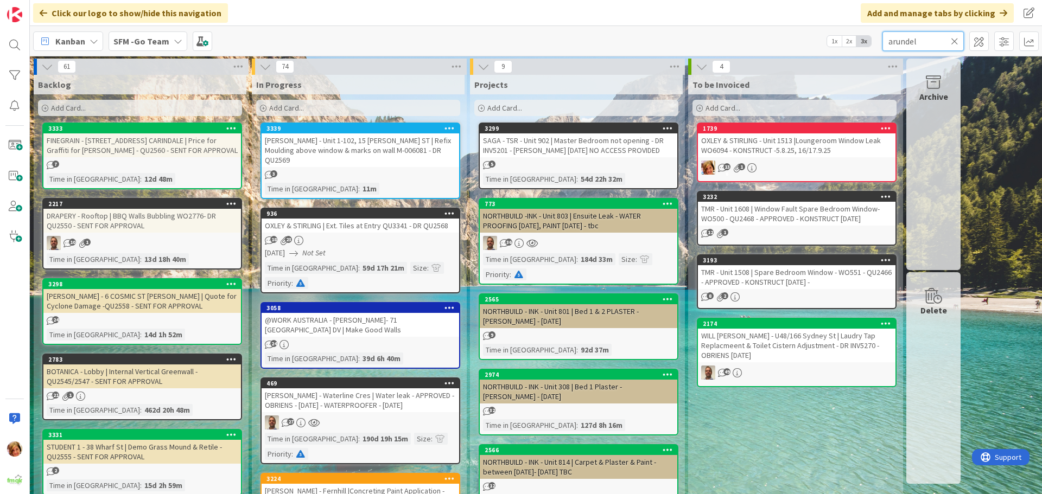
type input "arundel"
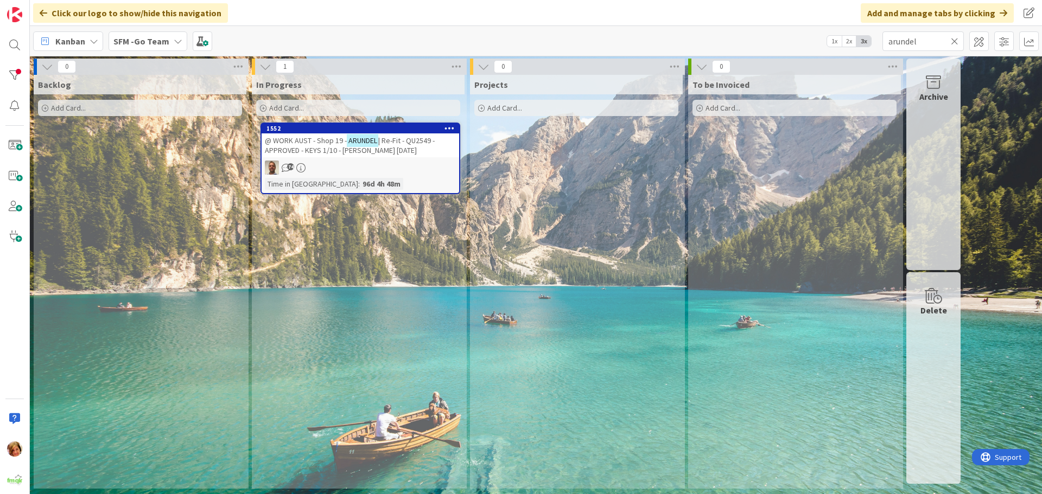
click at [303, 142] on span "@ WORK AUST - Shop 19 -" at bounding box center [306, 141] width 82 height 10
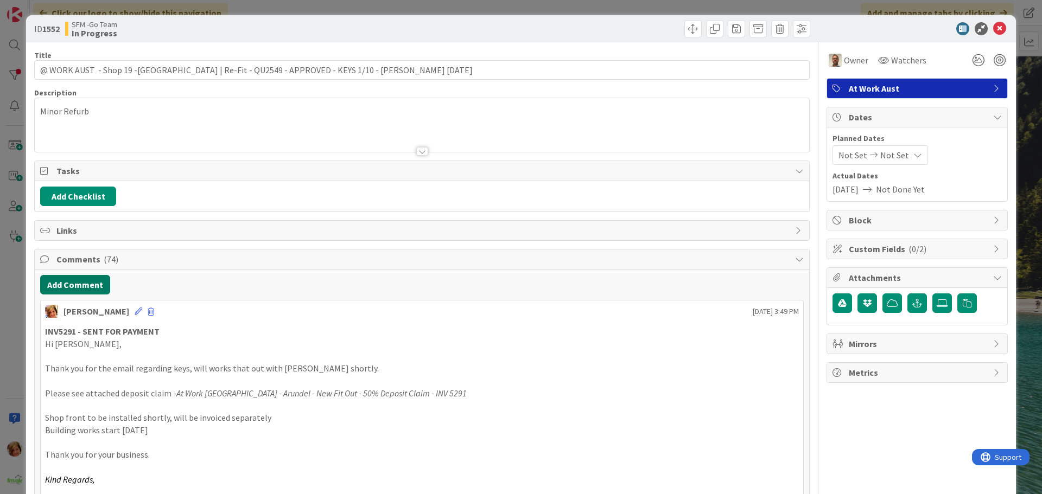
click at [83, 283] on button "Add Comment" at bounding box center [75, 285] width 70 height 20
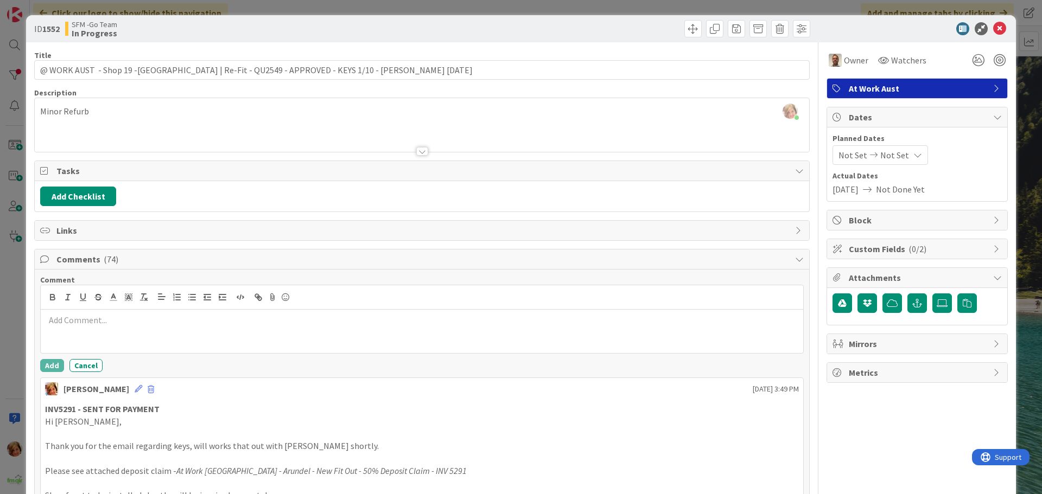
click at [127, 326] on p at bounding box center [422, 320] width 754 height 12
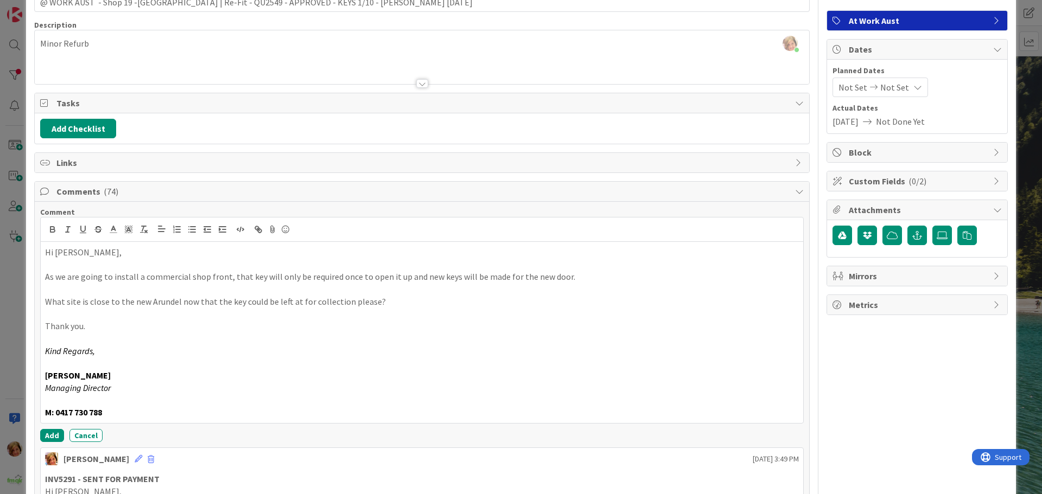
scroll to position [163, 0]
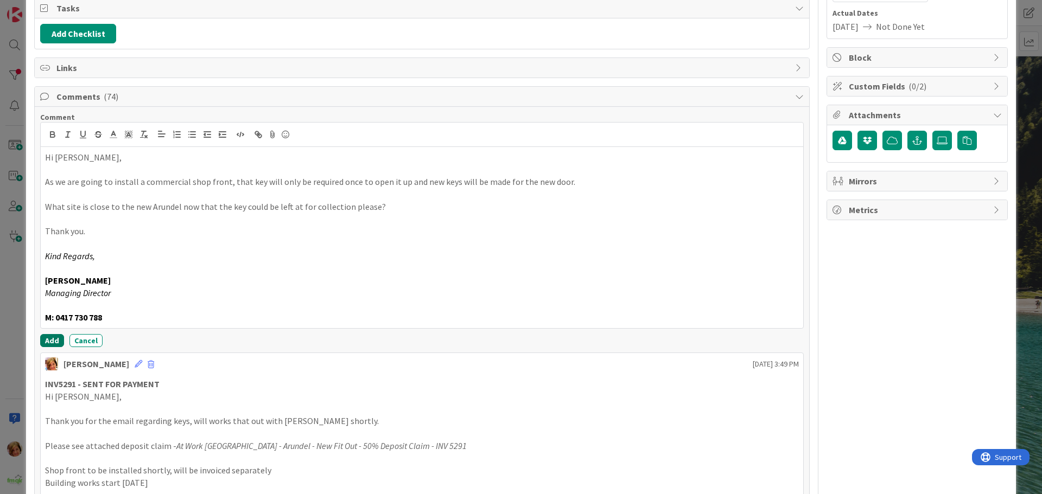
click at [48, 338] on button "Add" at bounding box center [52, 340] width 24 height 13
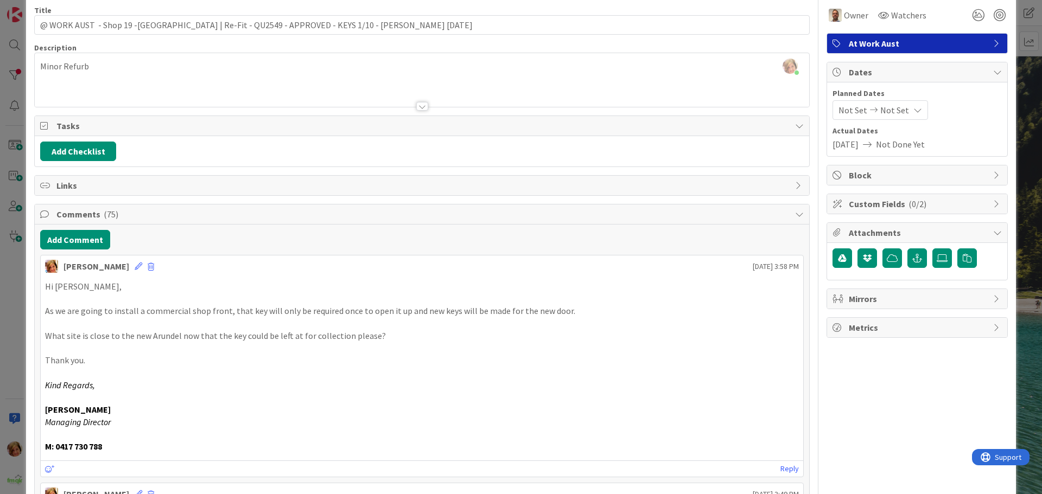
scroll to position [0, 0]
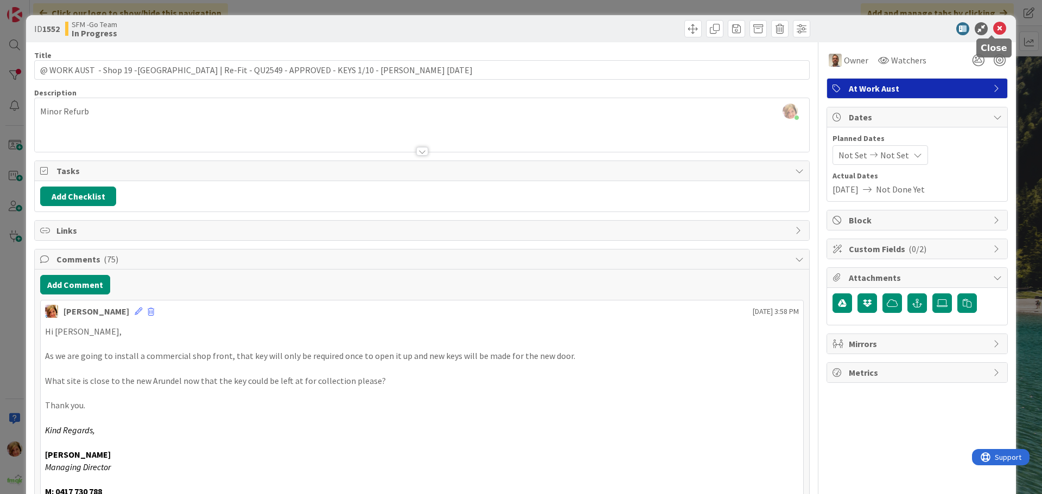
drag, startPoint x: 989, startPoint y: 24, endPoint x: 960, endPoint y: 40, distance: 33.0
click at [993, 24] on icon at bounding box center [999, 28] width 13 height 13
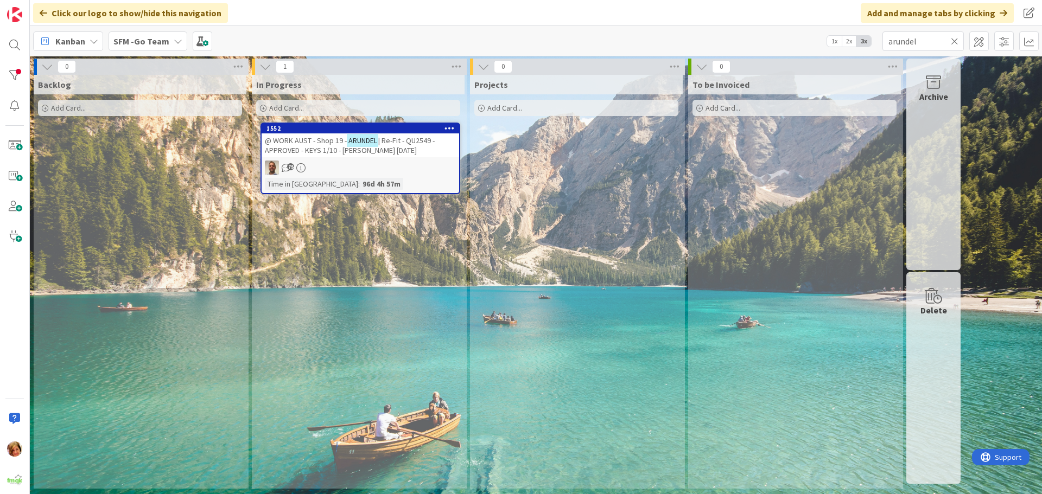
click at [953, 41] on icon at bounding box center [955, 41] width 8 height 10
click at [953, 41] on input "text" at bounding box center [922, 41] width 81 height 20
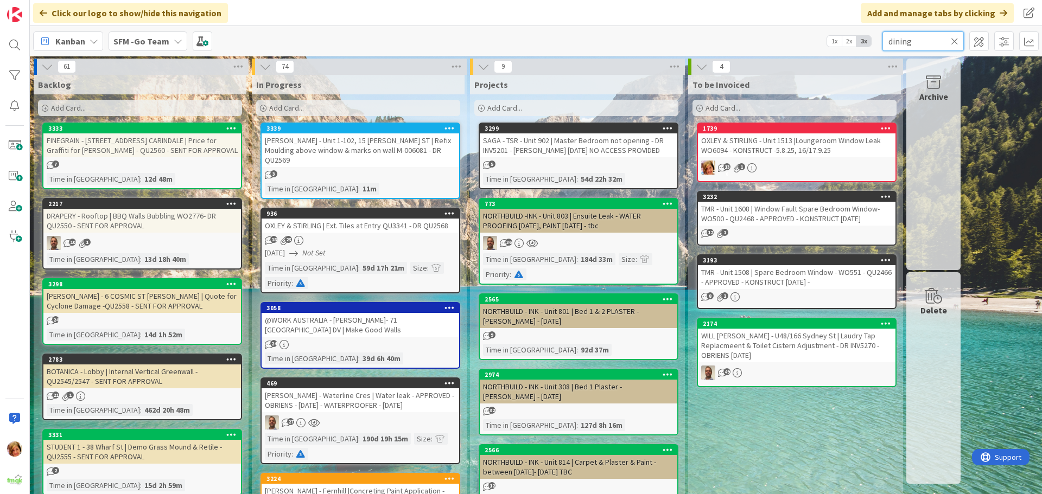
type input "dining"
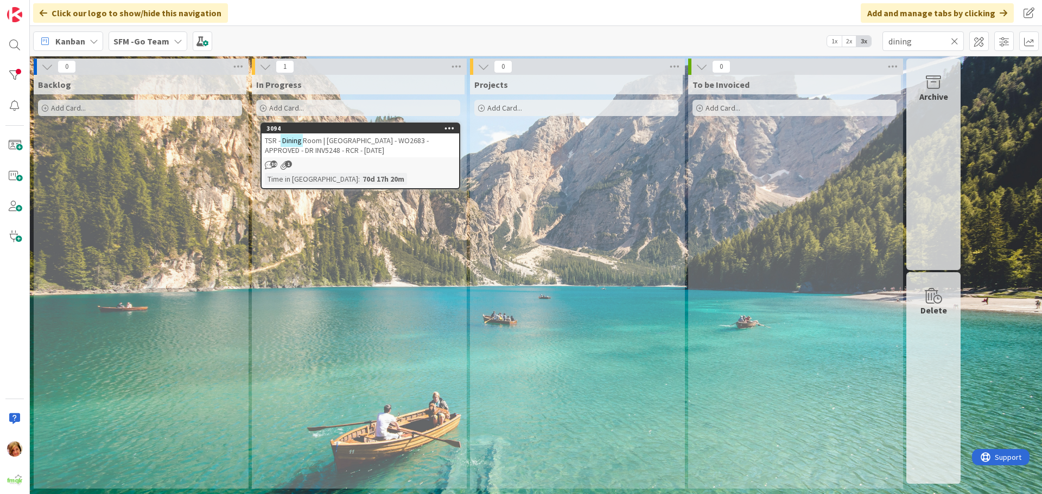
click at [376, 141] on span "Room | [GEOGRAPHIC_DATA] - WO2683 - APPROVED - DR INV5248 - RCR - [DATE]" at bounding box center [347, 146] width 164 height 20
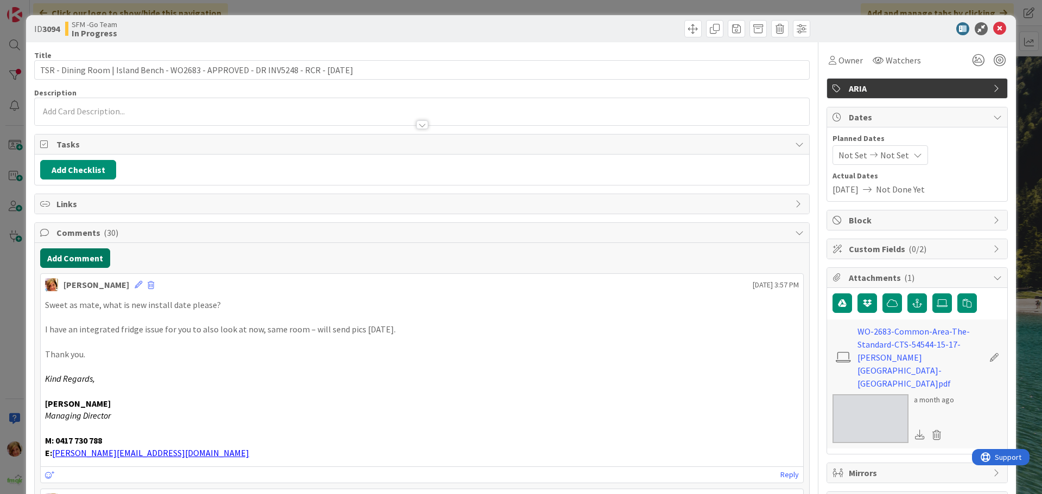
click at [76, 260] on button "Add Comment" at bounding box center [75, 258] width 70 height 20
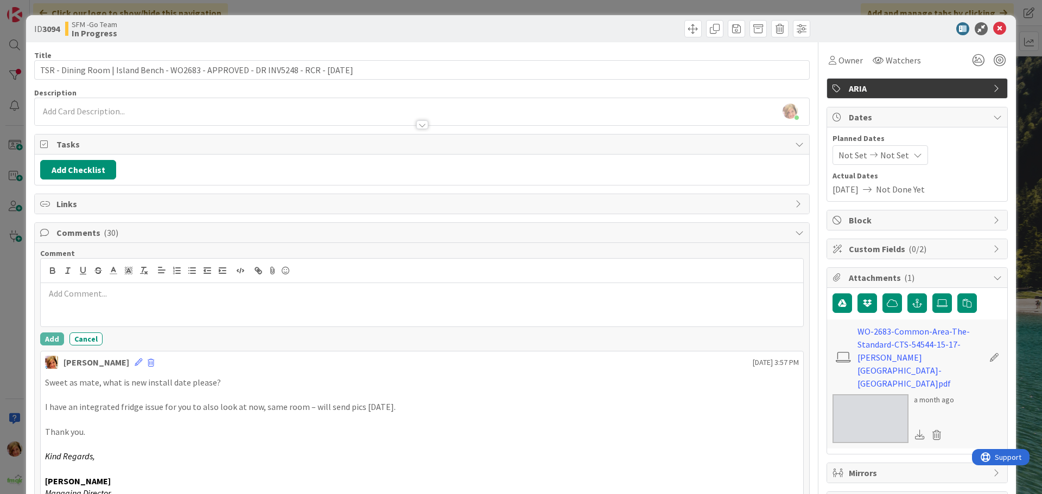
click at [110, 286] on div at bounding box center [422, 304] width 762 height 43
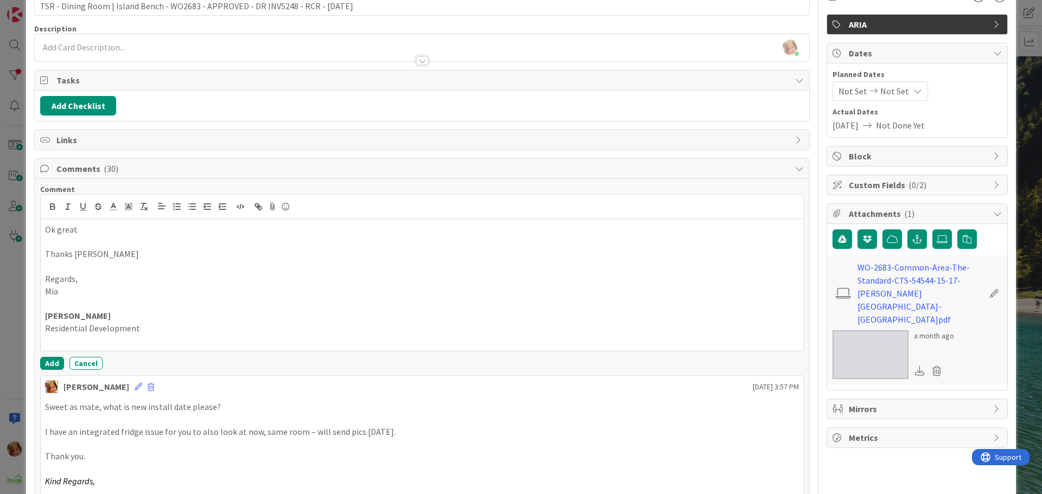
scroll to position [163, 0]
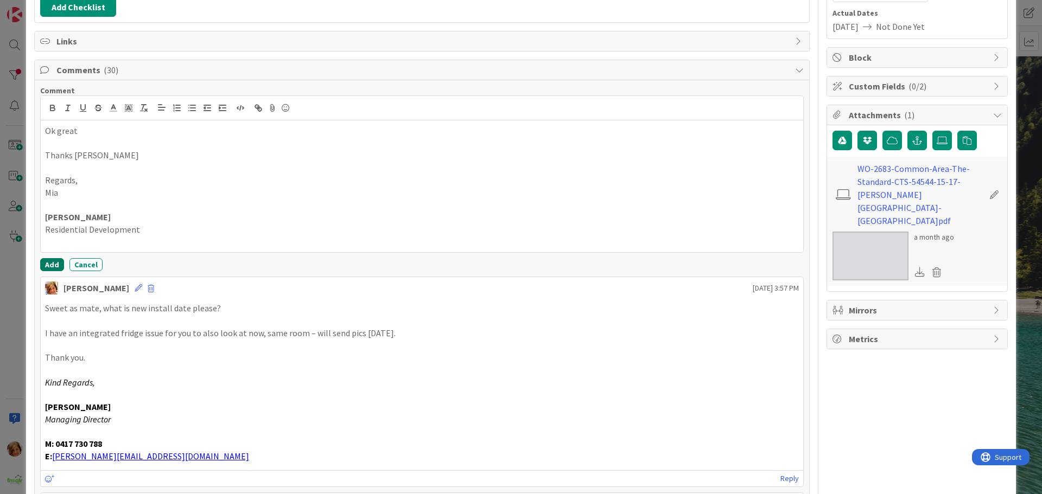
click at [52, 265] on button "Add" at bounding box center [52, 264] width 24 height 13
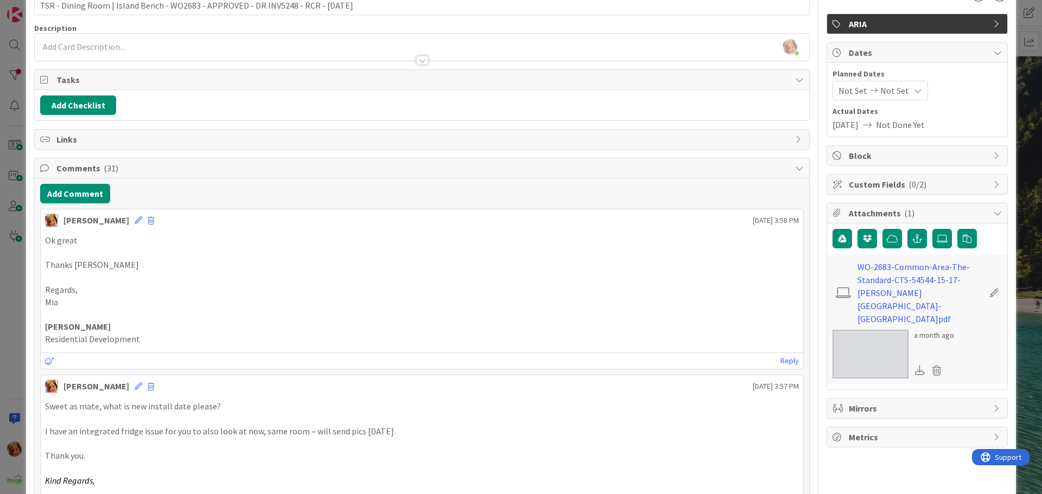
scroll to position [0, 0]
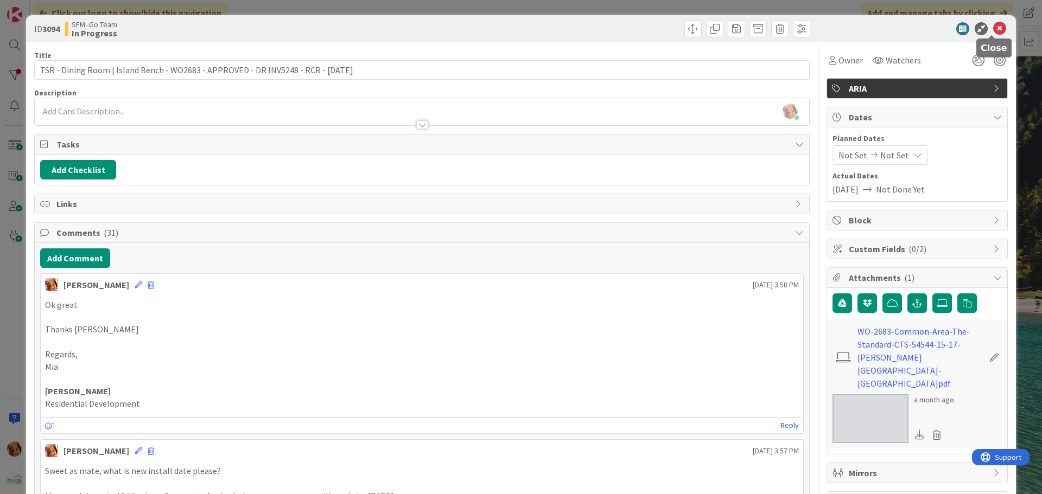
drag, startPoint x: 993, startPoint y: 27, endPoint x: 695, endPoint y: 35, distance: 298.5
click at [993, 27] on icon at bounding box center [999, 28] width 13 height 13
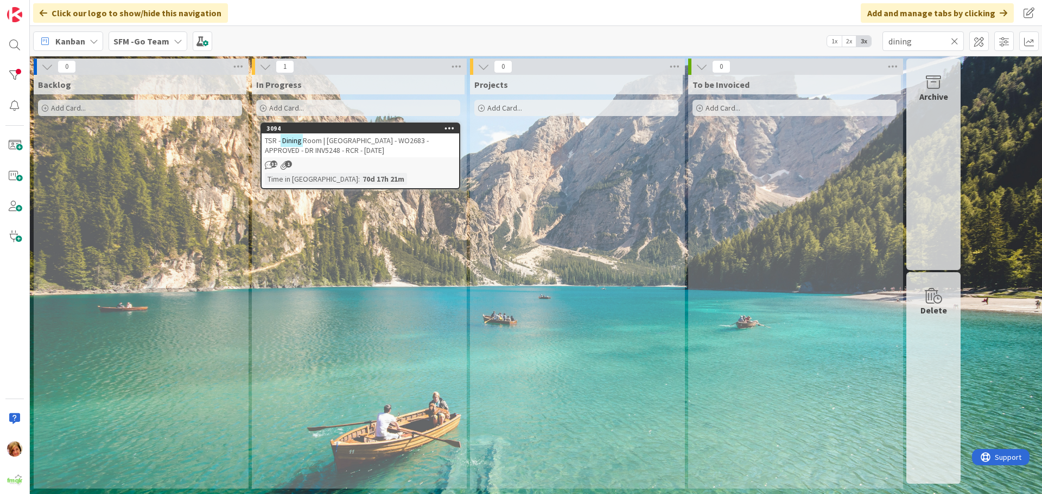
click at [955, 39] on icon at bounding box center [955, 41] width 8 height 10
click at [955, 39] on input "text" at bounding box center [922, 41] width 81 height 20
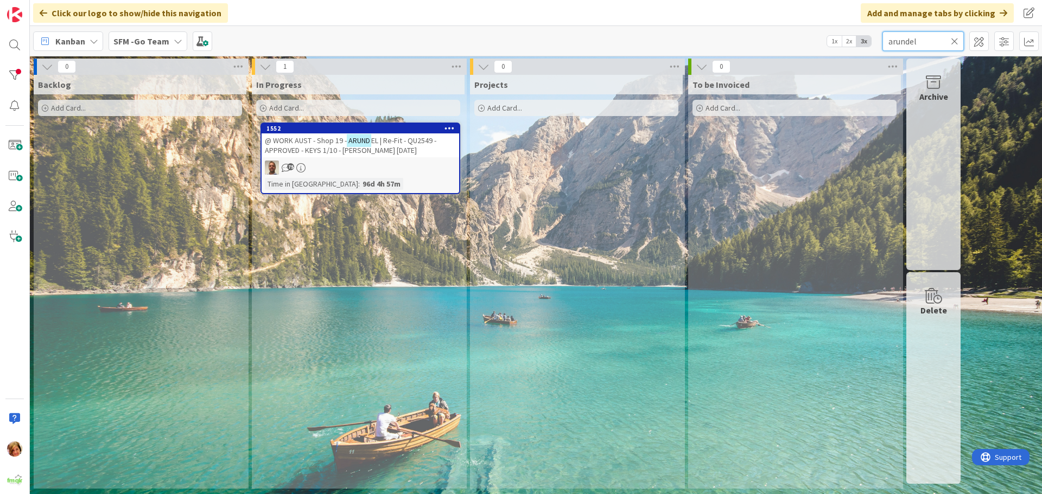
type input "arundel"
click at [330, 138] on span "@ WORK AUST - Shop 19 -" at bounding box center [306, 141] width 82 height 10
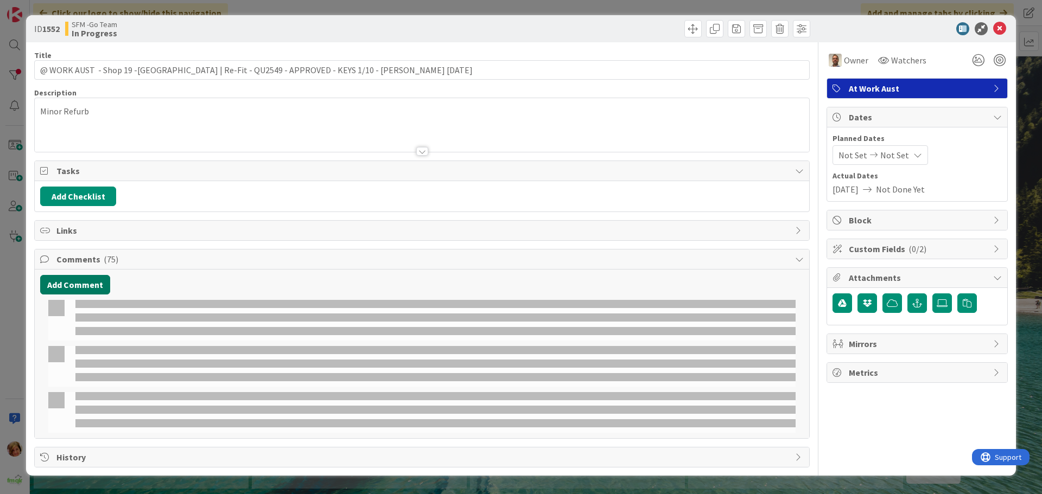
click at [74, 285] on button "Add Comment" at bounding box center [75, 285] width 70 height 20
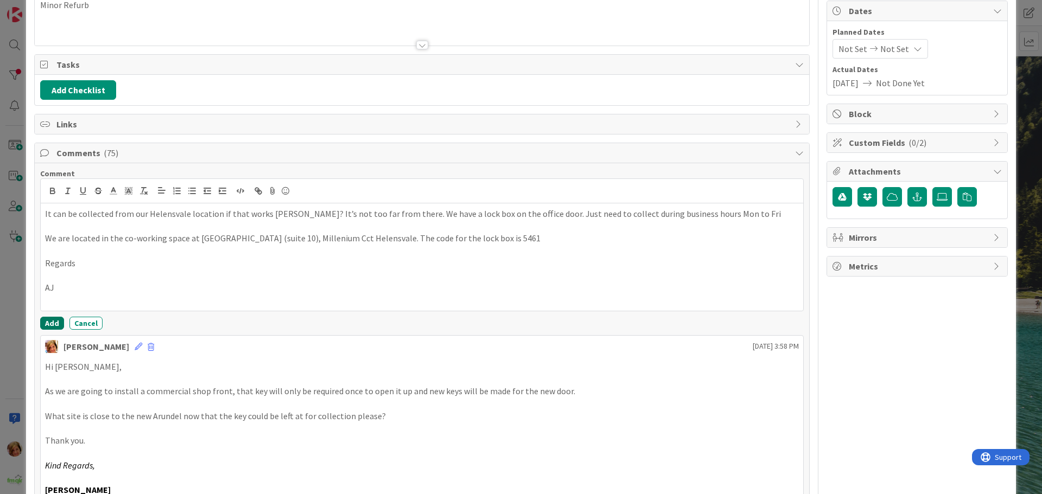
scroll to position [109, 0]
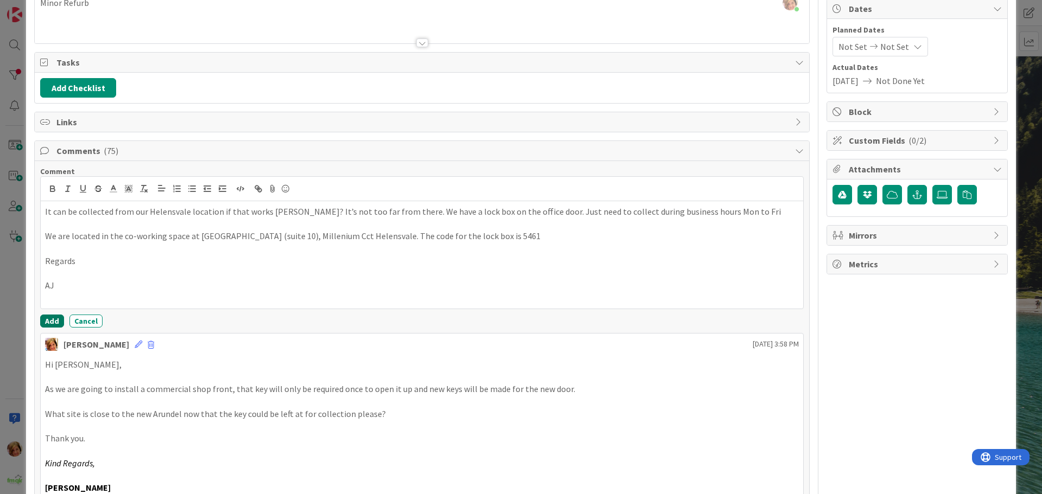
click at [53, 321] on button "Add" at bounding box center [52, 321] width 24 height 13
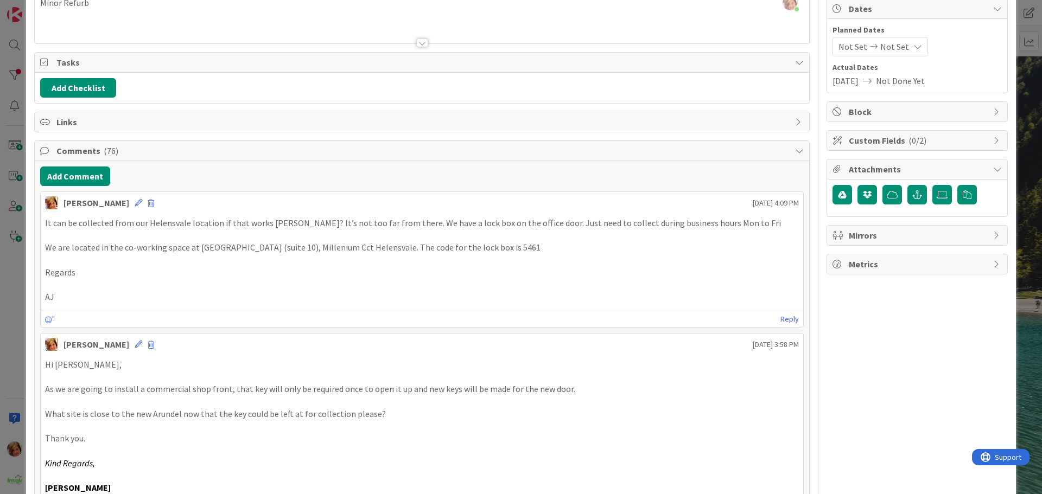
scroll to position [0, 0]
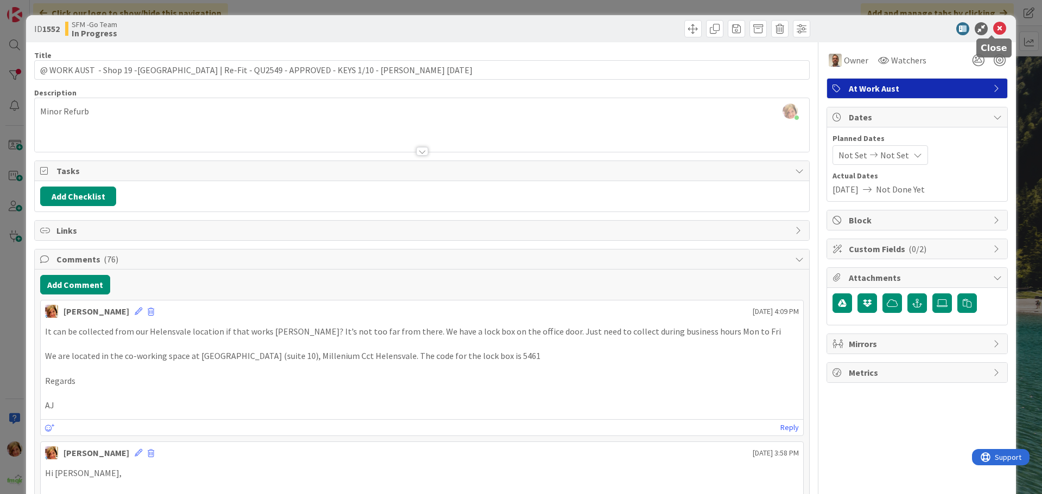
click at [993, 27] on icon at bounding box center [999, 28] width 13 height 13
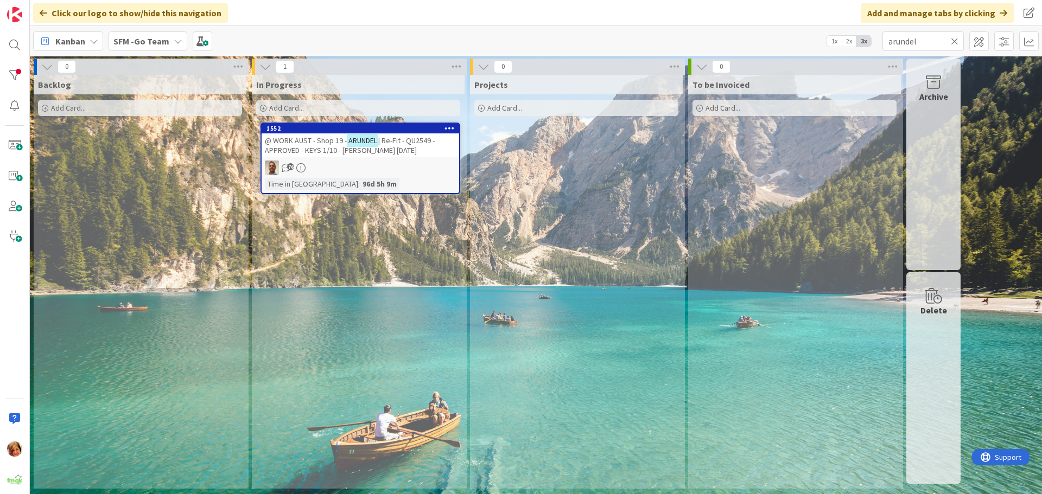
click at [954, 42] on icon at bounding box center [955, 41] width 8 height 10
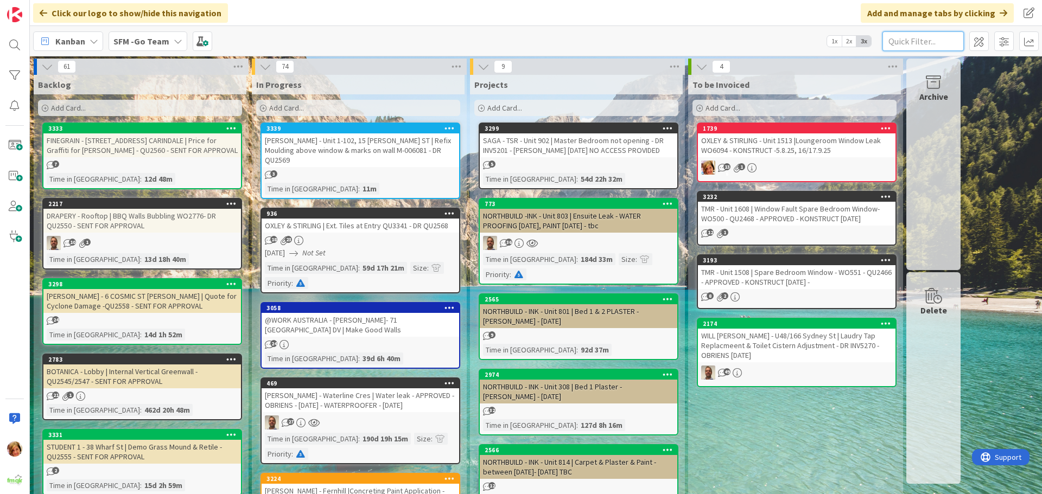
click at [900, 40] on input "text" at bounding box center [922, 41] width 81 height 20
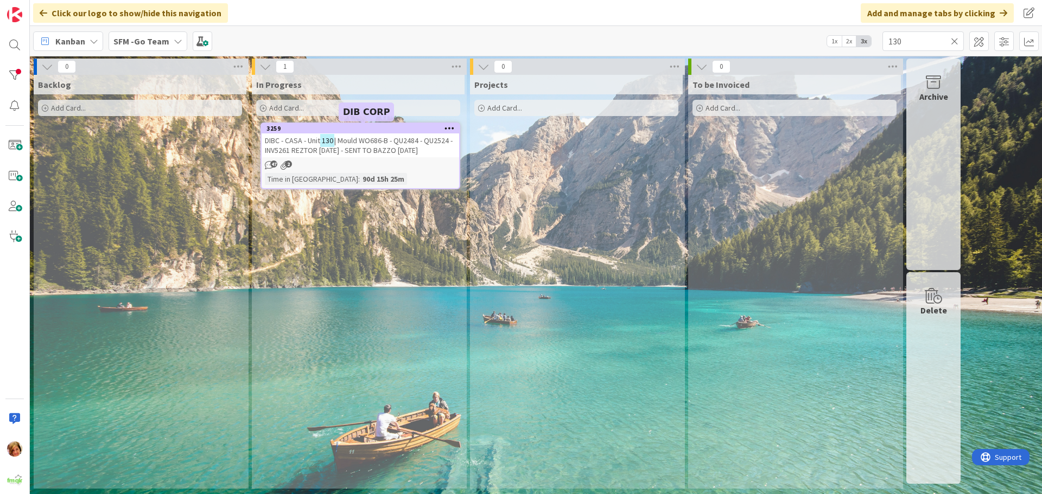
click at [370, 127] on div "3259" at bounding box center [362, 129] width 193 height 8
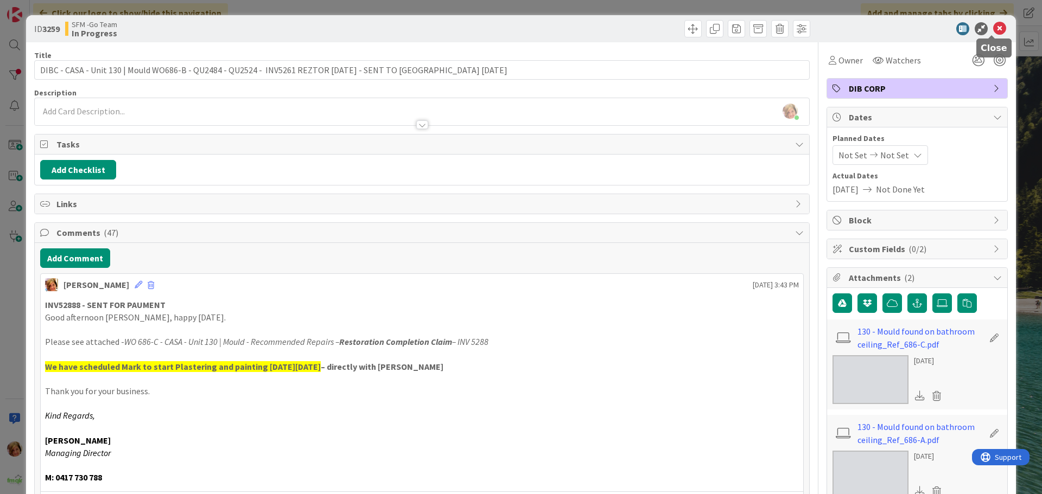
click at [993, 29] on icon at bounding box center [999, 28] width 13 height 13
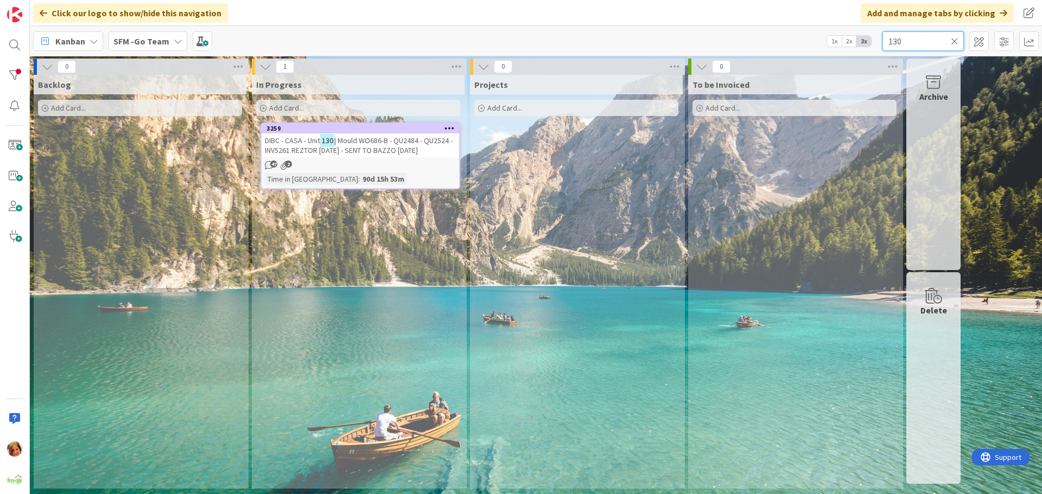
click at [929, 42] on input "130" at bounding box center [922, 41] width 81 height 20
type input "1"
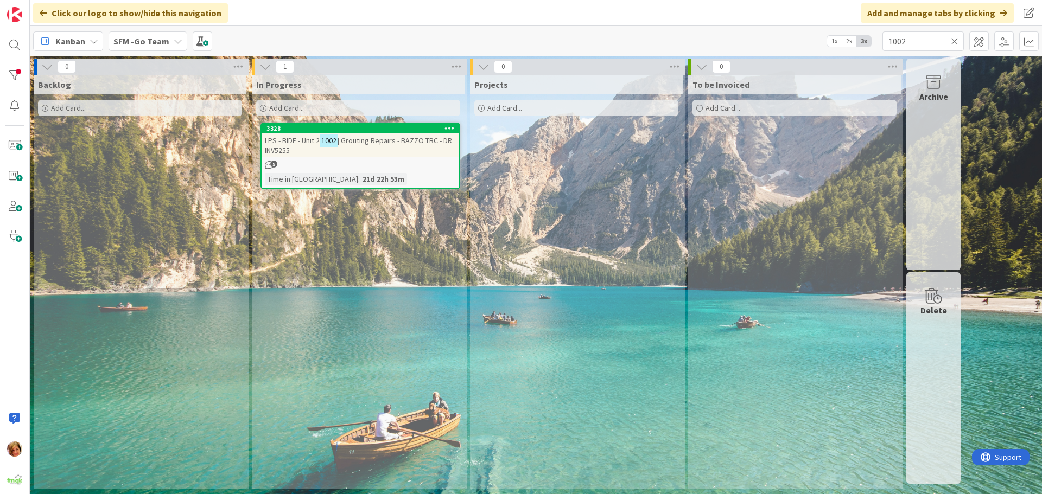
click at [363, 136] on span "| Grouting Repairs - BAZZO TBC - DR INV5255" at bounding box center [358, 146] width 187 height 20
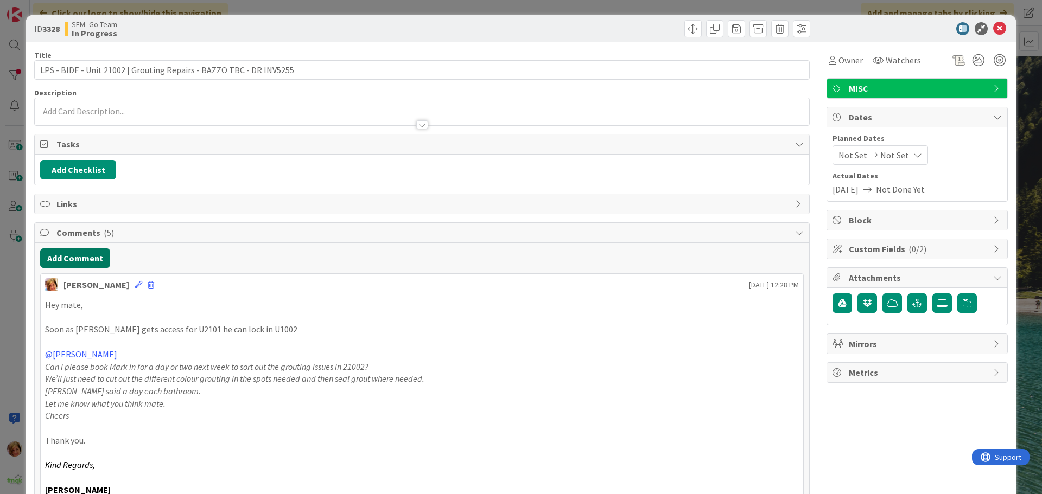
click at [73, 259] on button "Add Comment" at bounding box center [75, 258] width 70 height 20
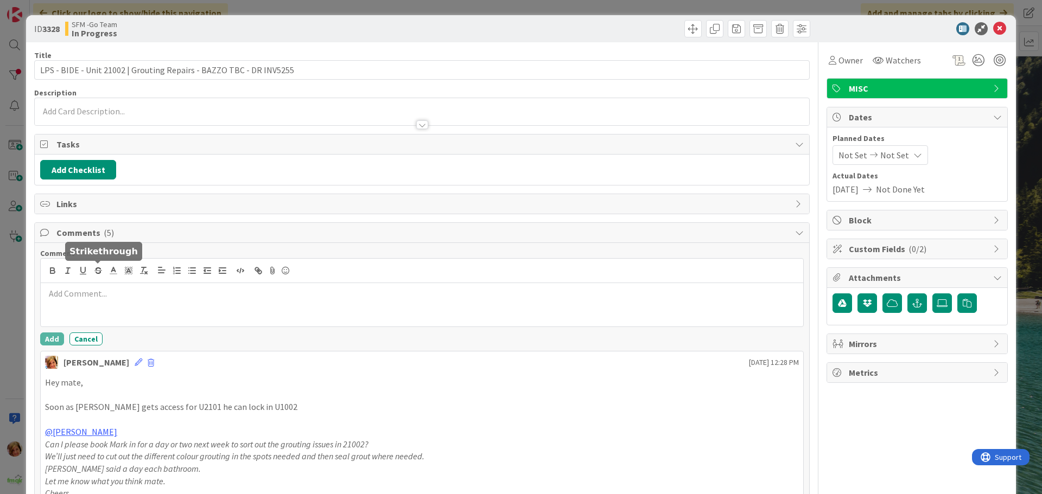
click at [108, 283] on div at bounding box center [422, 304] width 762 height 43
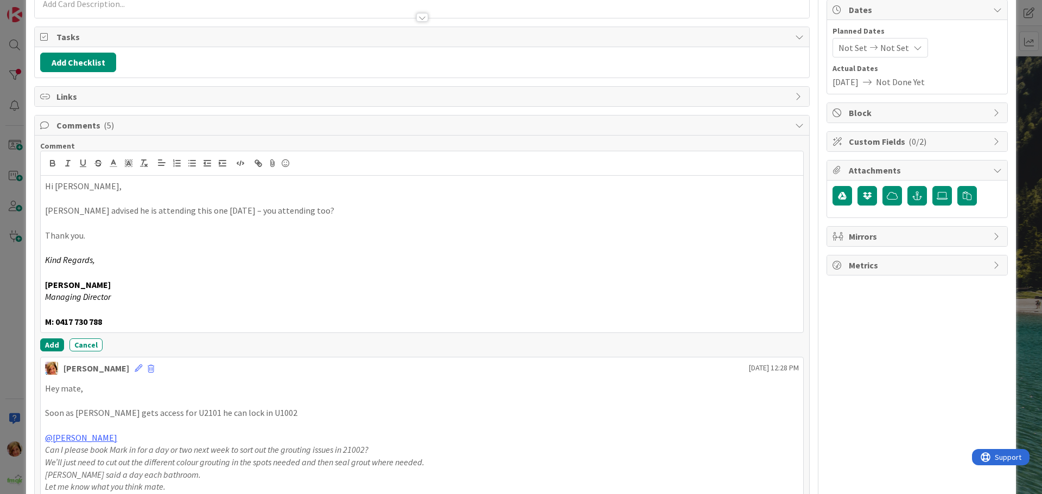
scroll to position [109, 0]
click at [49, 341] on button "Add" at bounding box center [52, 343] width 24 height 13
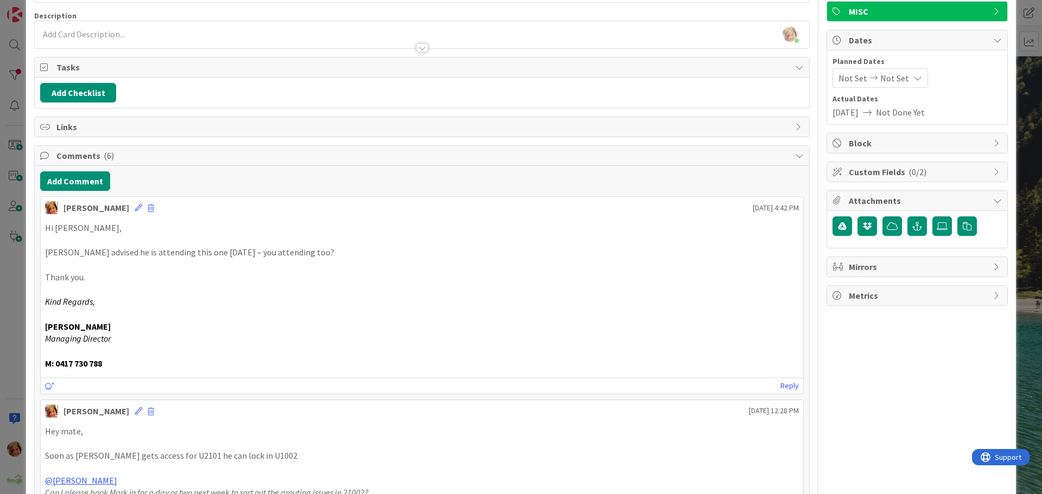
scroll to position [0, 0]
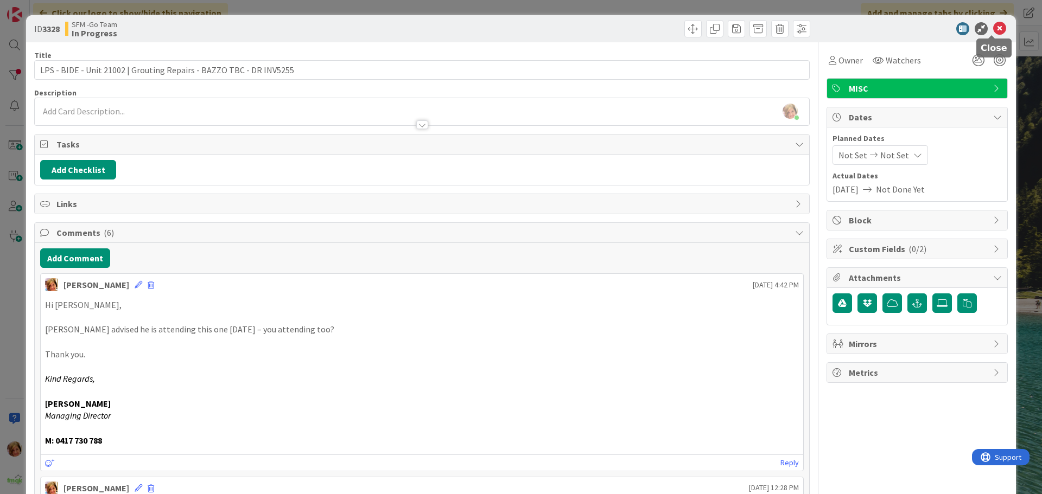
click at [993, 24] on icon at bounding box center [999, 28] width 13 height 13
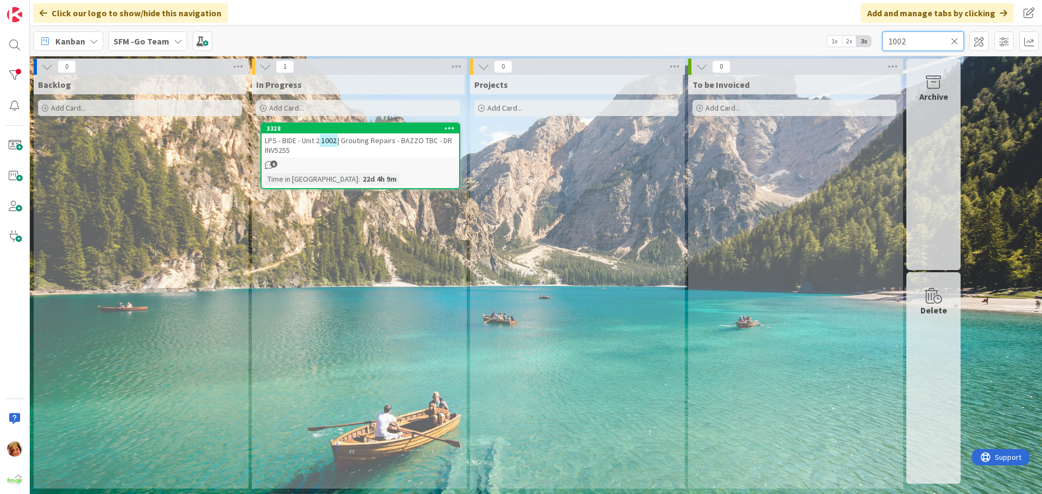
click at [948, 40] on input "1002" at bounding box center [922, 41] width 81 height 20
type input "1"
type input "ARUNDEL"
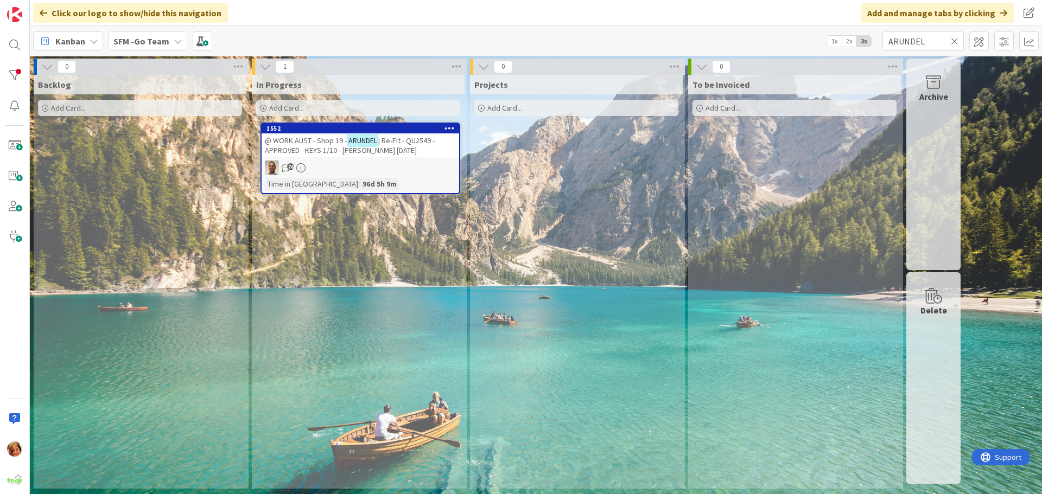
click at [311, 140] on span "@ WORK AUST - Shop 19 -" at bounding box center [306, 141] width 82 height 10
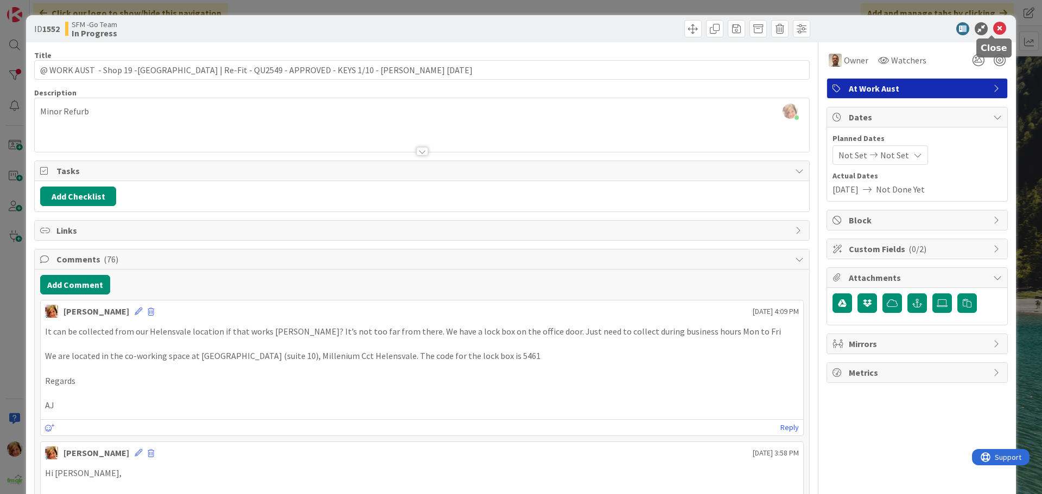
click at [993, 30] on icon at bounding box center [999, 28] width 13 height 13
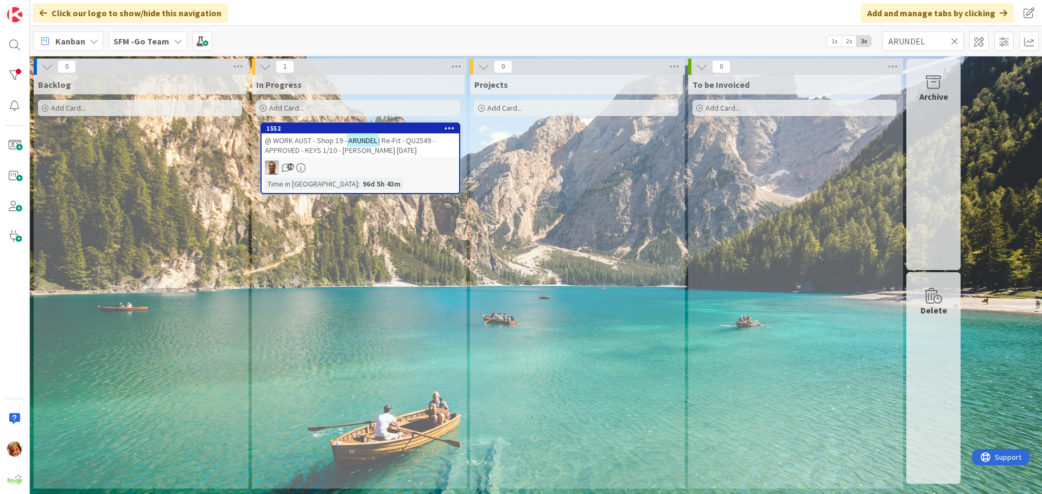
click at [320, 138] on span "@ WORK AUST - Shop 19 -" at bounding box center [306, 141] width 82 height 10
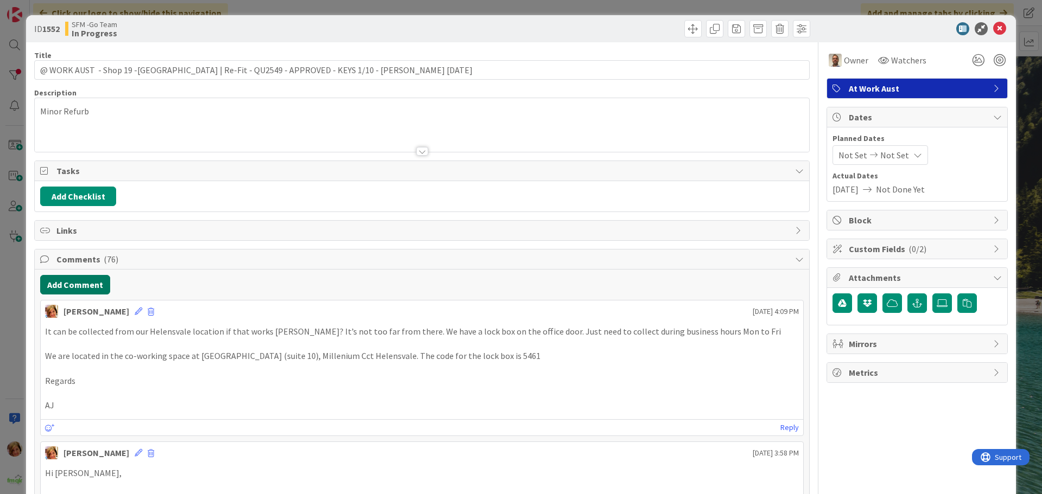
click at [81, 285] on button "Add Comment" at bounding box center [75, 285] width 70 height 20
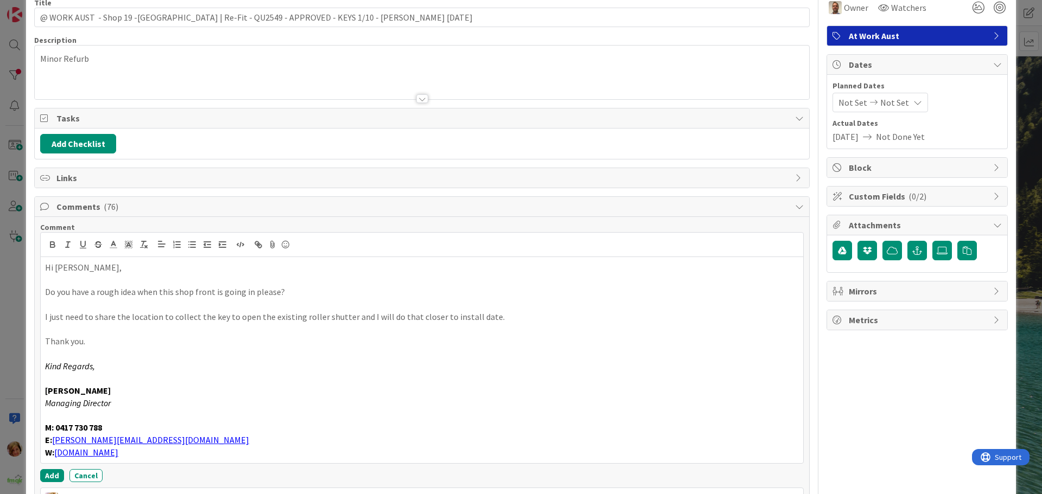
scroll to position [71, 0]
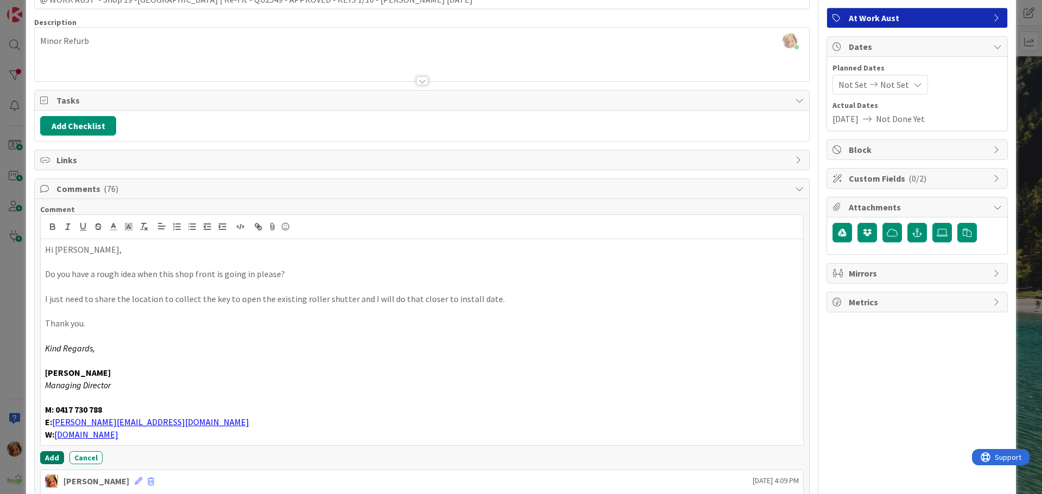
click at [47, 456] on button "Add" at bounding box center [52, 457] width 24 height 13
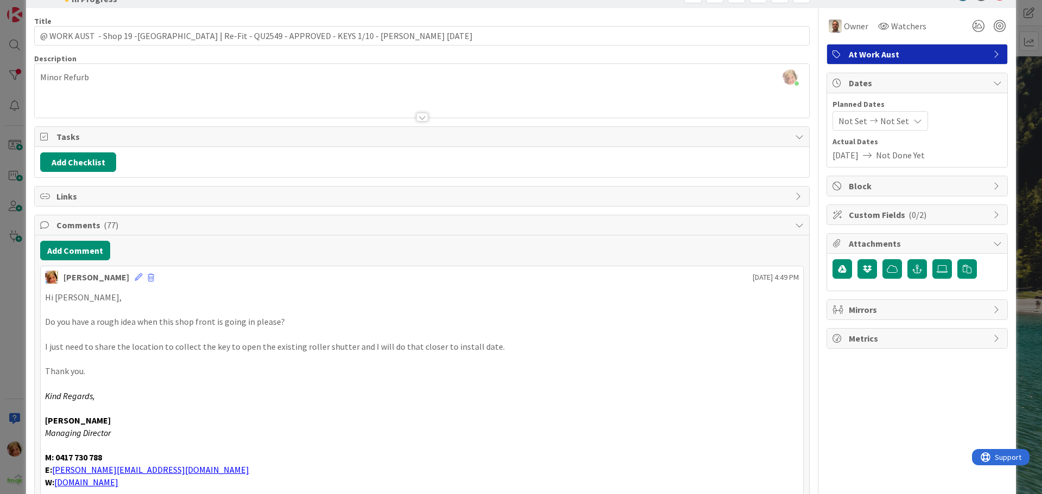
scroll to position [0, 0]
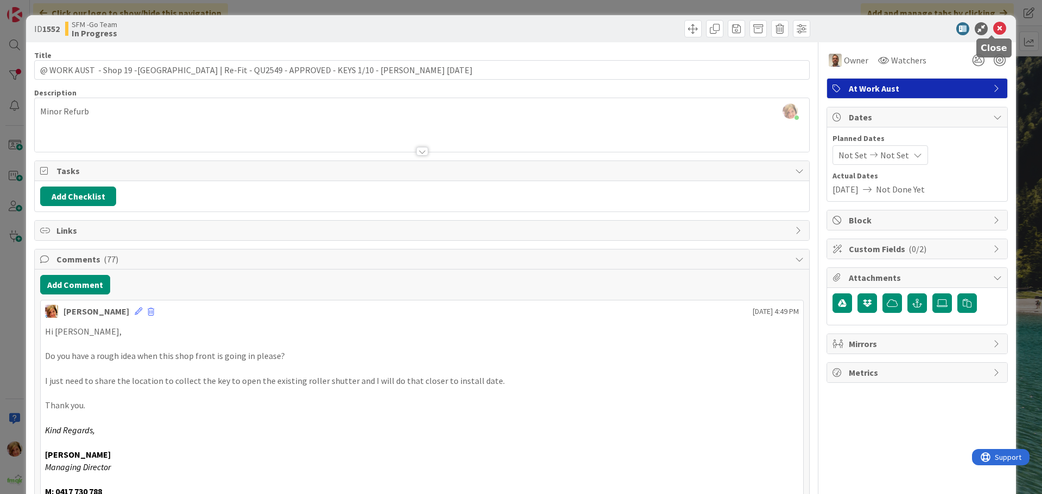
drag, startPoint x: 990, startPoint y: 27, endPoint x: 961, endPoint y: 44, distance: 33.8
click at [993, 27] on icon at bounding box center [999, 28] width 13 height 13
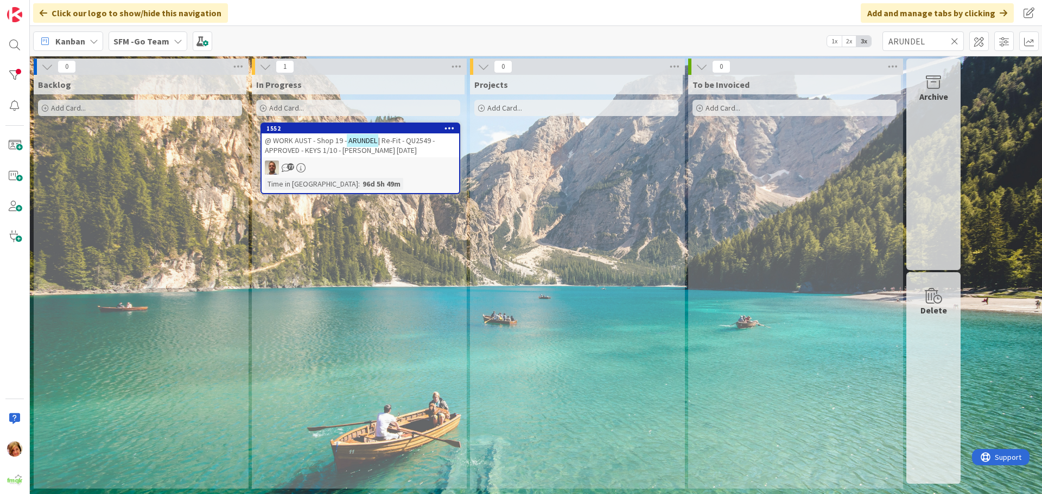
click at [954, 40] on icon at bounding box center [955, 41] width 8 height 10
click at [954, 40] on input "text" at bounding box center [922, 41] width 81 height 20
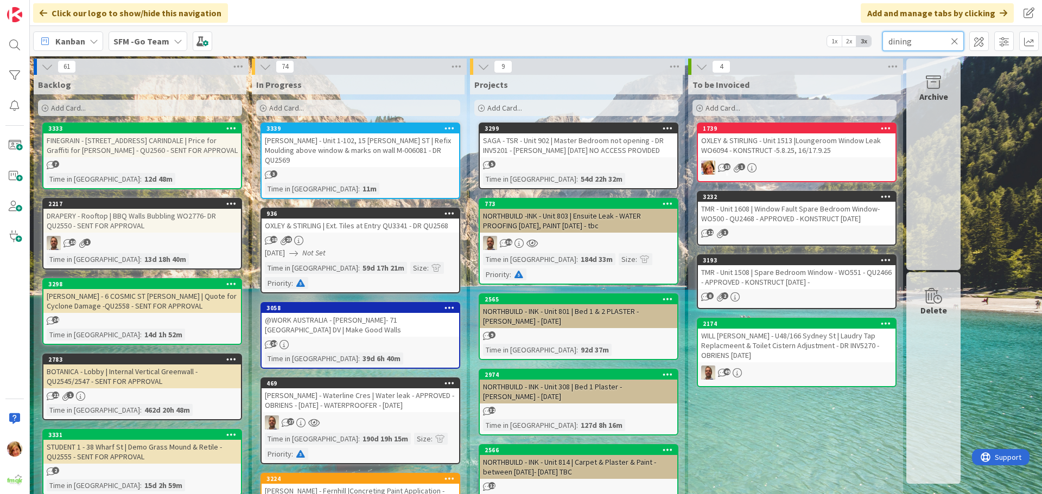
type input "dining"
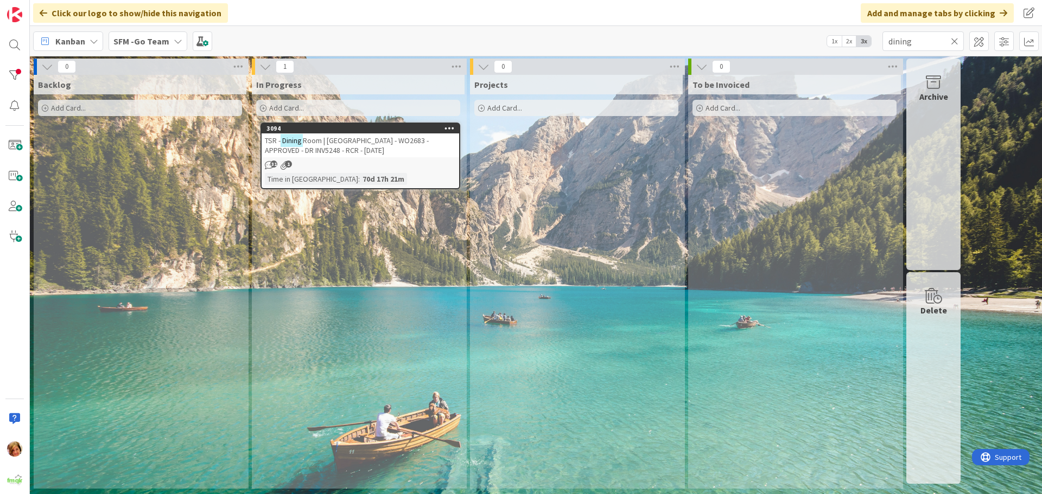
click at [366, 129] on div "3094" at bounding box center [362, 129] width 193 height 8
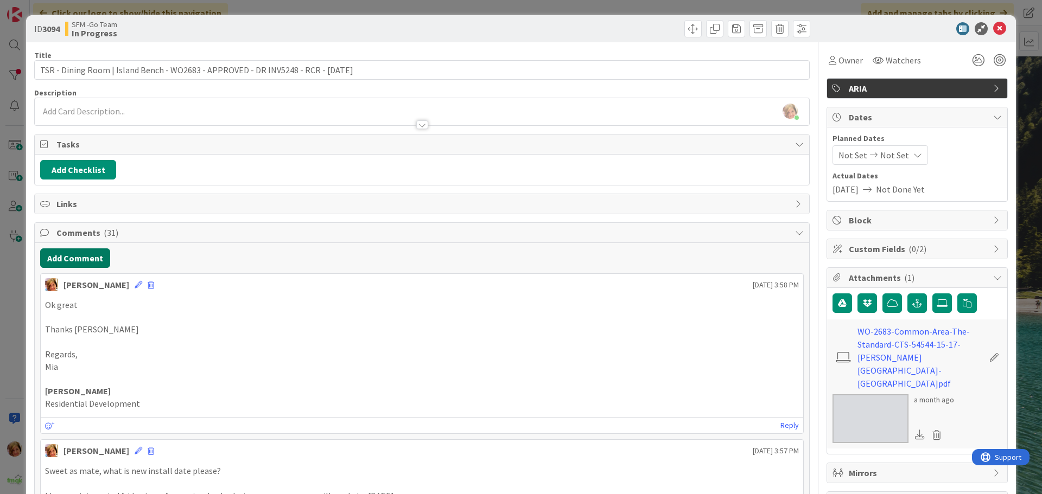
click at [62, 259] on button "Add Comment" at bounding box center [75, 258] width 70 height 20
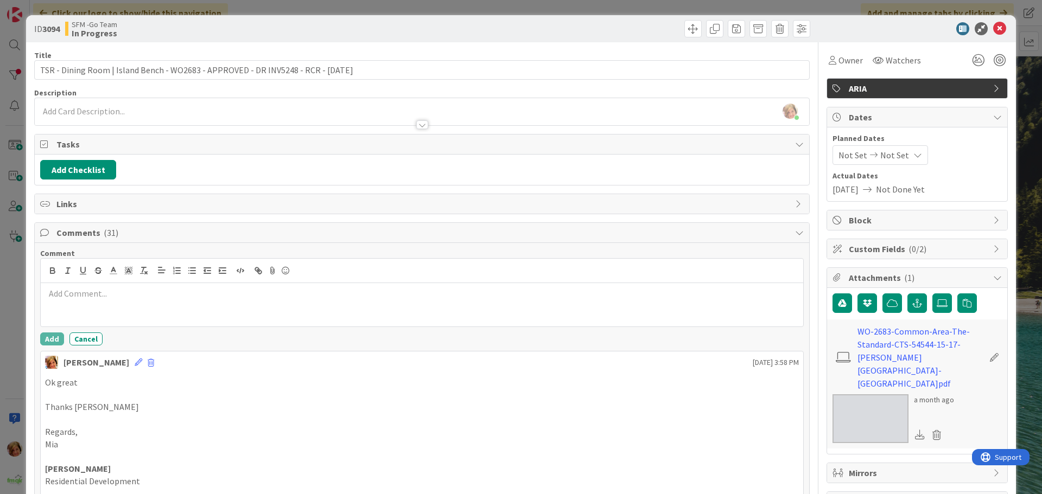
click at [106, 311] on div at bounding box center [422, 304] width 762 height 43
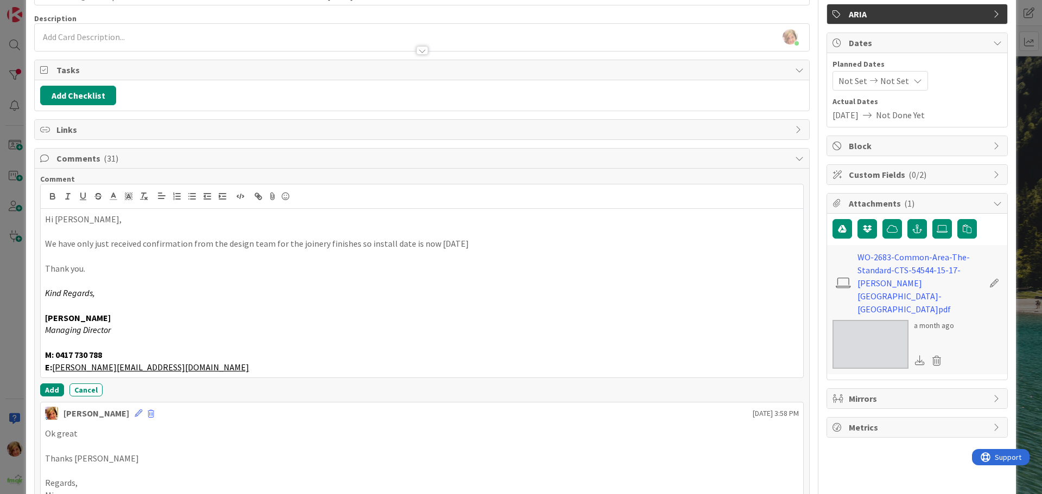
scroll to position [163, 0]
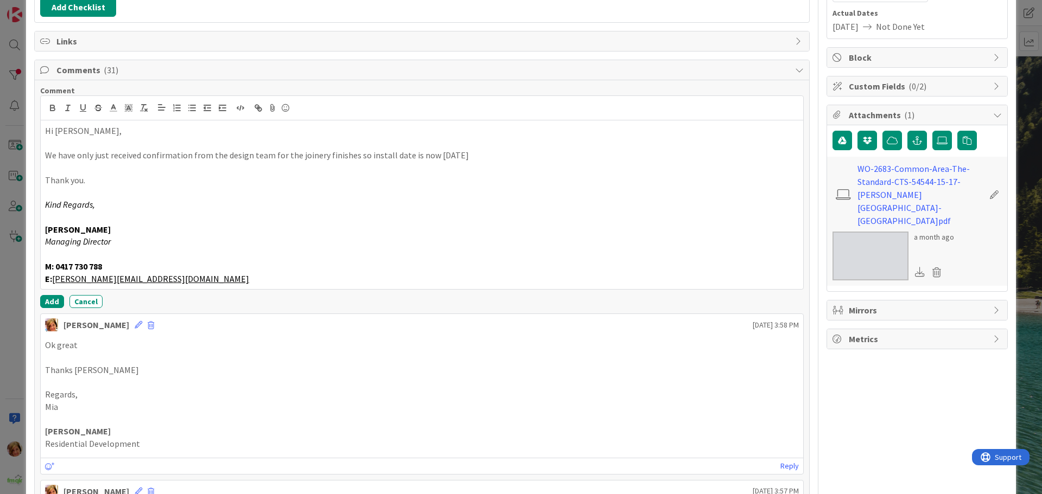
click at [58, 294] on div "Comment Hi [PERSON_NAME], We have only just received confirmation from the desi…" at bounding box center [421, 197] width 763 height 222
click at [51, 301] on button "Add" at bounding box center [52, 301] width 24 height 13
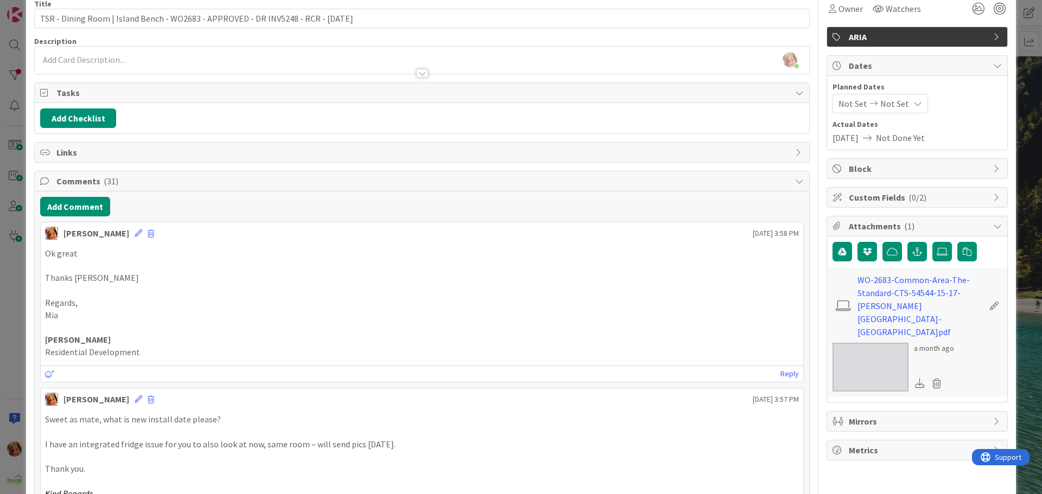
scroll to position [0, 0]
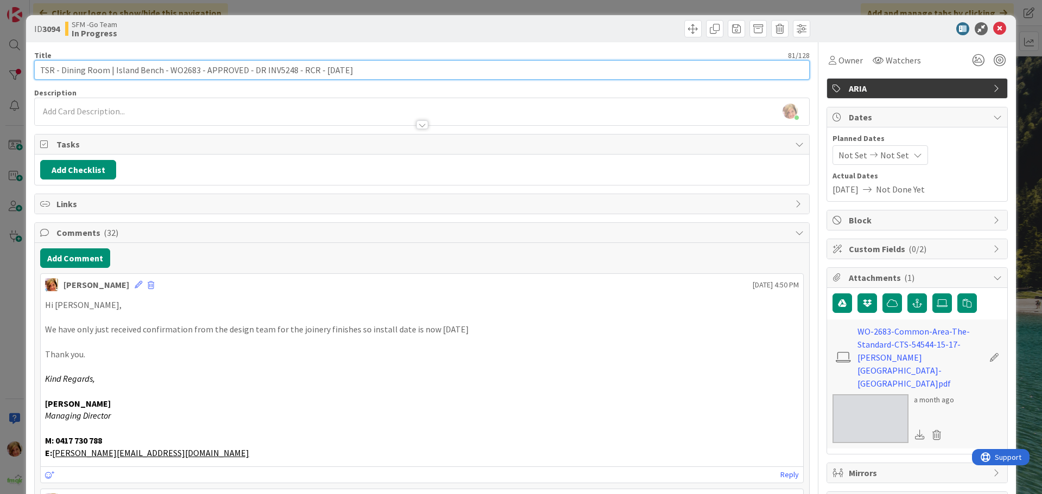
click at [319, 67] on input "TSR - Dining Room | Island Bench - WO2683 - APPROVED - DR INV5248 - RCR - [DATE]" at bounding box center [421, 70] width 775 height 20
type input "TSR - Dining Room | Island Bench - WO2683 - APPROVED - DR INV5248 - RCR - [DATE]"
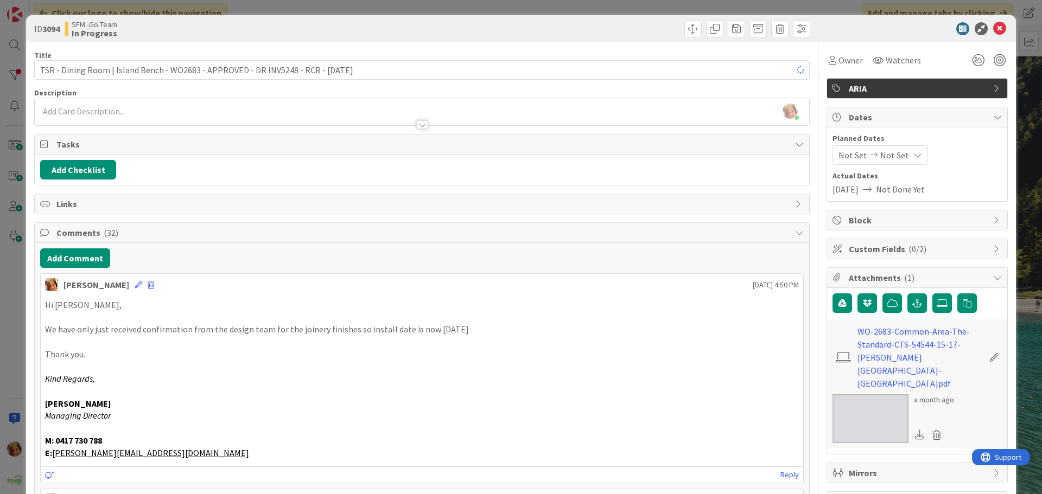
click at [562, 25] on div at bounding box center [617, 28] width 385 height 17
click at [993, 28] on icon at bounding box center [999, 28] width 13 height 13
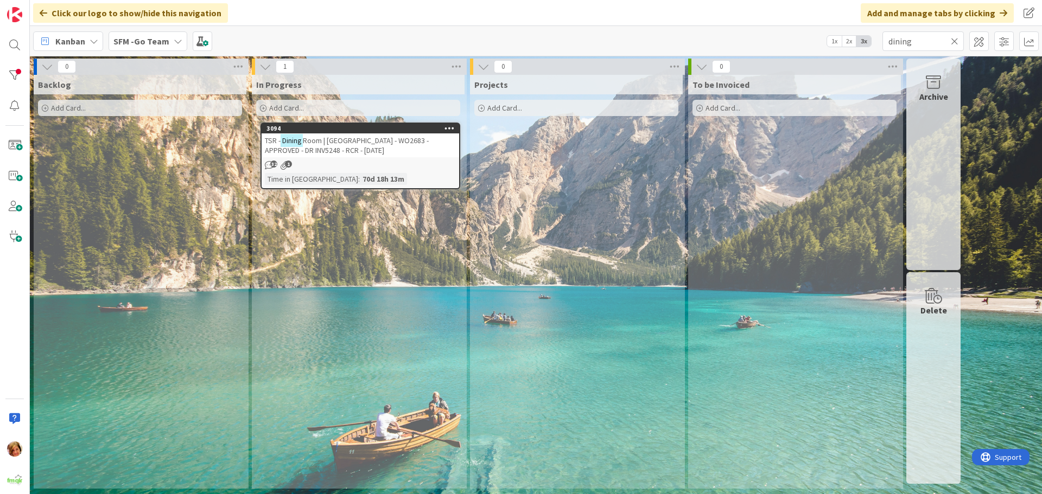
drag, startPoint x: 955, startPoint y: 38, endPoint x: 841, endPoint y: 113, distance: 135.9
click at [955, 38] on icon at bounding box center [955, 41] width 8 height 10
